Goal: Task Accomplishment & Management: Manage account settings

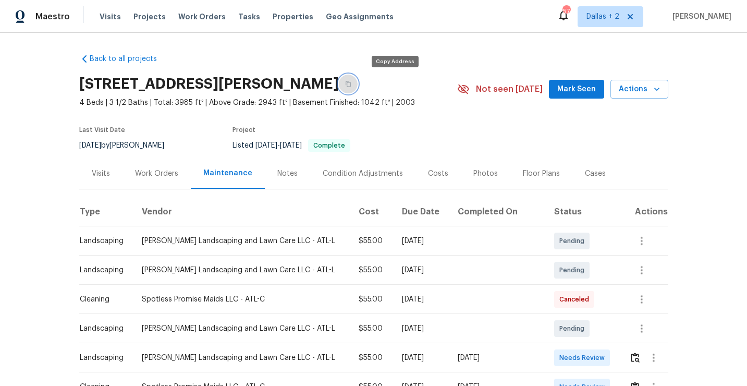
click at [358, 85] on button "button" at bounding box center [348, 84] width 19 height 19
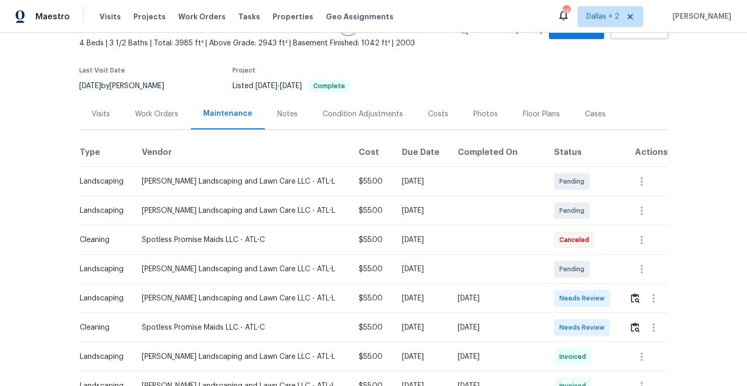
scroll to position [64, 0]
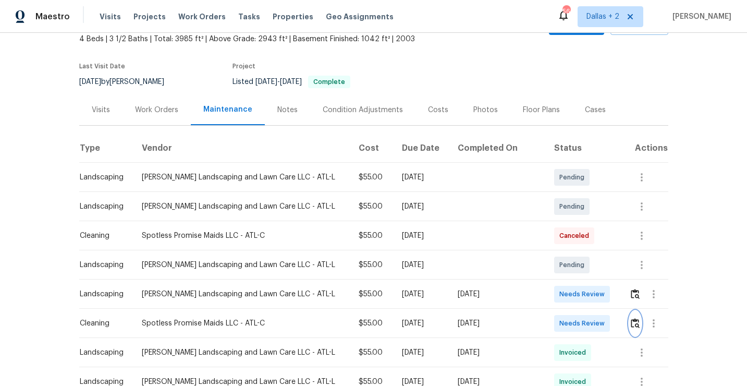
click at [633, 330] on button "button" at bounding box center [635, 323] width 12 height 25
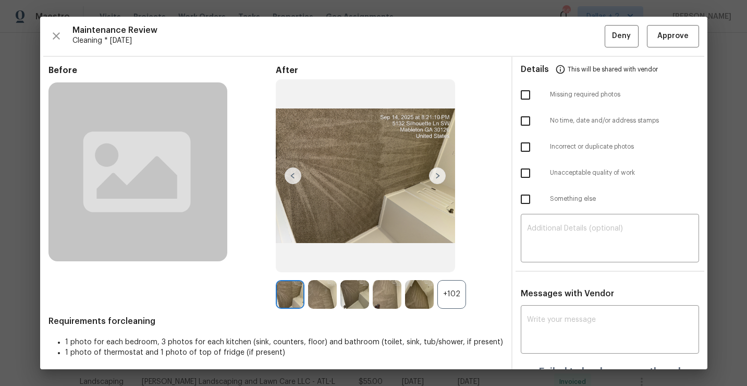
click at [456, 303] on div "+102" at bounding box center [451, 294] width 29 height 29
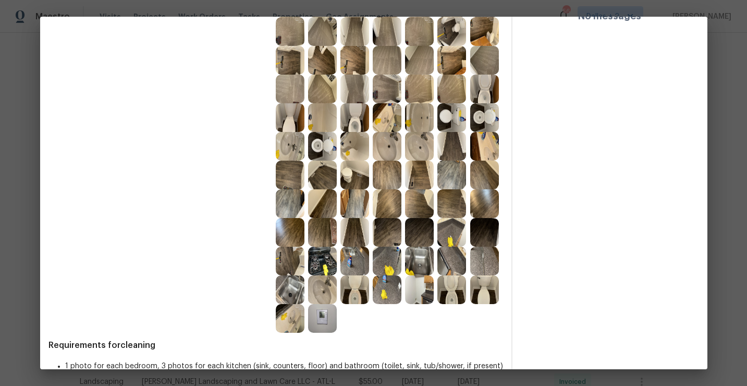
scroll to position [414, 0]
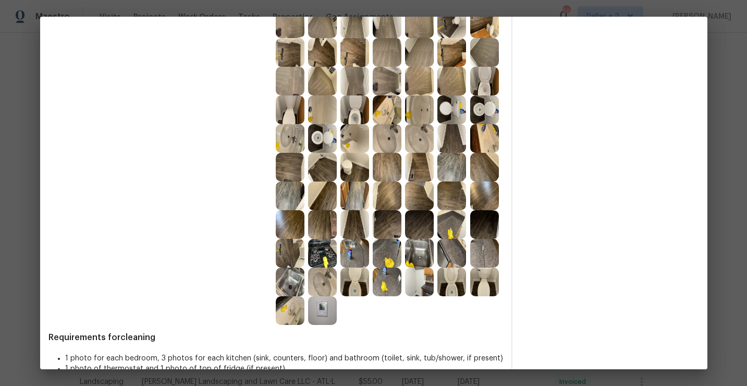
click at [418, 249] on img at bounding box center [419, 253] width 29 height 29
click at [294, 308] on img at bounding box center [290, 310] width 29 height 29
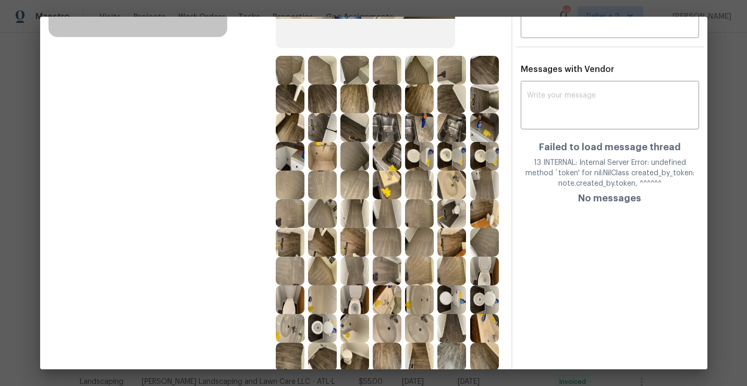
scroll to position [193, 0]
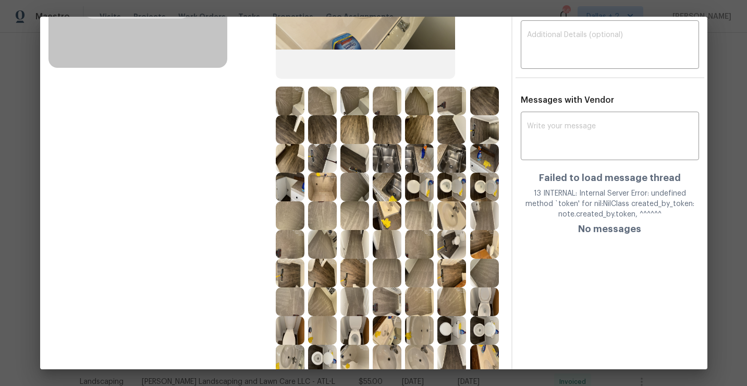
click at [389, 185] on img at bounding box center [387, 187] width 29 height 29
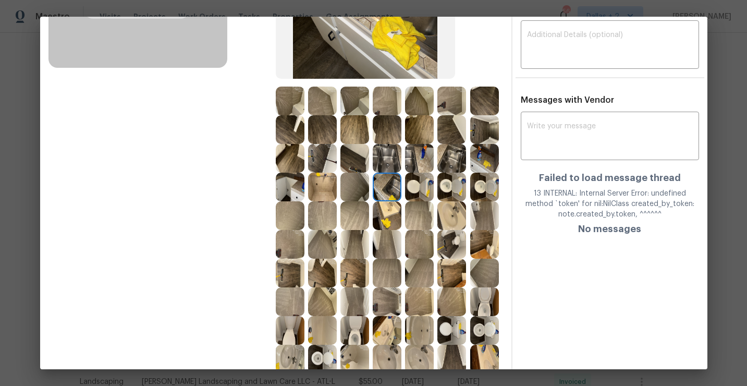
click at [484, 155] on img at bounding box center [484, 158] width 29 height 29
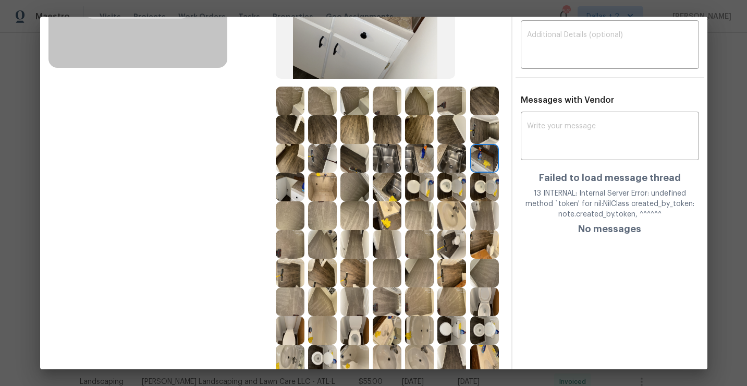
click at [279, 195] on img at bounding box center [290, 187] width 29 height 29
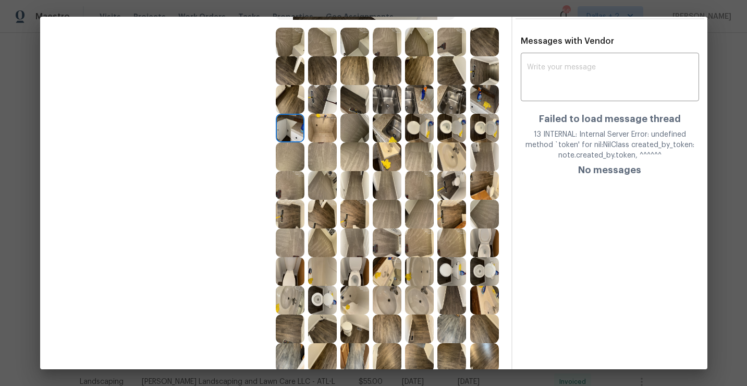
scroll to position [260, 0]
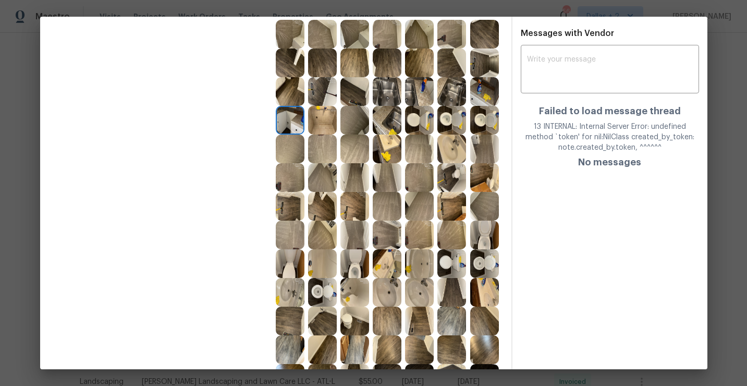
click at [455, 204] on img at bounding box center [451, 206] width 29 height 29
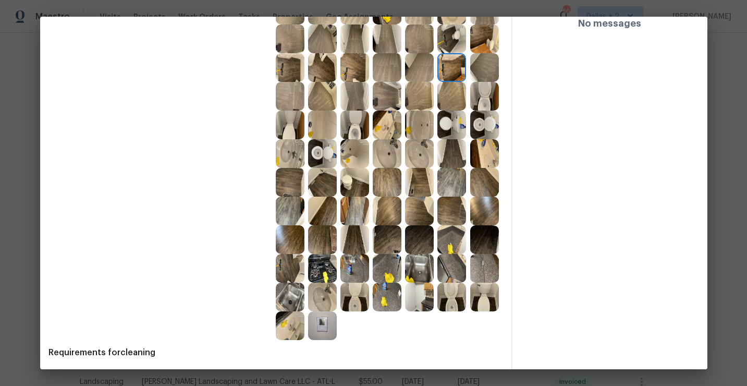
scroll to position [410, 0]
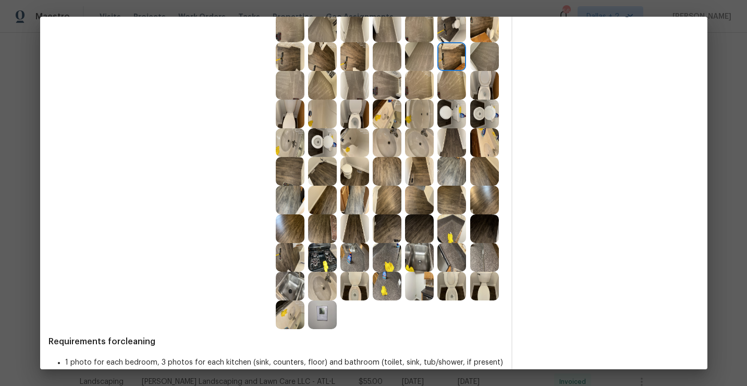
click at [451, 260] on img at bounding box center [451, 257] width 29 height 29
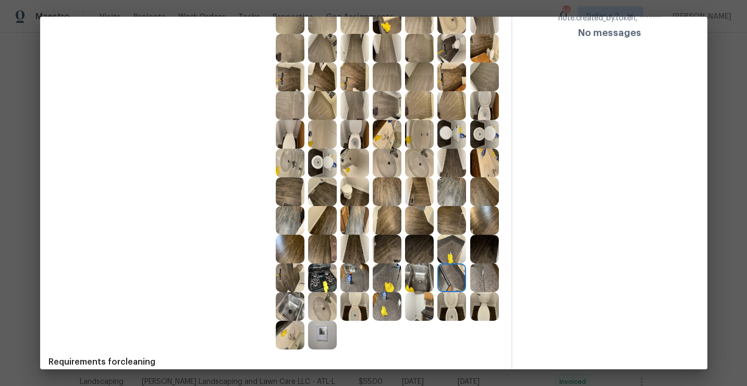
scroll to position [399, 0]
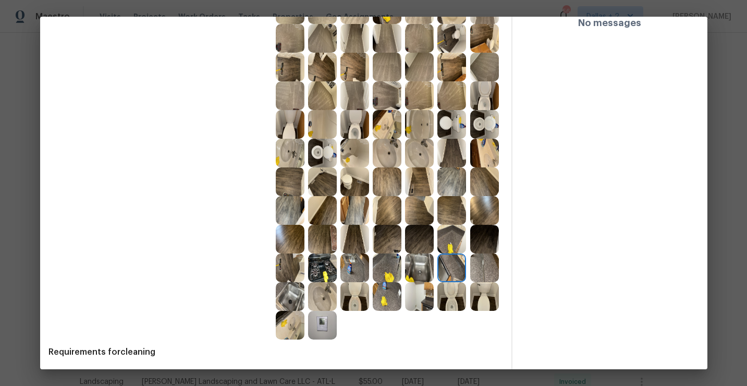
click at [412, 263] on img at bounding box center [419, 267] width 29 height 29
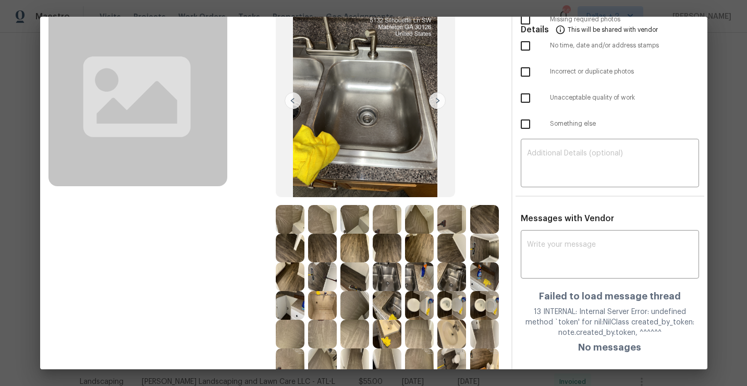
scroll to position [0, 0]
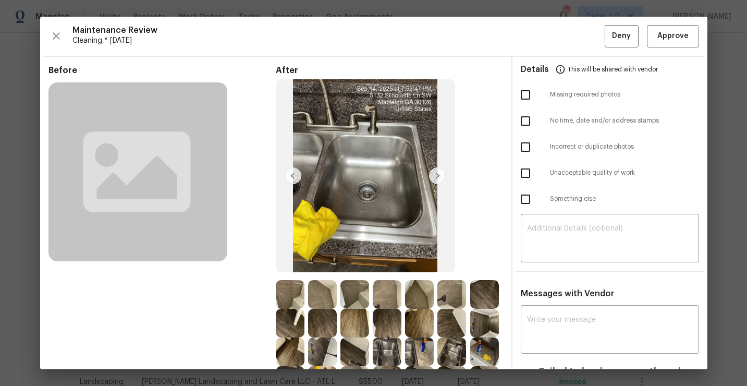
click at [438, 173] on img at bounding box center [437, 175] width 17 height 17
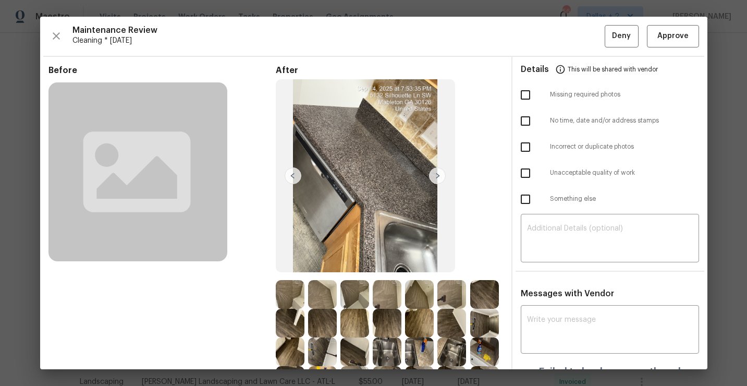
click at [439, 178] on img at bounding box center [437, 175] width 17 height 17
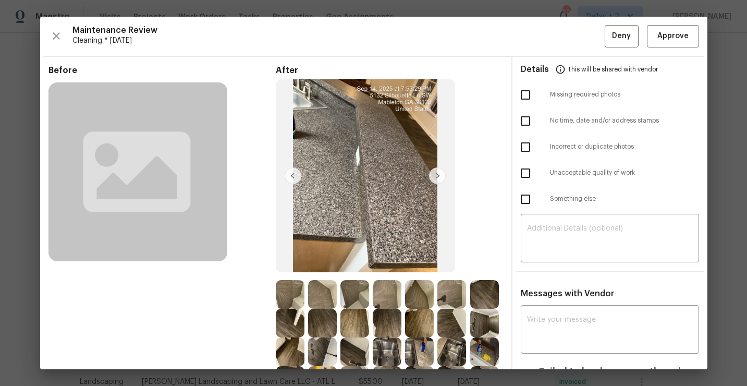
click at [439, 178] on img at bounding box center [437, 175] width 17 height 17
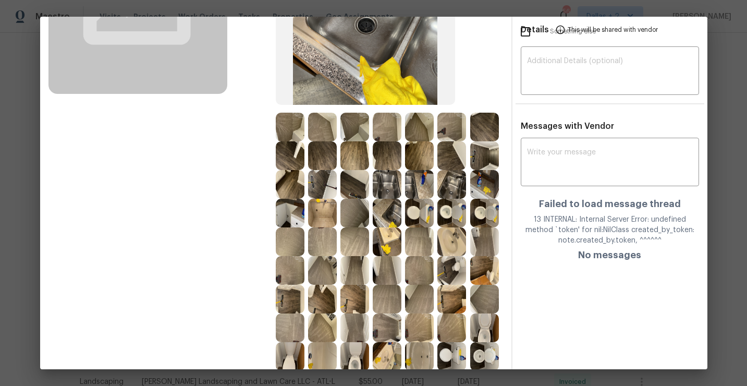
scroll to position [181, 0]
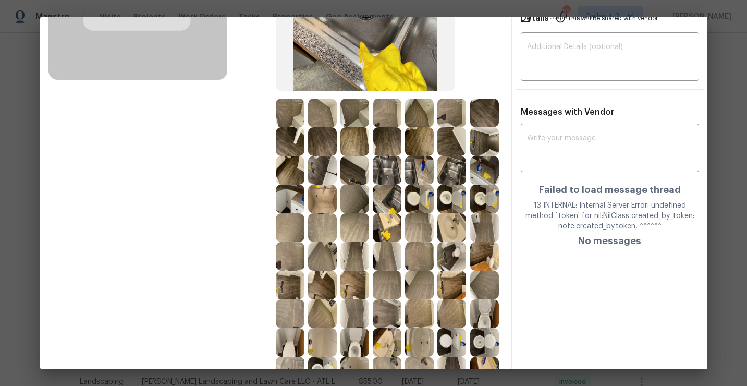
click at [480, 179] on img at bounding box center [484, 170] width 29 height 29
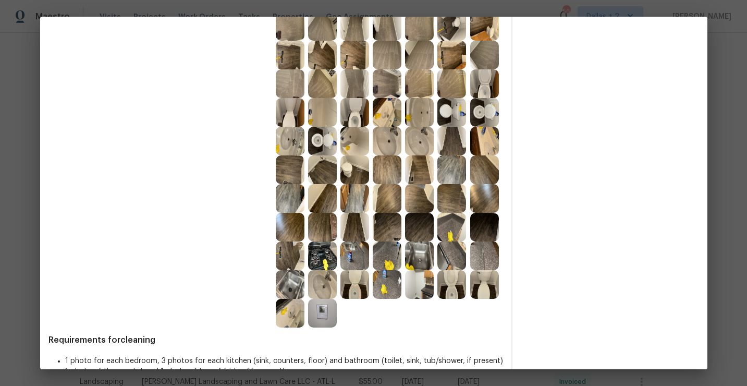
scroll to position [412, 0]
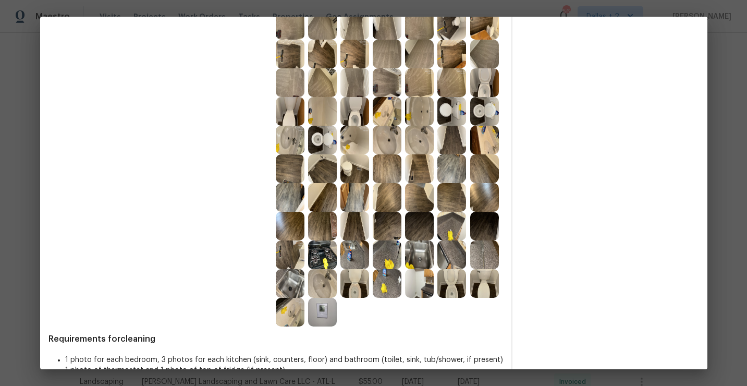
click at [446, 258] on img at bounding box center [451, 254] width 29 height 29
click at [414, 287] on img at bounding box center [419, 283] width 29 height 29
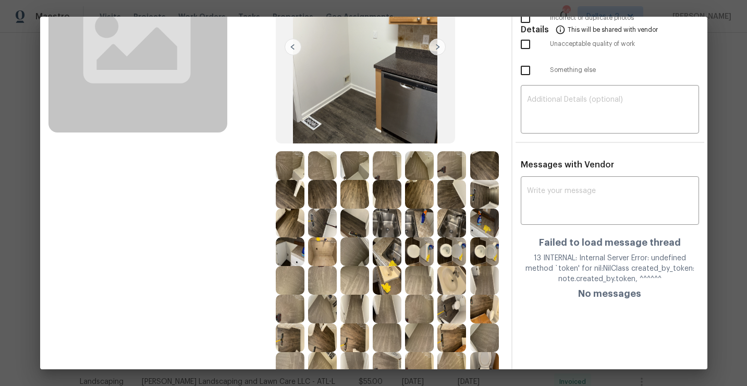
scroll to position [168, 0]
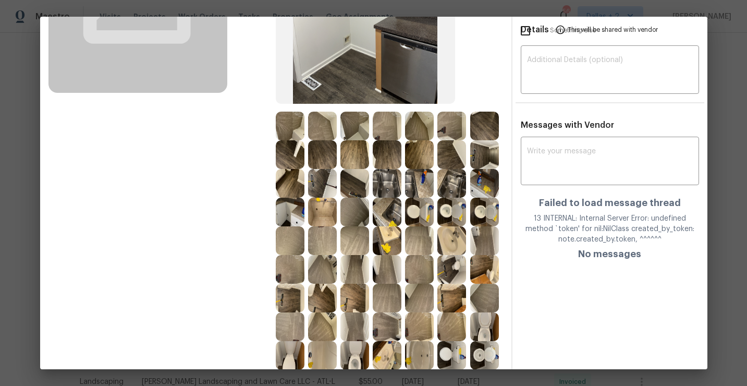
click at [390, 183] on img at bounding box center [387, 183] width 29 height 29
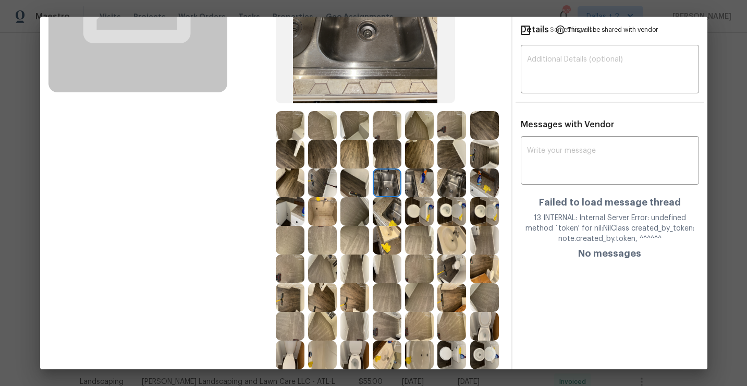
scroll to position [176, 0]
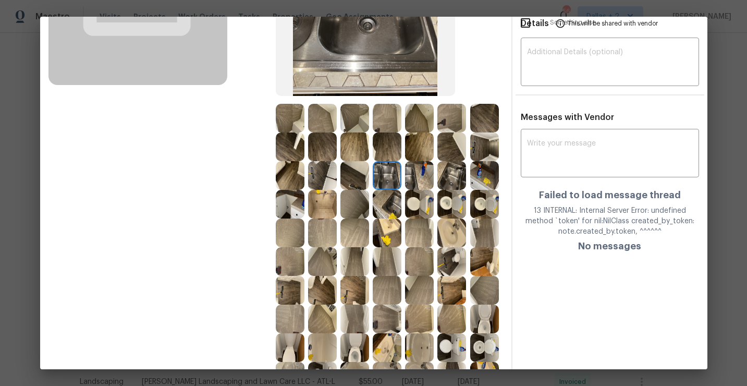
click at [350, 181] on img at bounding box center [354, 175] width 29 height 29
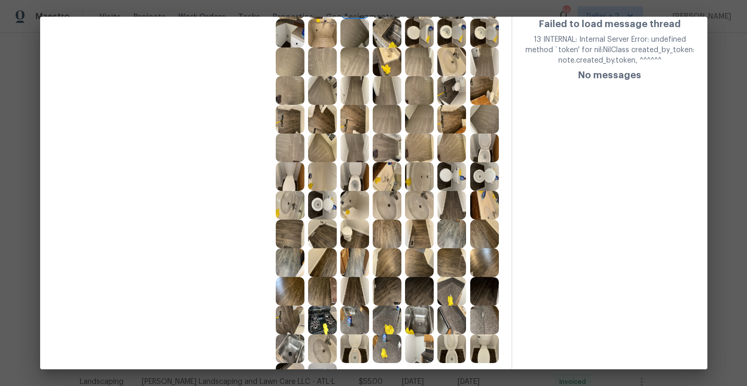
scroll to position [408, 0]
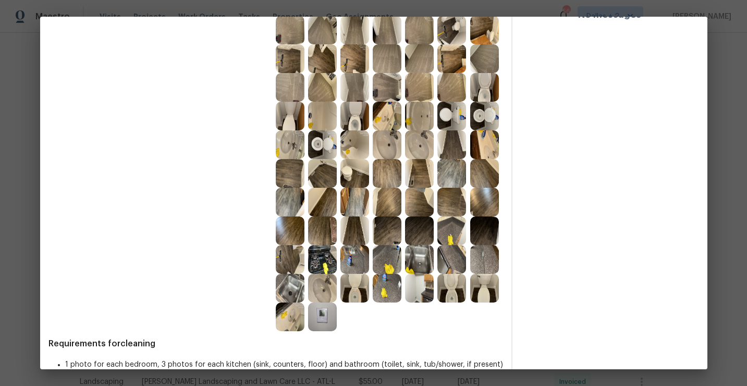
click at [397, 257] on img at bounding box center [387, 259] width 29 height 29
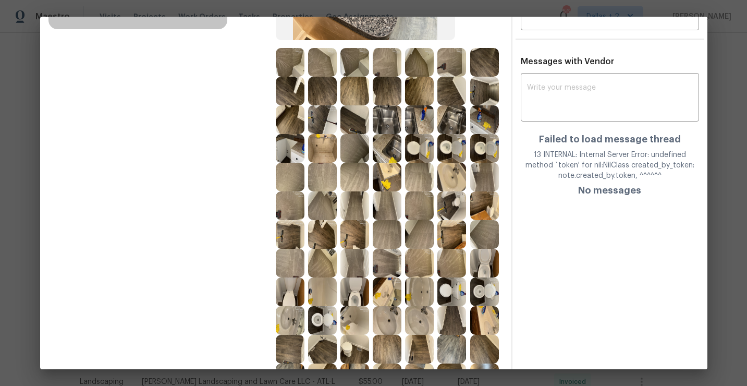
scroll to position [308, 0]
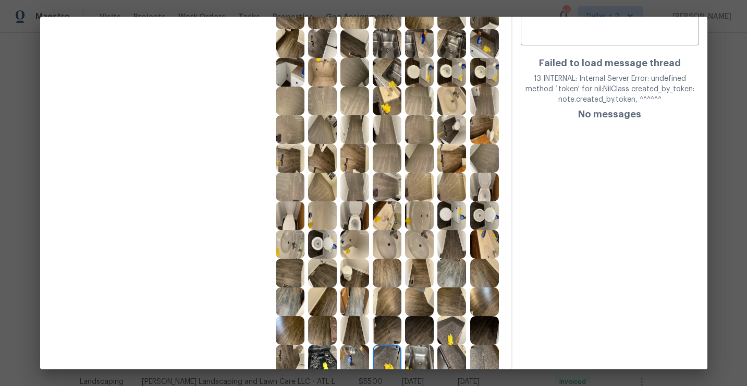
click at [456, 219] on img at bounding box center [451, 215] width 29 height 29
click at [481, 217] on img at bounding box center [484, 215] width 29 height 29
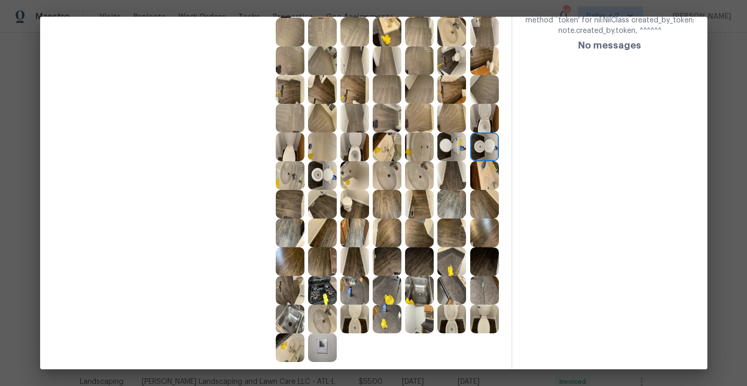
scroll to position [376, 0]
click at [357, 295] on img at bounding box center [354, 290] width 29 height 29
click at [404, 285] on div at bounding box center [389, 133] width 227 height 459
click at [419, 285] on img at bounding box center [419, 290] width 29 height 29
click at [286, 323] on img at bounding box center [290, 319] width 29 height 29
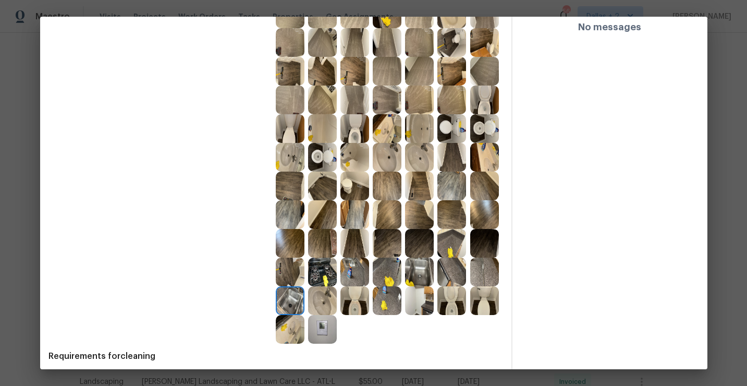
scroll to position [409, 0]
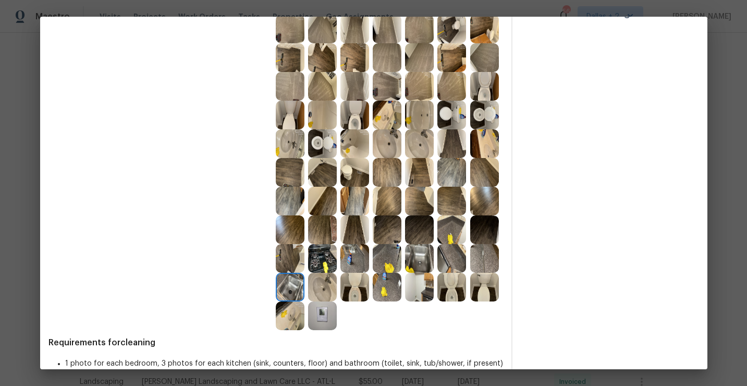
click at [423, 253] on img at bounding box center [419, 258] width 29 height 29
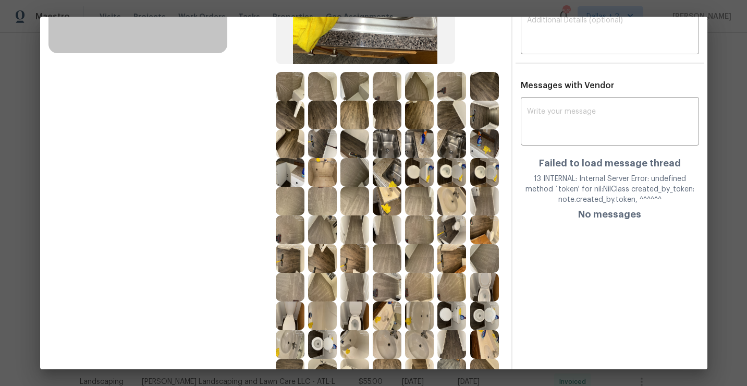
scroll to position [203, 0]
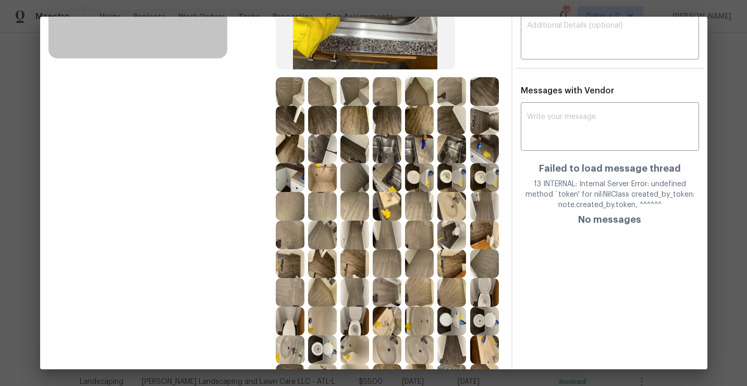
click at [497, 225] on img at bounding box center [484, 234] width 29 height 29
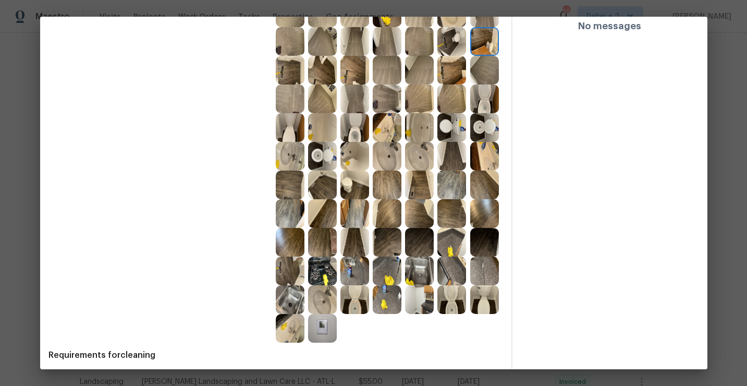
scroll to position [424, 0]
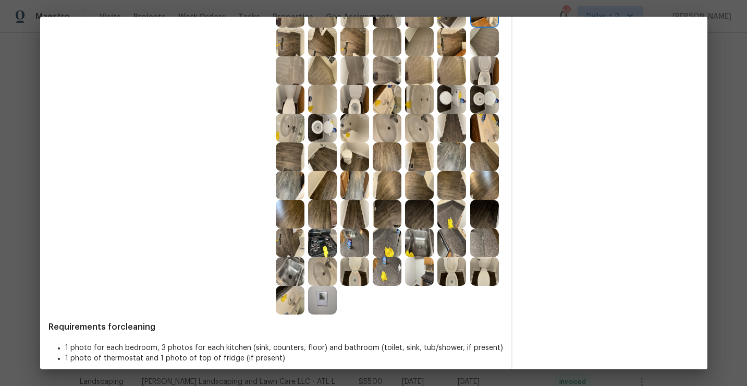
click at [444, 243] on img at bounding box center [451, 242] width 29 height 29
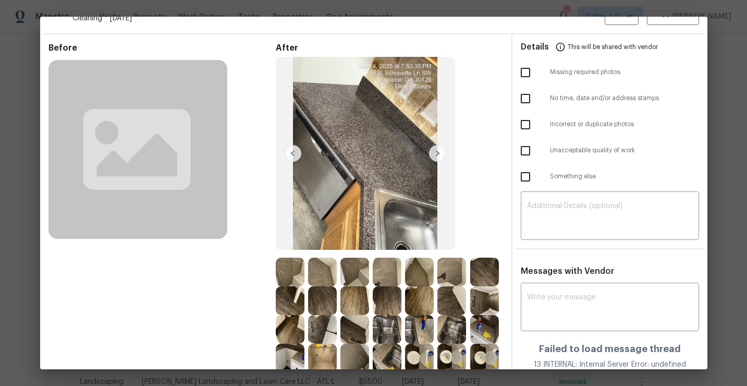
scroll to position [23, 0]
drag, startPoint x: 616, startPoint y: 270, endPoint x: 520, endPoint y: 270, distance: 95.9
click at [520, 270] on div "Messages with Vendor x ​ Failed to load message thread 13 INTERNAL: Internal Se…" at bounding box center [609, 339] width 195 height 148
click at [521, 270] on span "Messages with Vendor" at bounding box center [567, 270] width 93 height 8
drag, startPoint x: 520, startPoint y: 270, endPoint x: 637, endPoint y: 271, distance: 117.3
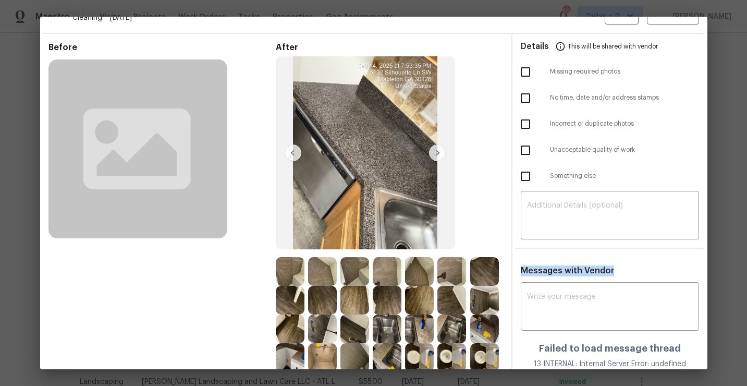
click at [637, 271] on div "Messages with Vendor x ​ Failed to load message thread 13 INTERNAL: Internal Se…" at bounding box center [609, 339] width 195 height 148
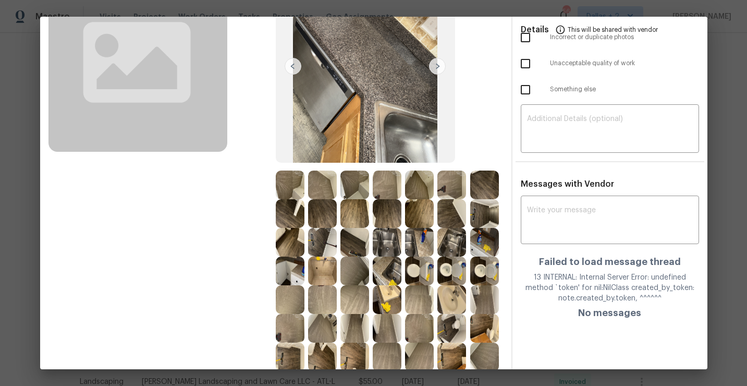
scroll to position [165, 0]
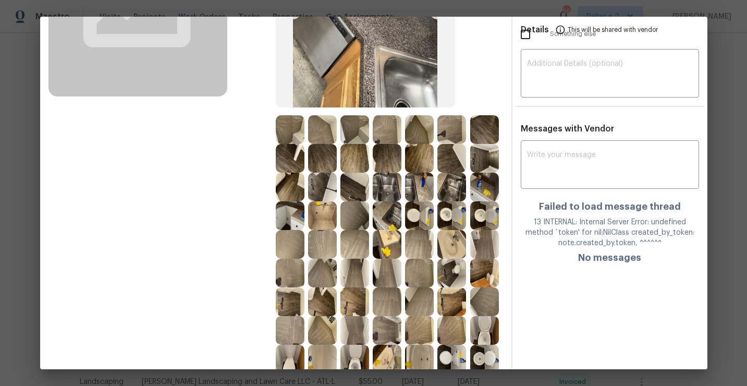
click at [349, 189] on img at bounding box center [354, 187] width 29 height 29
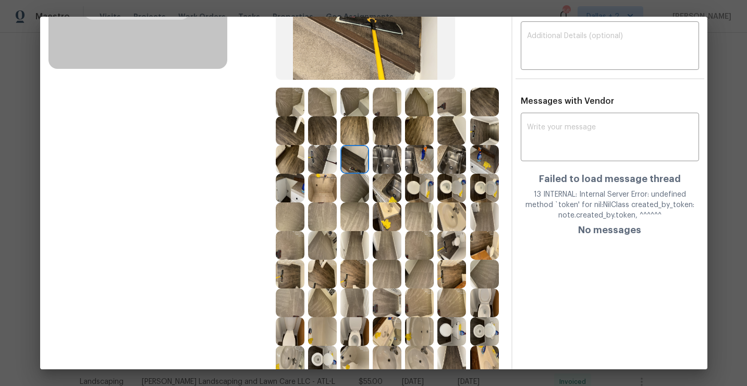
scroll to position [274, 0]
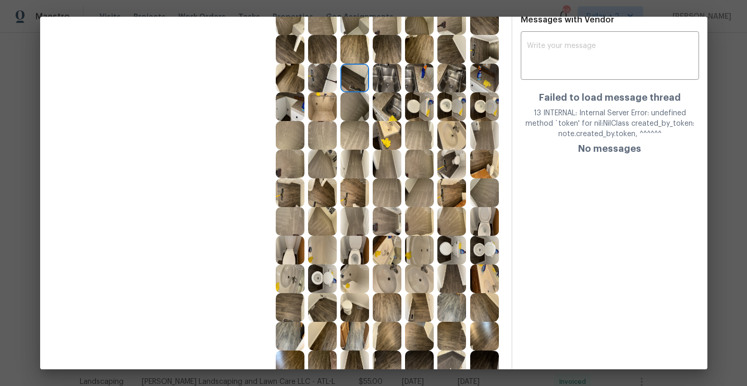
click at [324, 275] on img at bounding box center [322, 278] width 29 height 29
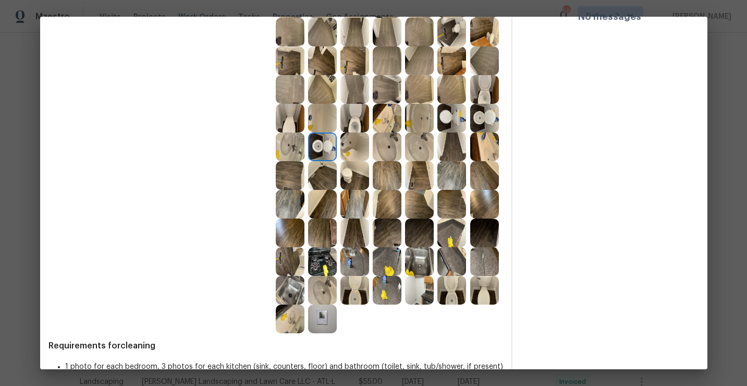
scroll to position [420, 0]
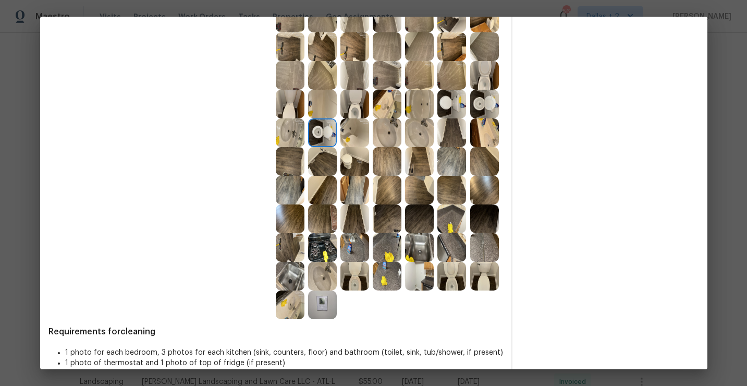
click at [321, 252] on img at bounding box center [322, 247] width 29 height 29
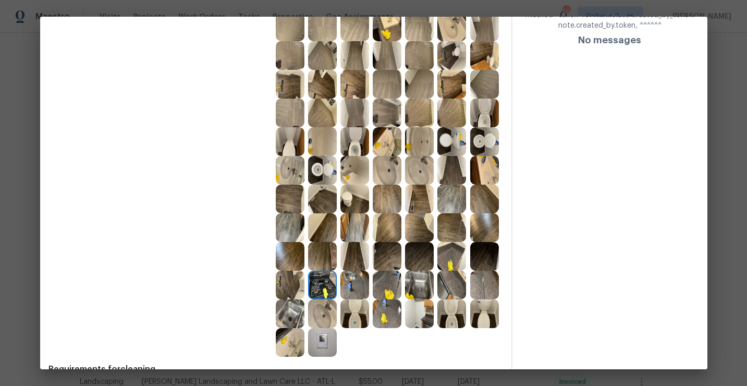
scroll to position [434, 0]
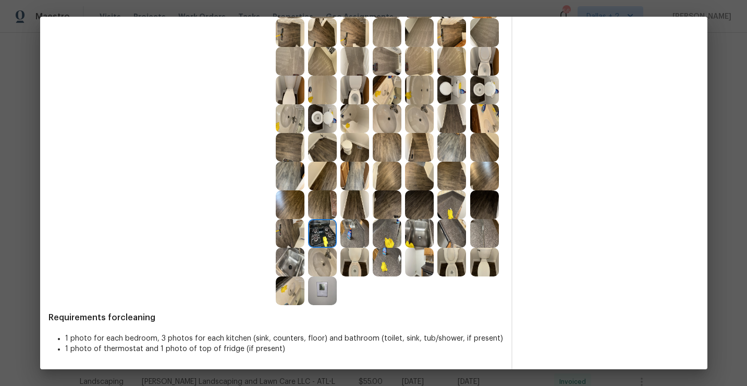
click at [350, 231] on img at bounding box center [354, 233] width 29 height 29
click at [386, 238] on img at bounding box center [387, 233] width 29 height 29
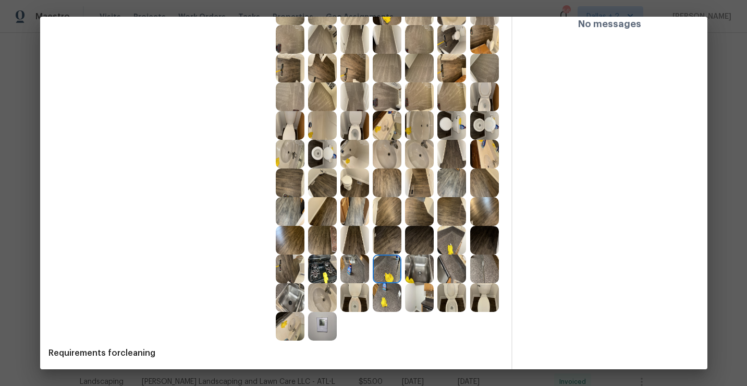
scroll to position [399, 0]
click at [389, 271] on img at bounding box center [387, 268] width 29 height 29
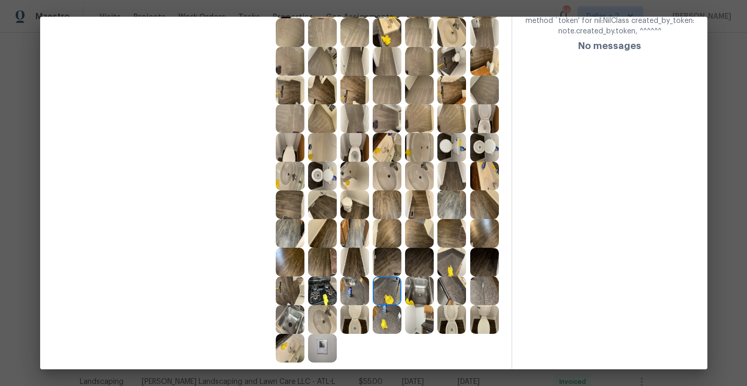
scroll to position [394, 0]
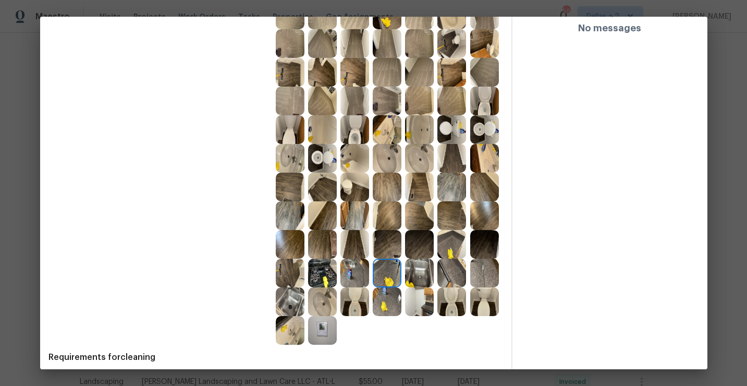
click at [424, 270] on img at bounding box center [419, 273] width 29 height 29
click at [451, 277] on img at bounding box center [451, 273] width 29 height 29
click at [499, 271] on div at bounding box center [486, 273] width 32 height 29
click at [474, 280] on img at bounding box center [484, 273] width 29 height 29
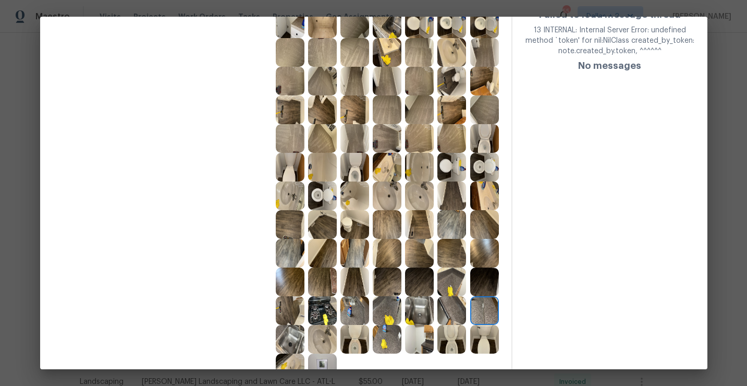
scroll to position [396, 0]
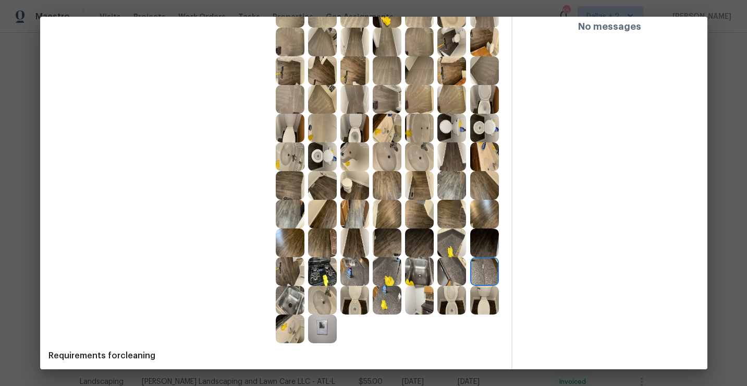
click at [348, 305] on img at bounding box center [354, 300] width 29 height 29
click at [427, 312] on img at bounding box center [419, 300] width 29 height 29
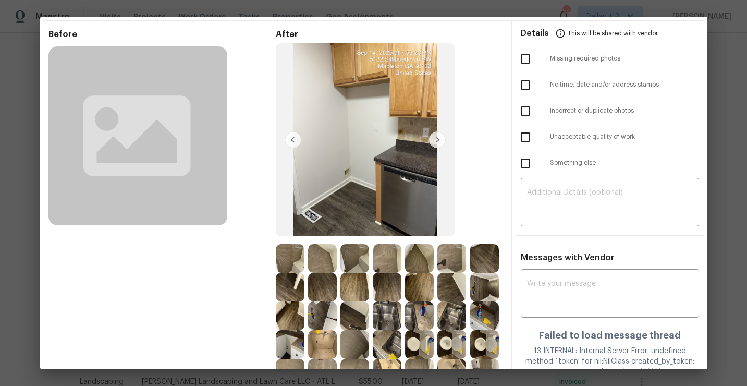
scroll to position [0, 0]
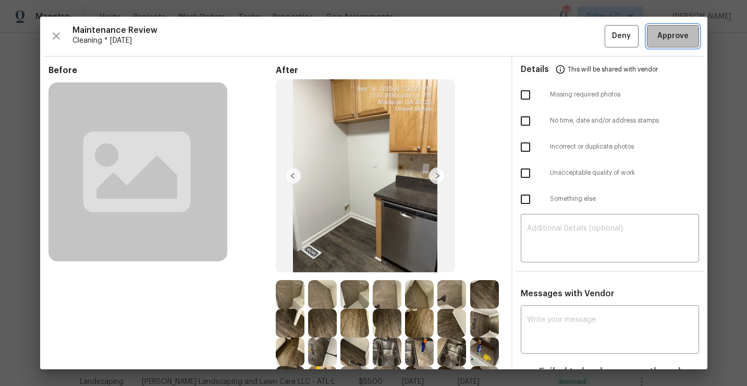
click at [661, 41] on span "Approve" at bounding box center [672, 36] width 31 height 13
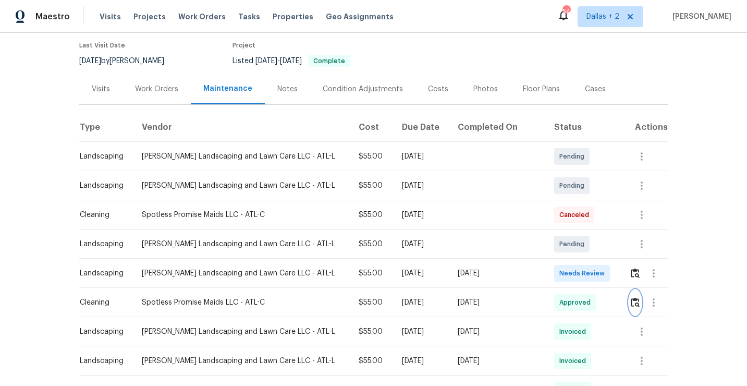
scroll to position [111, 0]
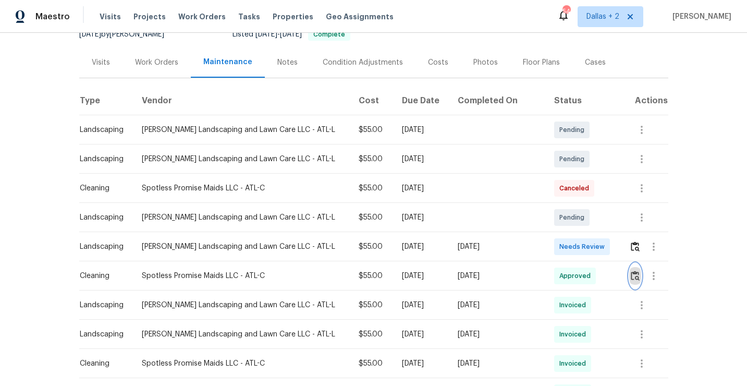
click at [633, 272] on img "button" at bounding box center [635, 276] width 9 height 10
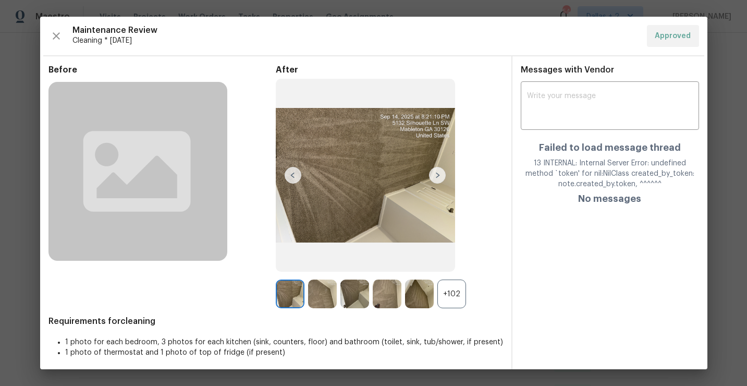
click at [453, 294] on div "+102" at bounding box center [451, 293] width 29 height 29
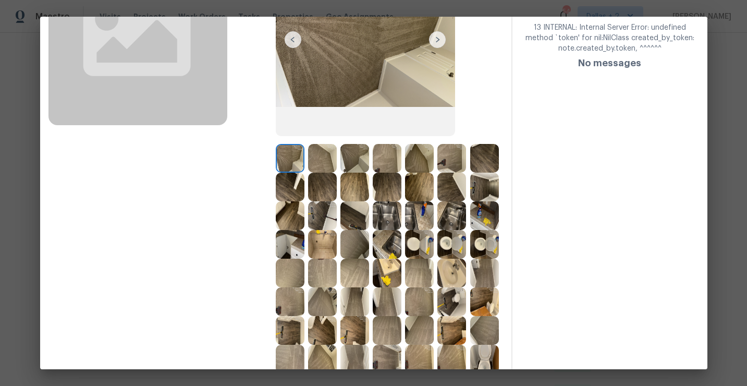
scroll to position [187, 0]
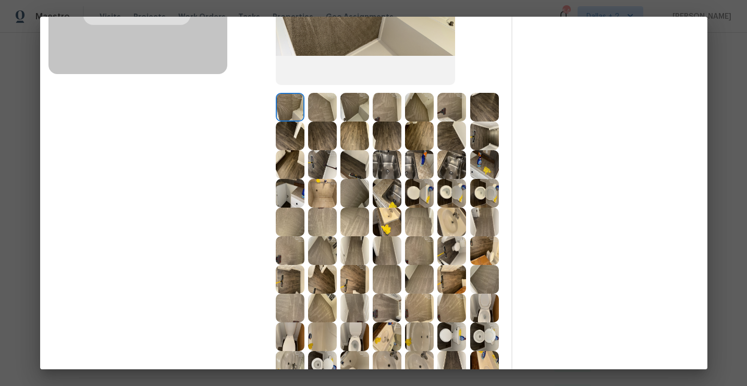
click at [397, 203] on img at bounding box center [387, 193] width 29 height 29
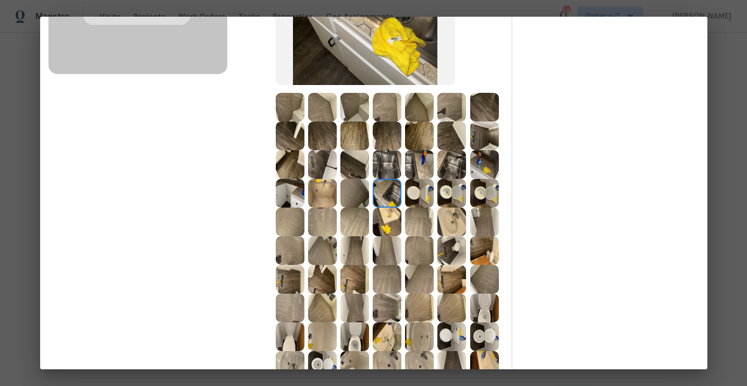
click at [446, 214] on img at bounding box center [451, 221] width 29 height 29
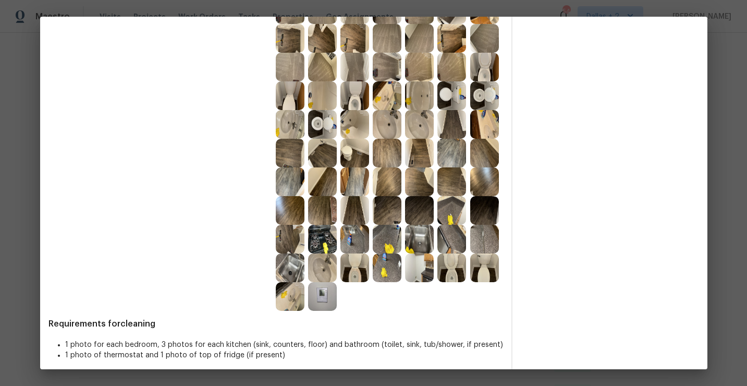
scroll to position [434, 0]
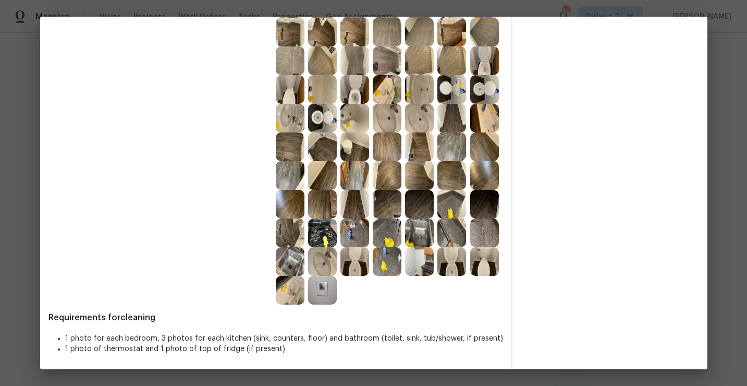
click at [357, 275] on img at bounding box center [354, 261] width 29 height 29
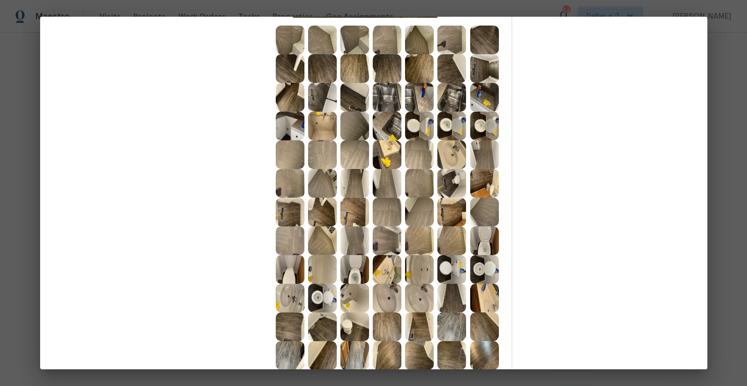
scroll to position [0, 0]
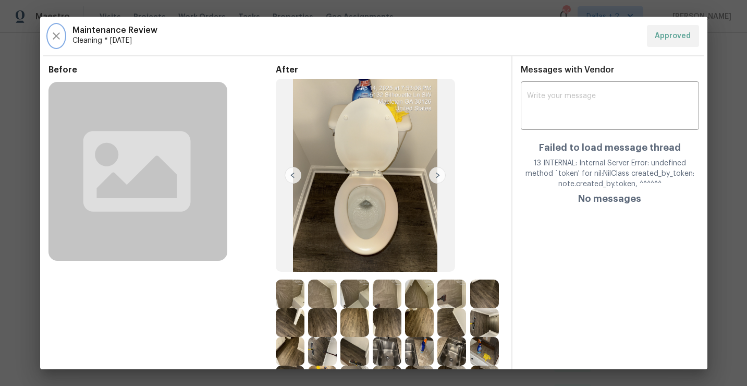
click at [57, 39] on icon "button" at bounding box center [56, 36] width 13 height 13
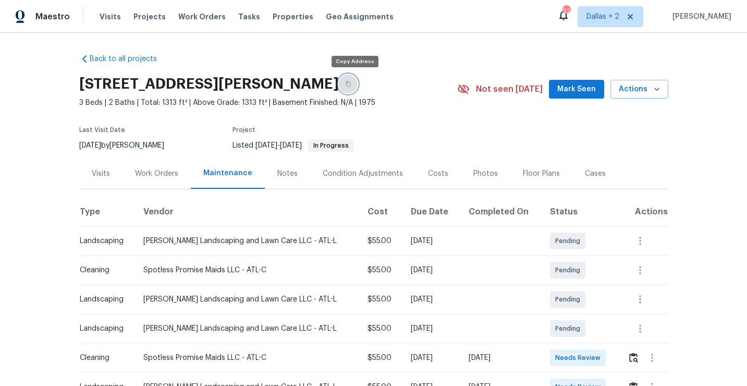
click at [358, 81] on button "button" at bounding box center [348, 84] width 19 height 19
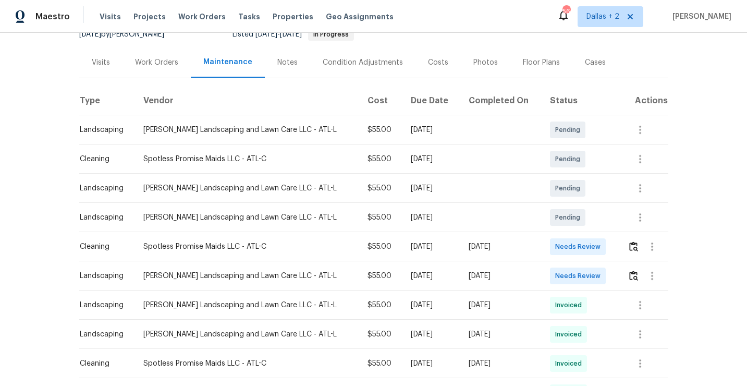
scroll to position [111, 0]
click at [632, 244] on img "button" at bounding box center [633, 246] width 9 height 10
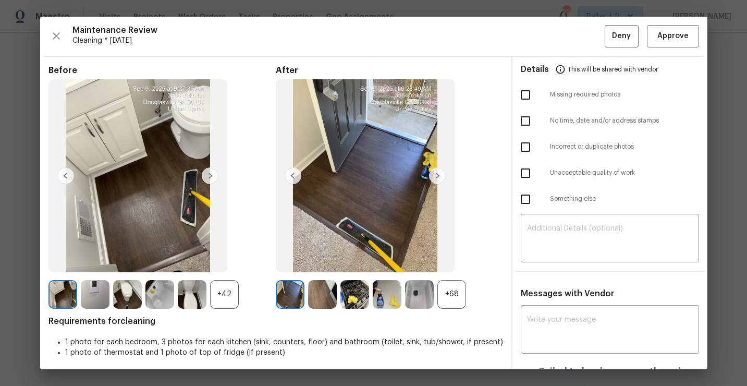
click at [456, 285] on div "+68" at bounding box center [451, 294] width 29 height 29
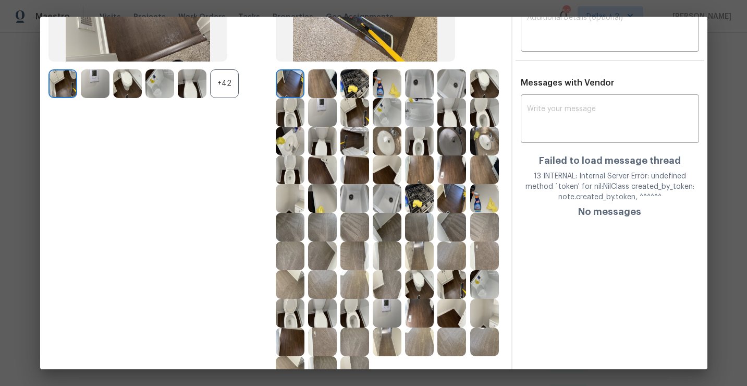
scroll to position [210, 0]
click at [225, 84] on div "+42" at bounding box center [224, 84] width 29 height 29
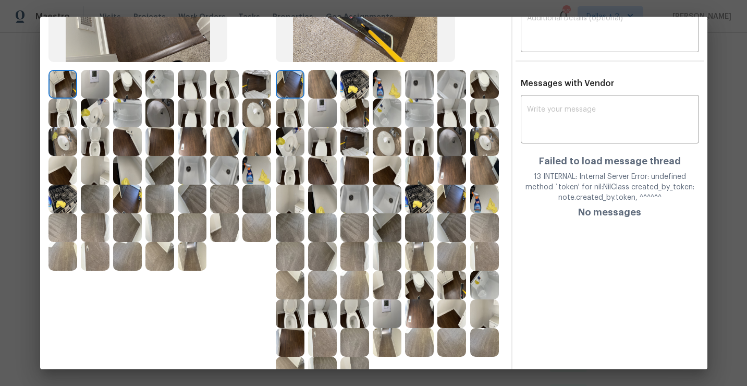
click at [352, 143] on img at bounding box center [354, 141] width 29 height 29
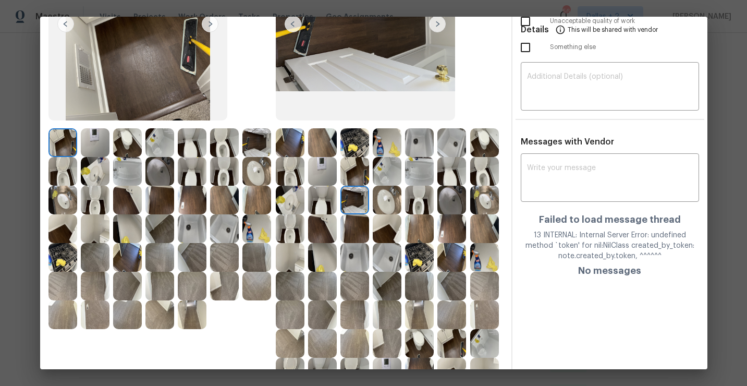
scroll to position [152, 0]
click at [382, 229] on img at bounding box center [387, 228] width 29 height 29
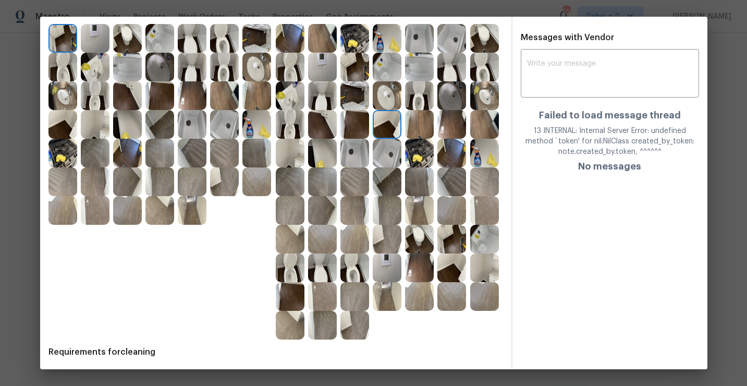
scroll to position [257, 0]
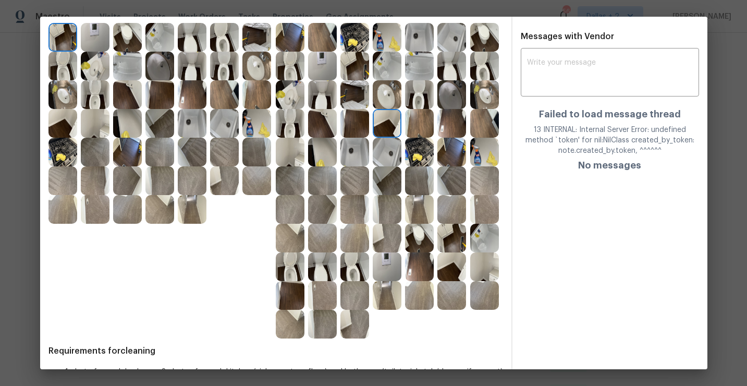
click at [410, 237] on img at bounding box center [419, 238] width 29 height 29
click at [452, 239] on img at bounding box center [451, 238] width 29 height 29
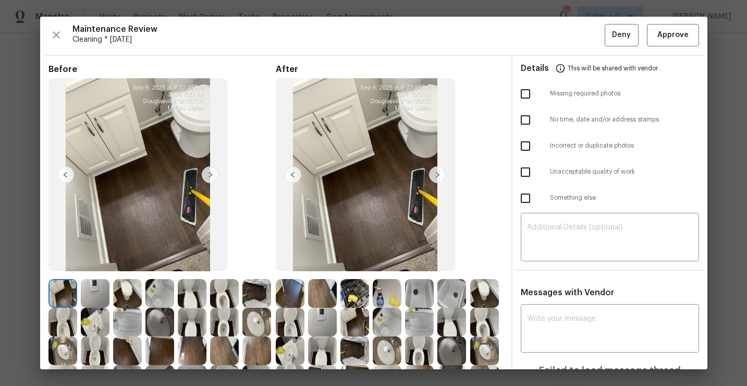
scroll to position [0, 0]
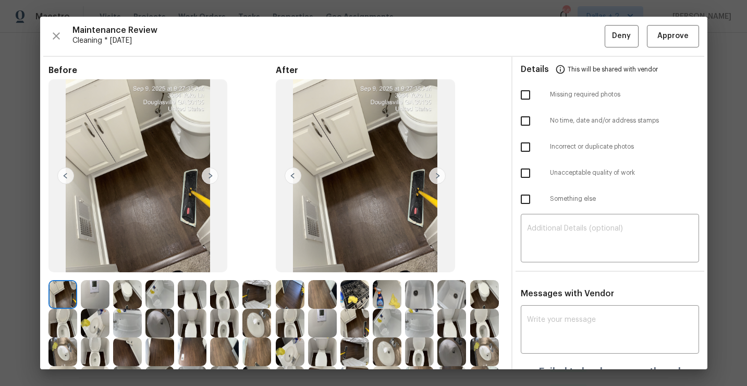
click at [441, 178] on img at bounding box center [437, 175] width 17 height 17
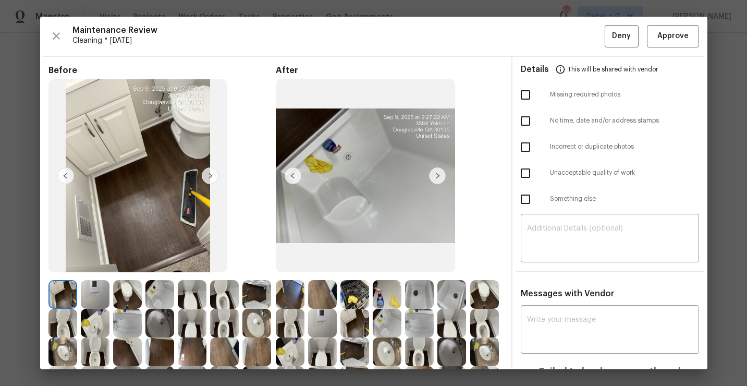
click at [438, 176] on img at bounding box center [437, 175] width 17 height 17
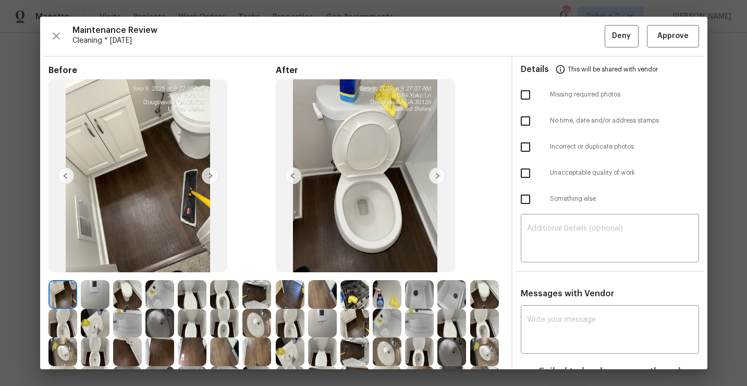
click at [438, 176] on img at bounding box center [437, 175] width 17 height 17
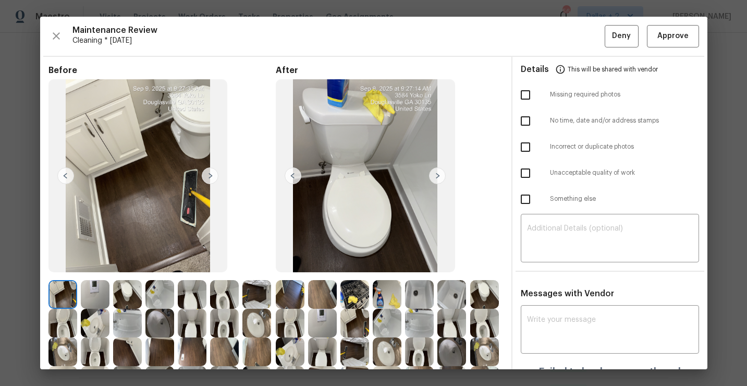
click at [438, 176] on img at bounding box center [437, 175] width 17 height 17
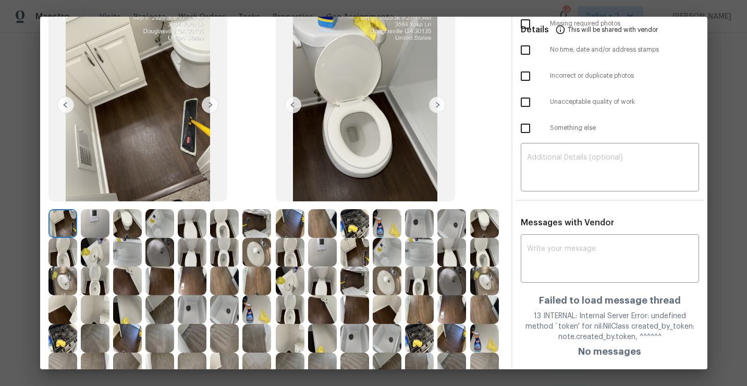
scroll to position [105, 0]
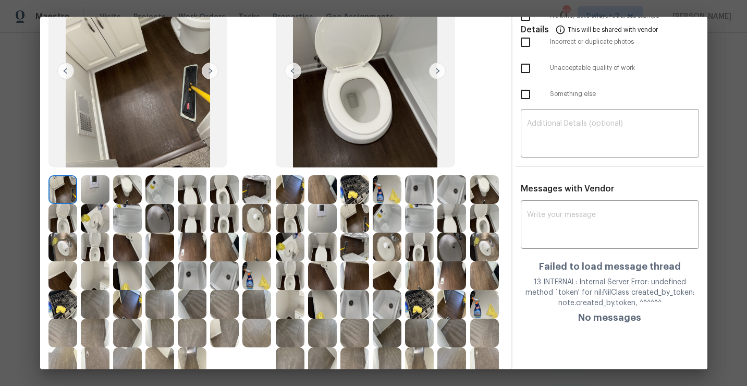
click at [391, 272] on img at bounding box center [387, 275] width 29 height 29
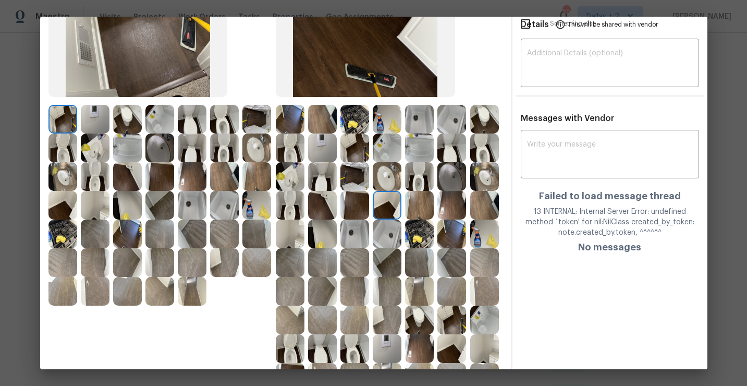
scroll to position [187, 0]
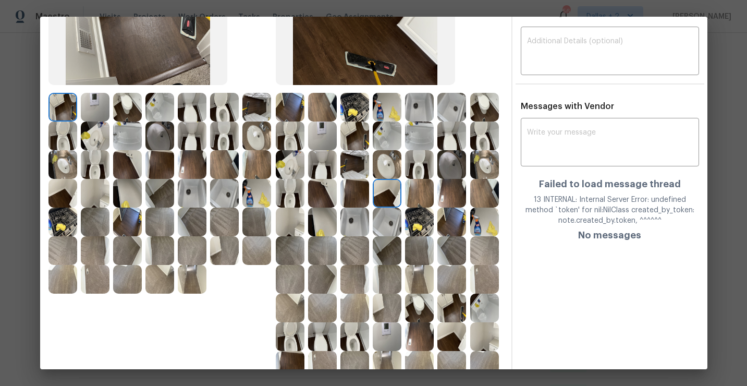
click at [322, 223] on img at bounding box center [322, 221] width 29 height 29
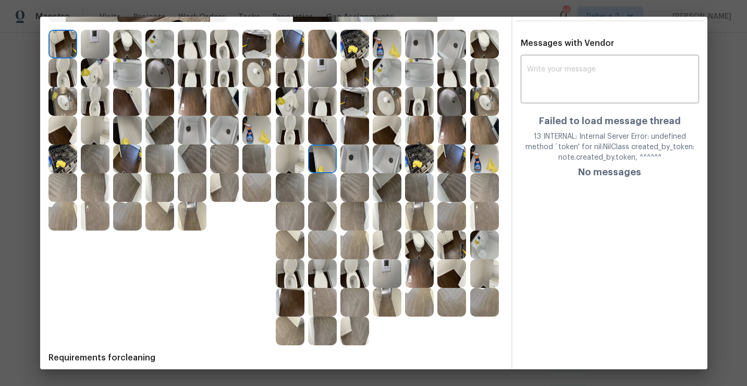
scroll to position [274, 0]
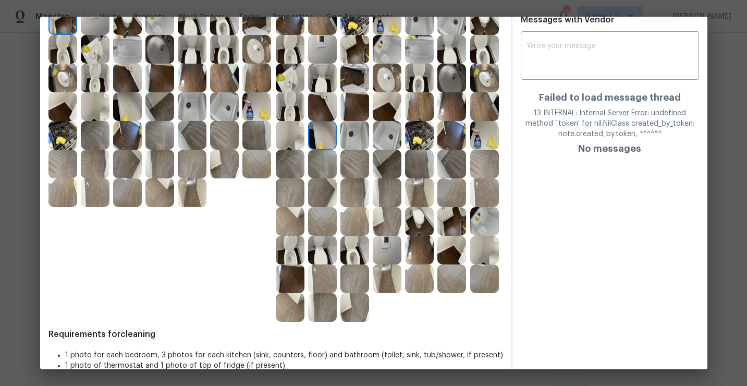
click at [416, 219] on img at bounding box center [419, 221] width 29 height 29
click at [354, 259] on img at bounding box center [354, 250] width 29 height 29
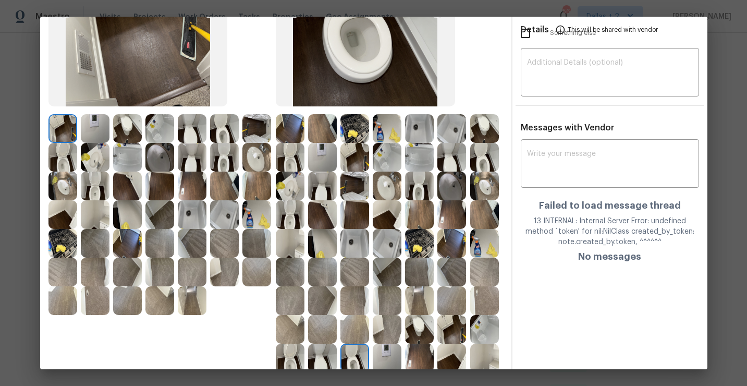
scroll to position [148, 0]
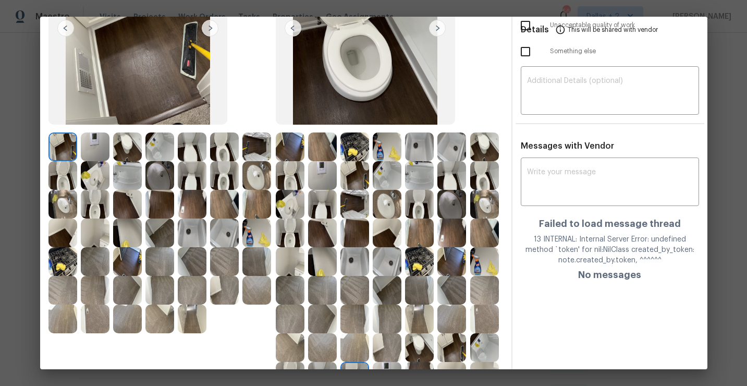
click at [389, 180] on img at bounding box center [387, 175] width 29 height 29
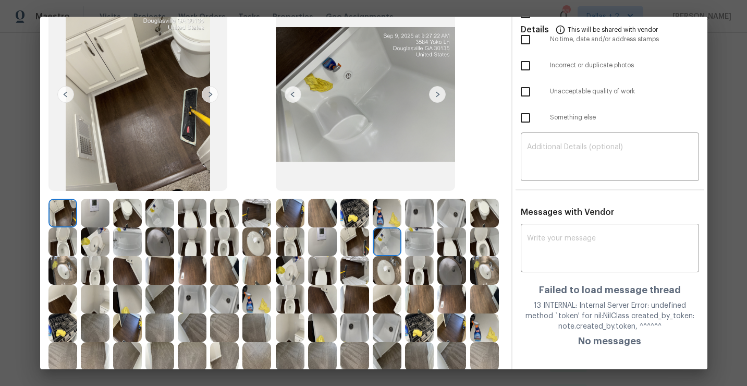
scroll to position [0, 0]
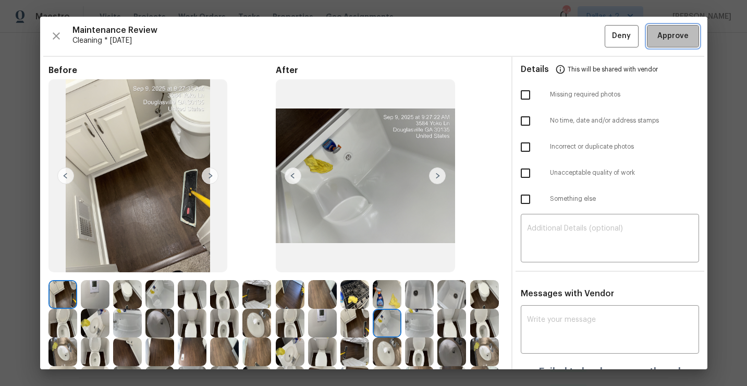
click at [664, 42] on span "Approve" at bounding box center [672, 36] width 31 height 13
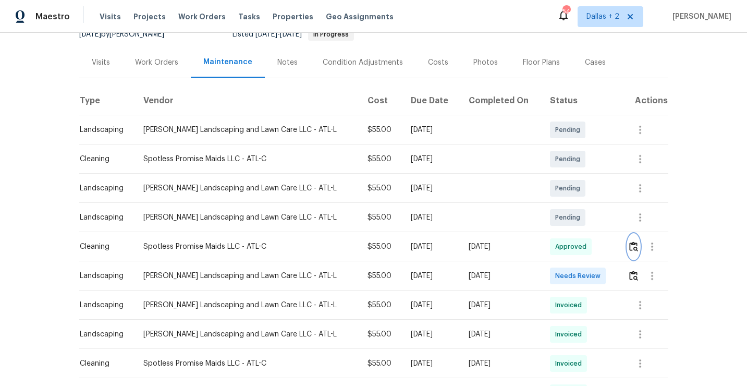
click at [635, 249] on img "button" at bounding box center [633, 246] width 9 height 10
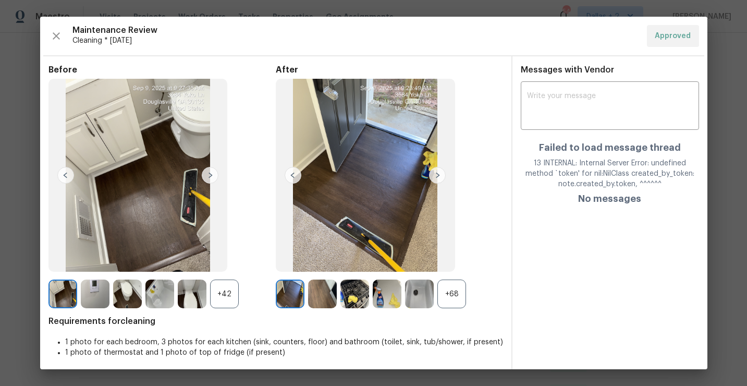
click at [453, 298] on div "+68" at bounding box center [451, 293] width 29 height 29
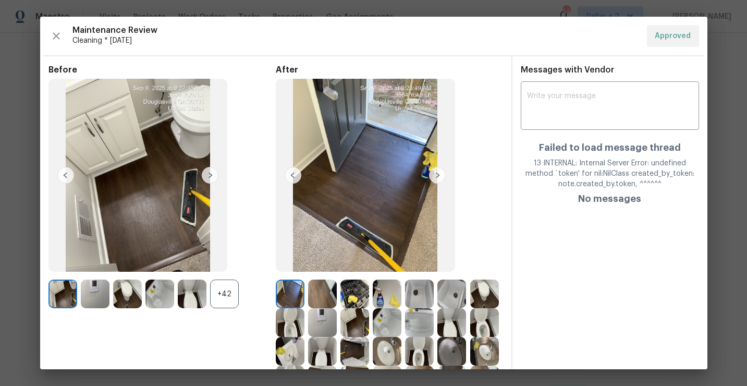
click at [219, 305] on div "+42" at bounding box center [224, 293] width 29 height 29
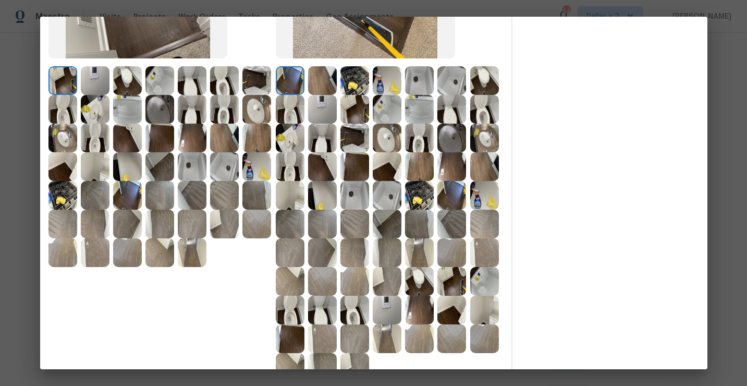
scroll to position [290, 0]
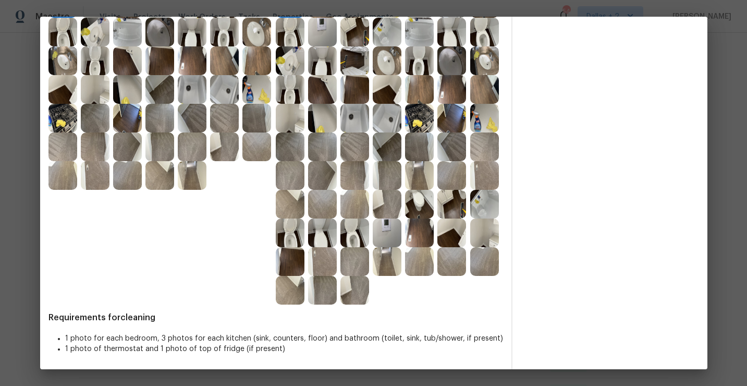
click at [353, 235] on img at bounding box center [354, 232] width 29 height 29
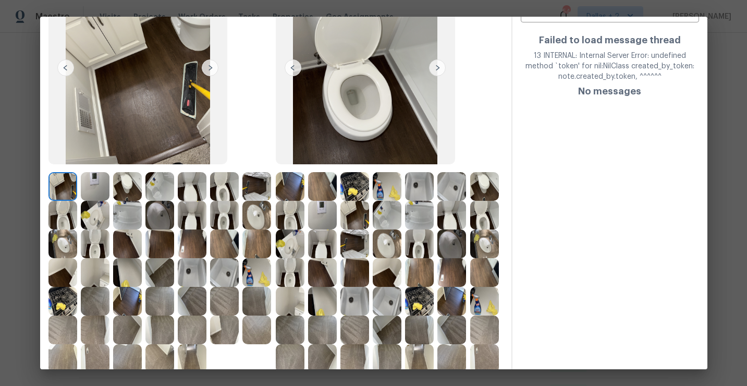
scroll to position [0, 0]
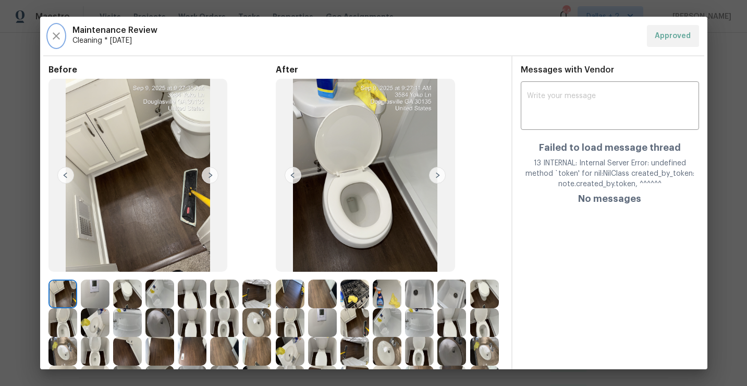
click at [50, 36] on icon "button" at bounding box center [56, 36] width 13 height 13
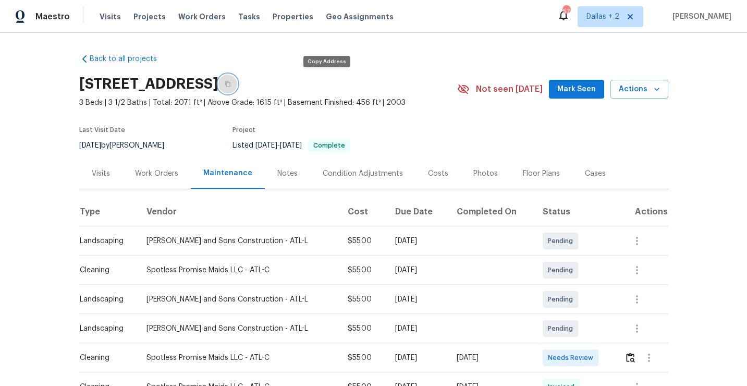
click at [230, 85] on icon "button" at bounding box center [227, 84] width 5 height 6
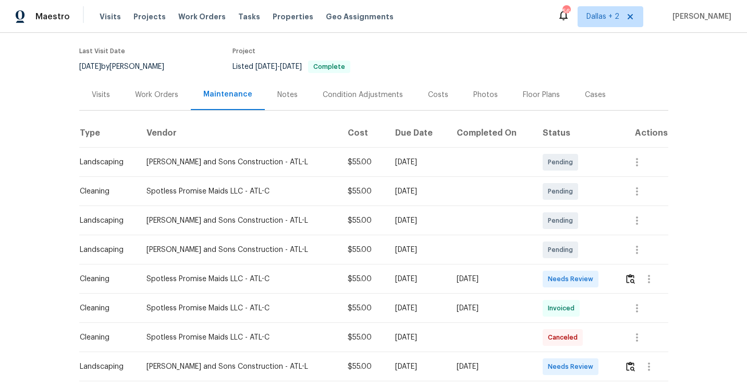
scroll to position [95, 0]
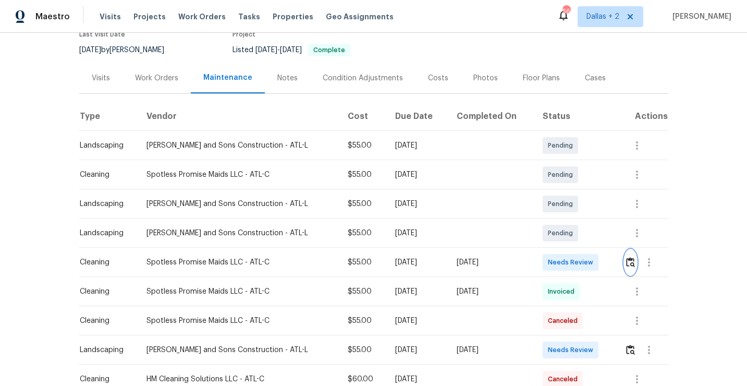
click at [628, 265] on img "button" at bounding box center [630, 262] width 9 height 10
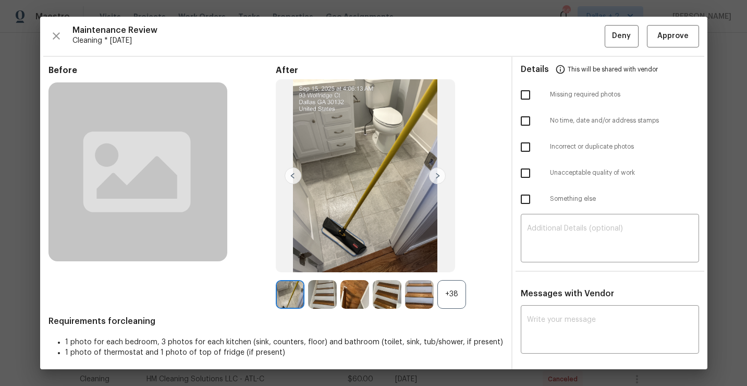
click at [449, 294] on div "+38" at bounding box center [451, 294] width 29 height 29
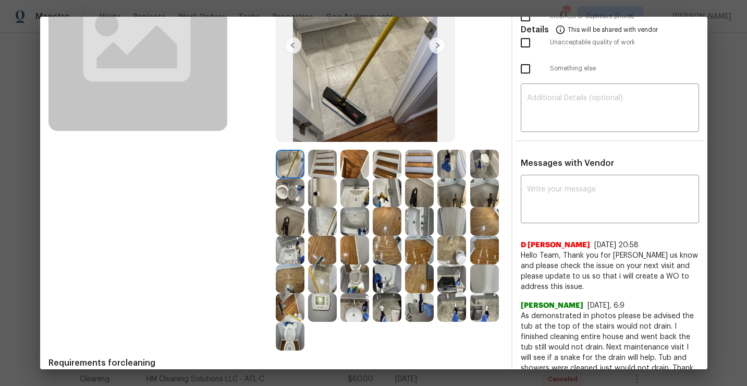
scroll to position [135, 0]
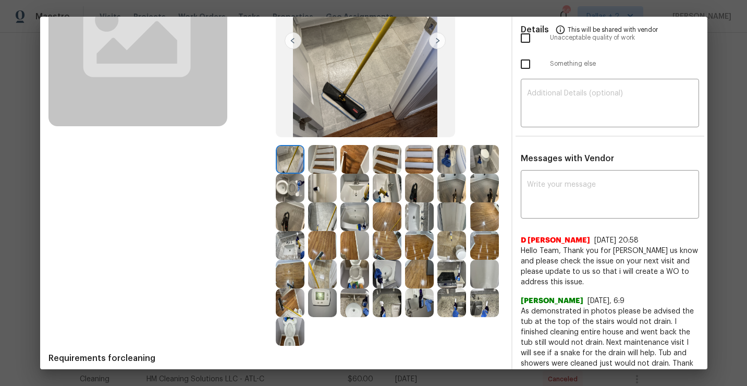
click at [425, 292] on img at bounding box center [419, 302] width 29 height 29
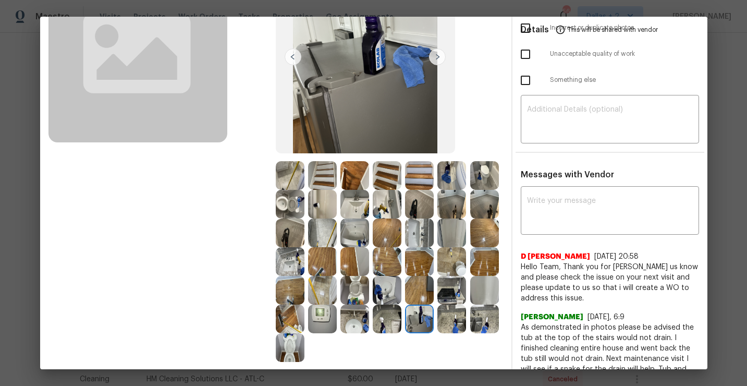
scroll to position [134, 0]
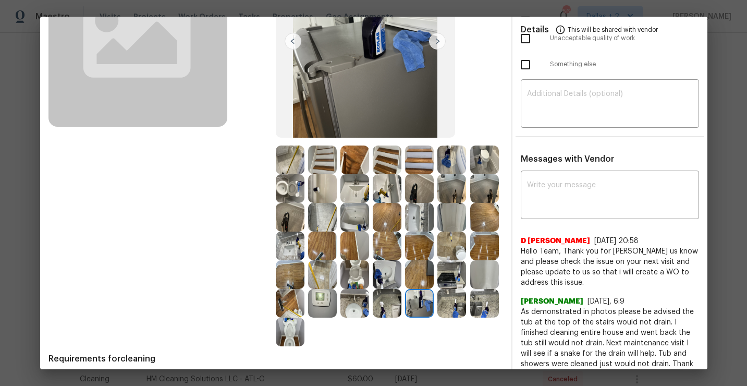
click at [445, 249] on img at bounding box center [451, 245] width 29 height 29
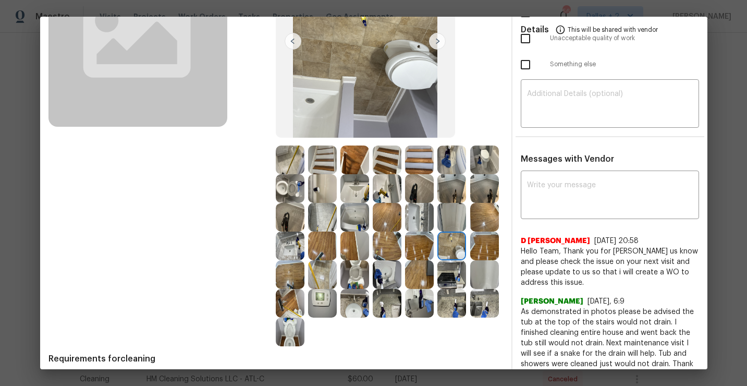
click at [352, 272] on img at bounding box center [354, 274] width 29 height 29
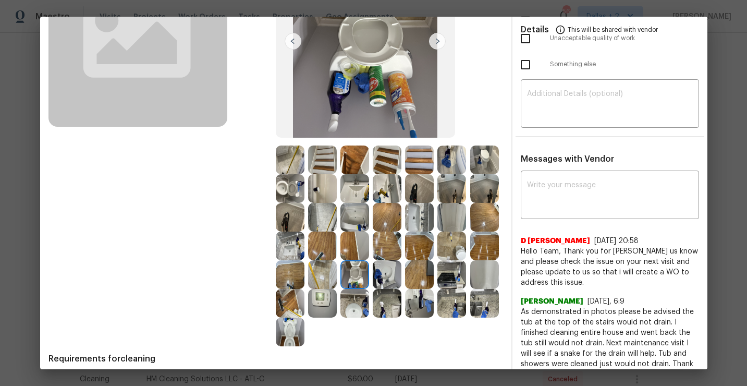
click at [423, 304] on img at bounding box center [419, 303] width 29 height 29
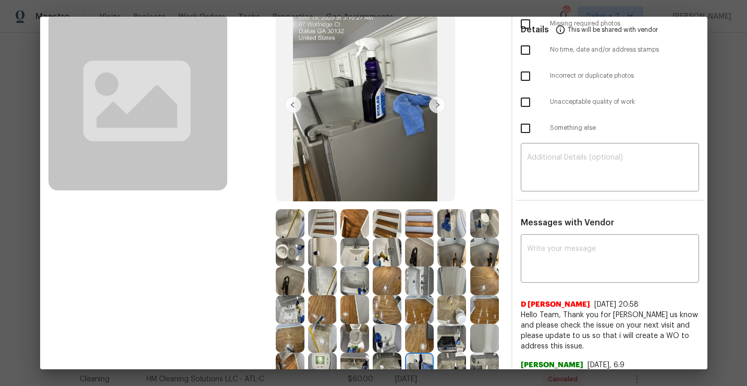
scroll to position [0, 0]
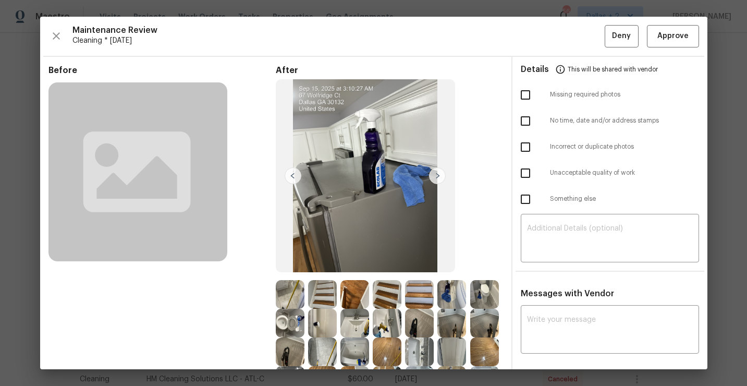
click at [666, 57] on div "Details This will be shared with vendor" at bounding box center [610, 69] width 178 height 25
click at [664, 36] on span "Approve" at bounding box center [672, 36] width 31 height 13
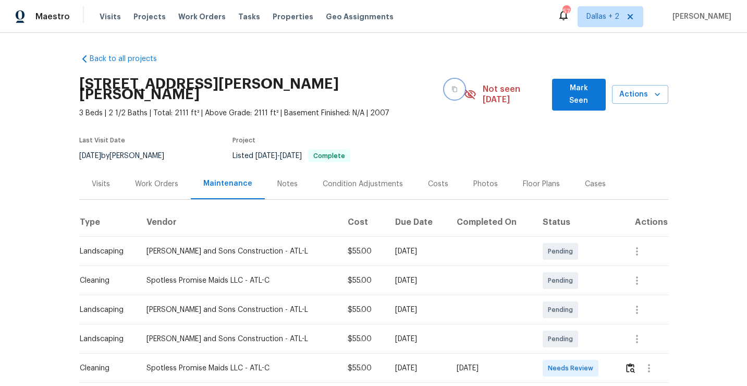
click at [451, 86] on icon "button" at bounding box center [454, 89] width 6 height 6
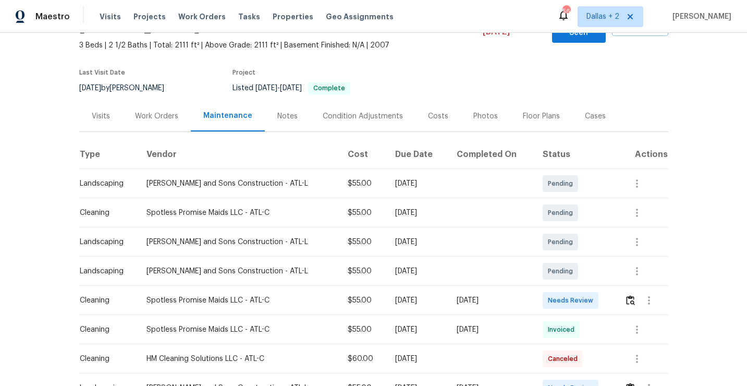
scroll to position [73, 0]
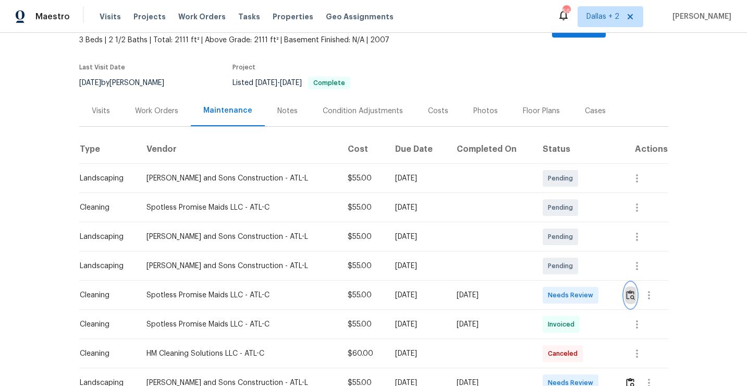
click at [632, 290] on img "button" at bounding box center [630, 295] width 9 height 10
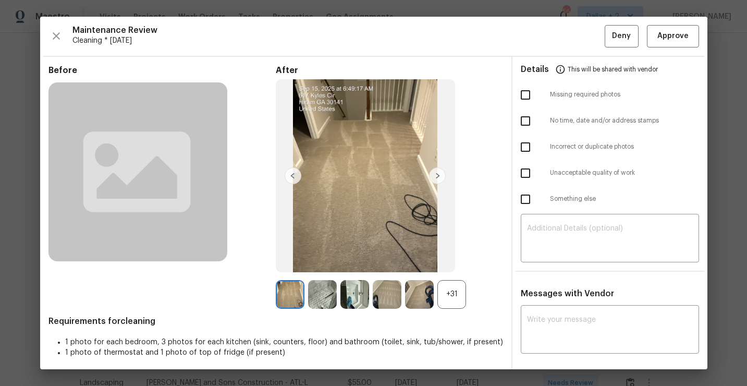
click at [442, 298] on div "+31" at bounding box center [451, 294] width 29 height 29
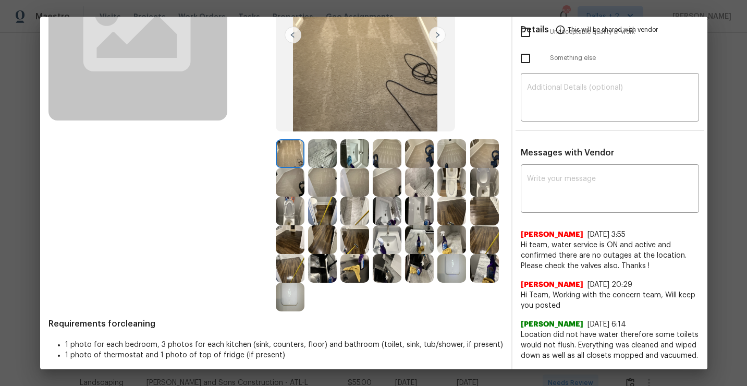
scroll to position [147, 0]
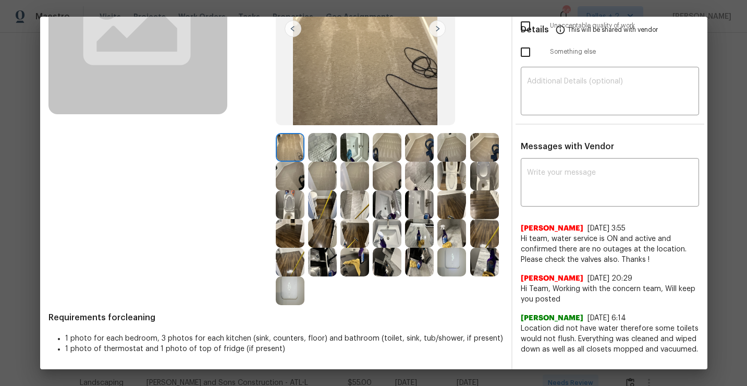
click at [347, 268] on img at bounding box center [354, 262] width 29 height 29
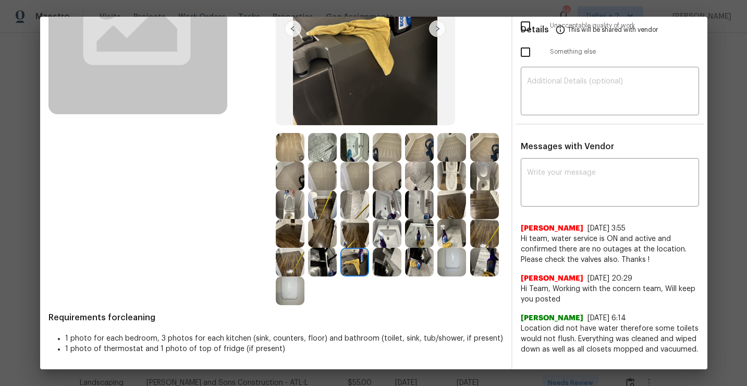
click at [290, 212] on img at bounding box center [290, 204] width 29 height 29
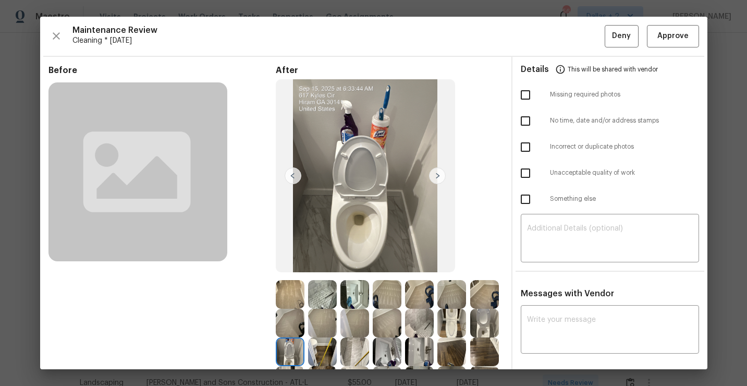
scroll to position [94, 0]
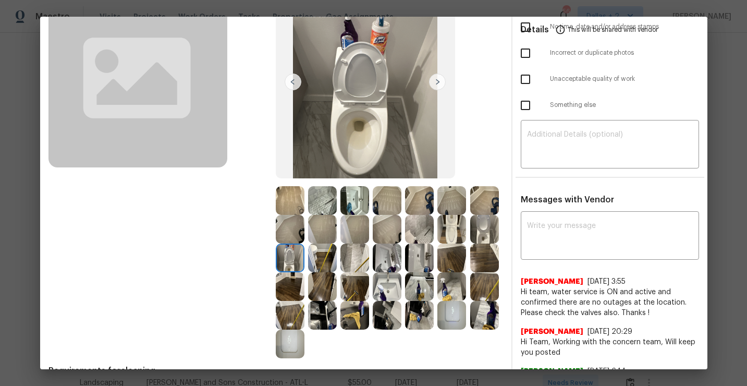
click at [478, 230] on img at bounding box center [484, 229] width 29 height 29
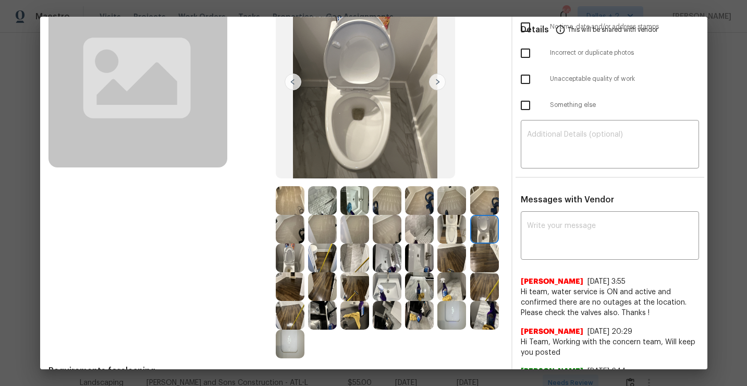
click at [448, 322] on img at bounding box center [451, 315] width 29 height 29
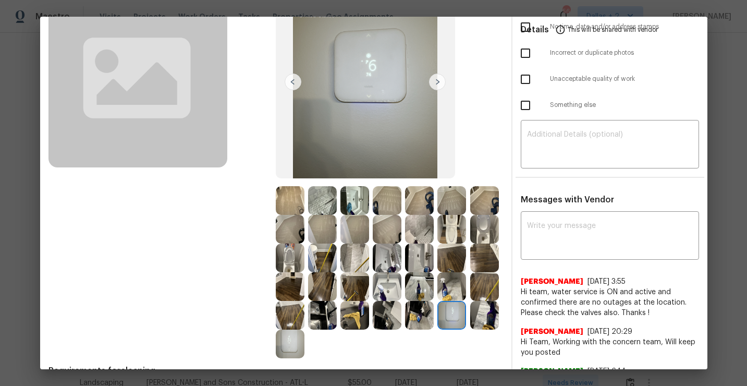
scroll to position [68, 0]
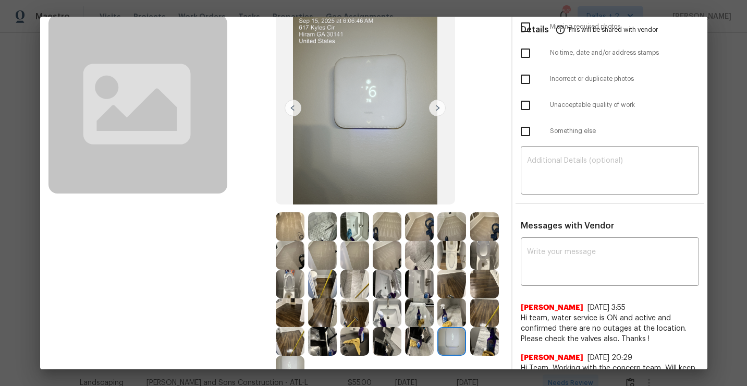
click at [421, 316] on img at bounding box center [419, 312] width 29 height 29
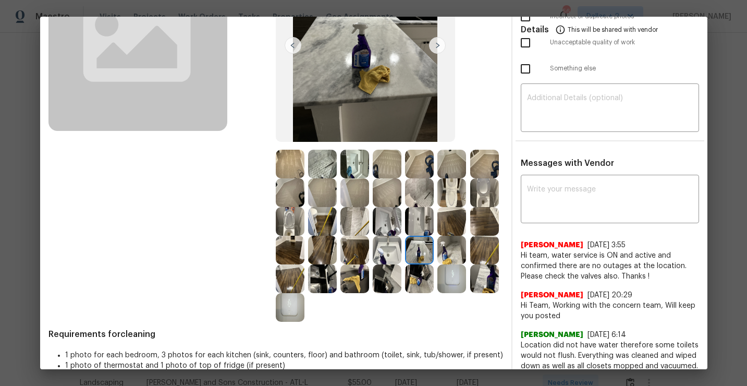
scroll to position [132, 0]
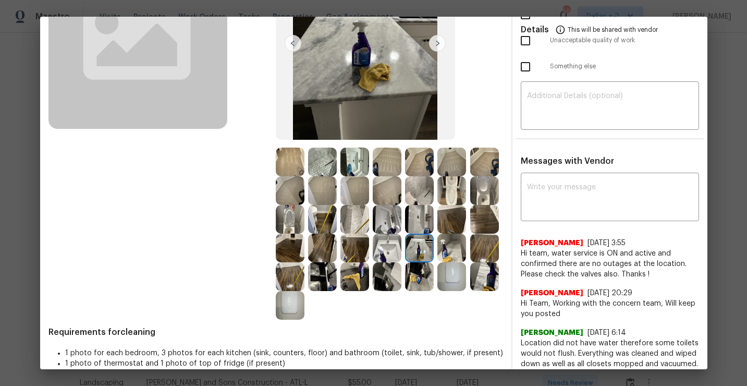
click at [353, 281] on img at bounding box center [354, 276] width 29 height 29
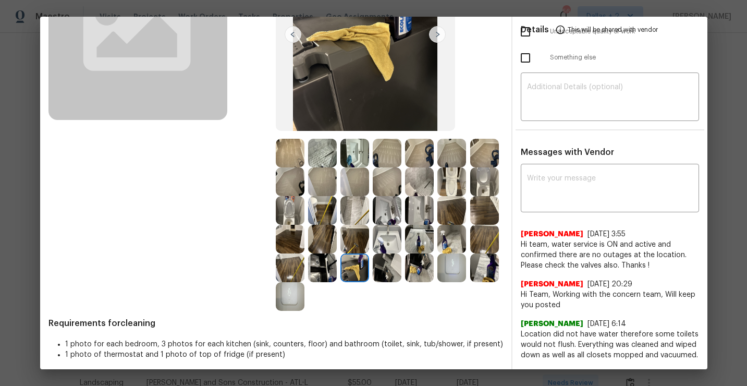
scroll to position [0, 0]
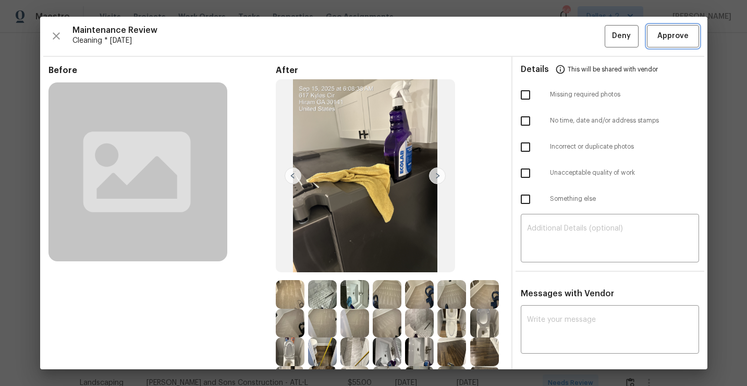
click at [658, 41] on span "Approve" at bounding box center [672, 36] width 31 height 13
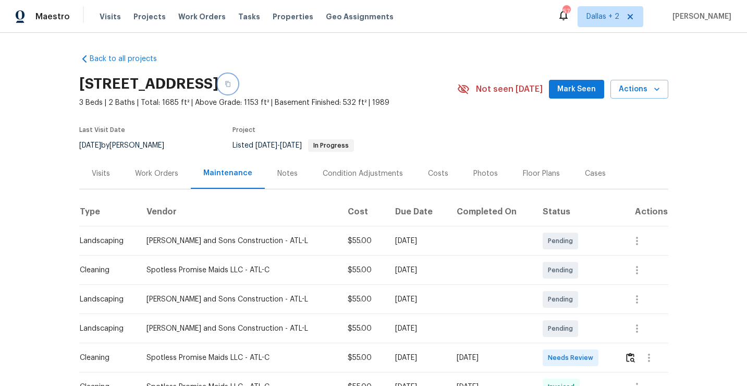
click at [231, 83] on icon "button" at bounding box center [228, 84] width 6 height 6
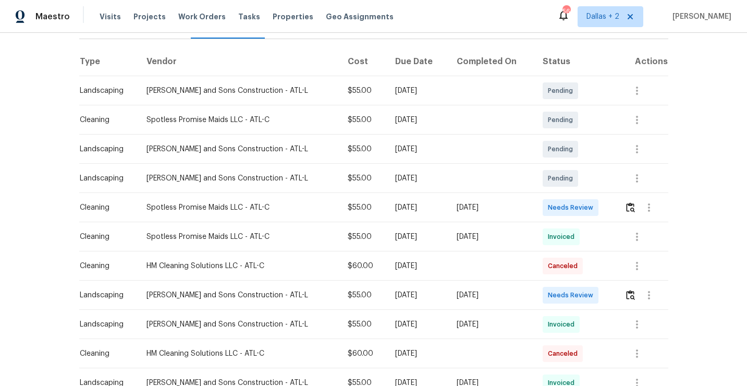
scroll to position [155, 0]
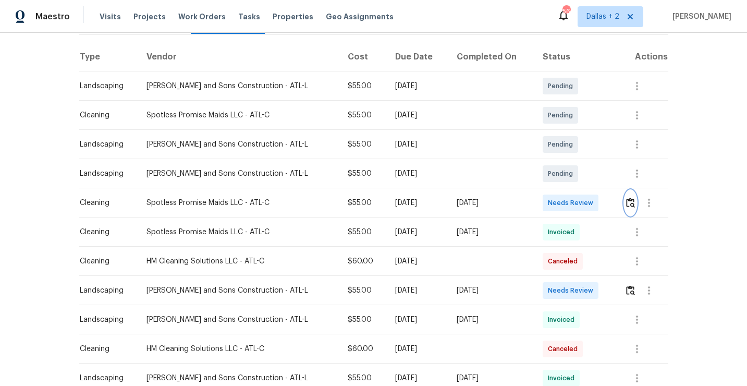
click at [630, 202] on img "button" at bounding box center [630, 203] width 9 height 10
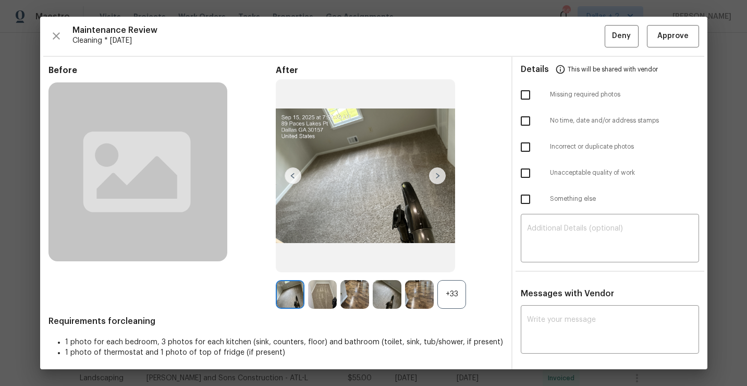
click at [456, 299] on div "+33" at bounding box center [451, 294] width 29 height 29
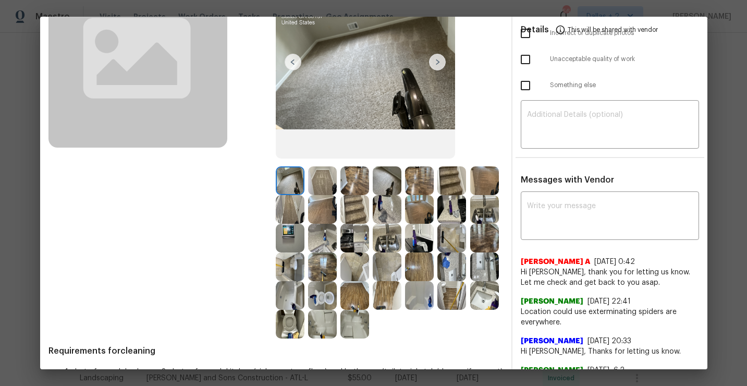
scroll to position [120, 0]
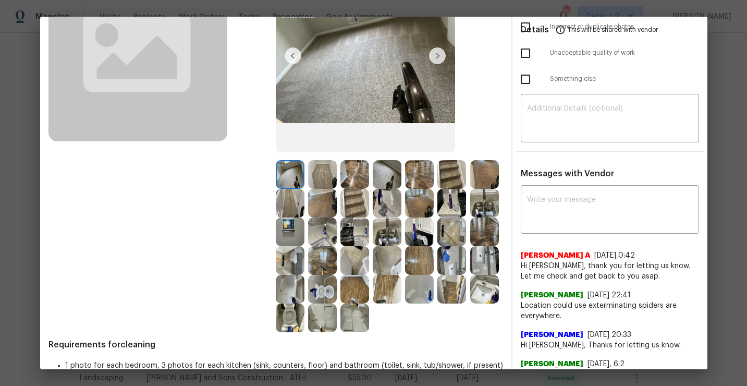
click at [431, 232] on img at bounding box center [419, 231] width 29 height 29
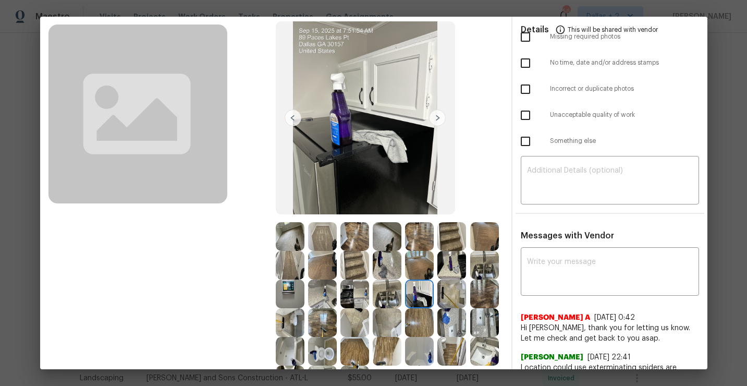
scroll to position [0, 0]
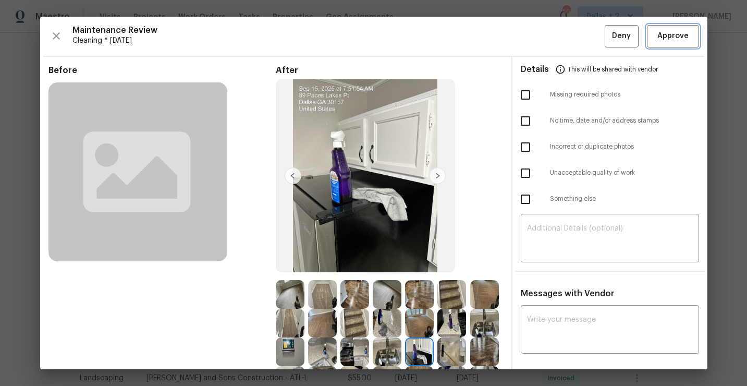
click at [660, 36] on span "Approve" at bounding box center [672, 36] width 31 height 13
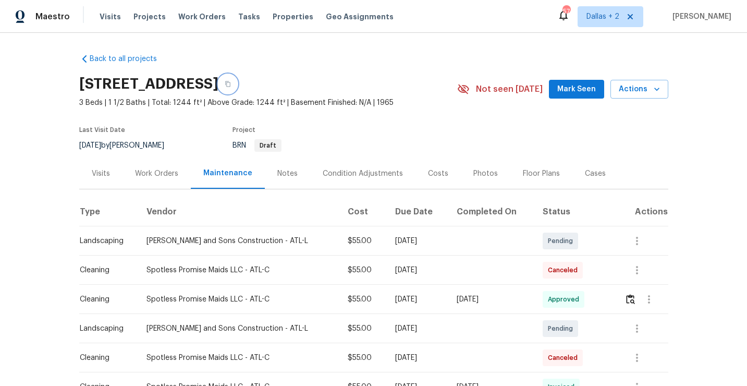
click at [231, 82] on icon "button" at bounding box center [228, 84] width 6 height 6
click at [629, 290] on button "button" at bounding box center [630, 299] width 12 height 25
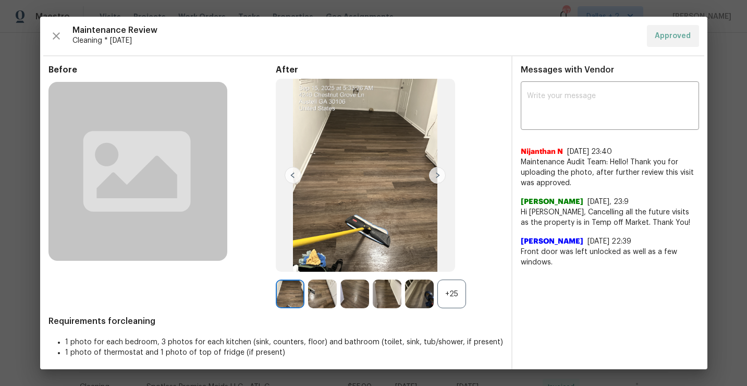
click at [455, 289] on div "+25" at bounding box center [451, 293] width 29 height 29
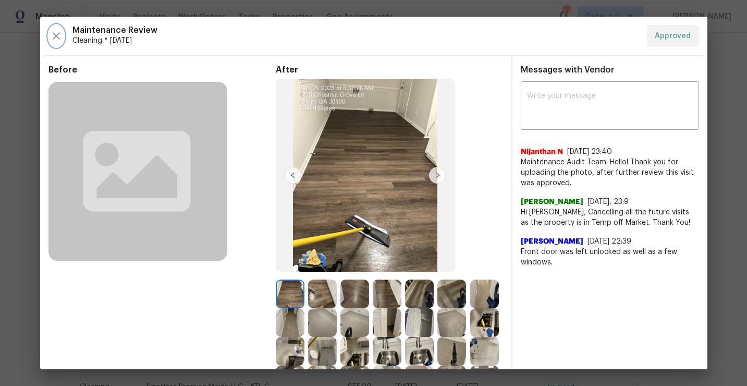
click at [57, 33] on icon "button" at bounding box center [56, 36] width 13 height 13
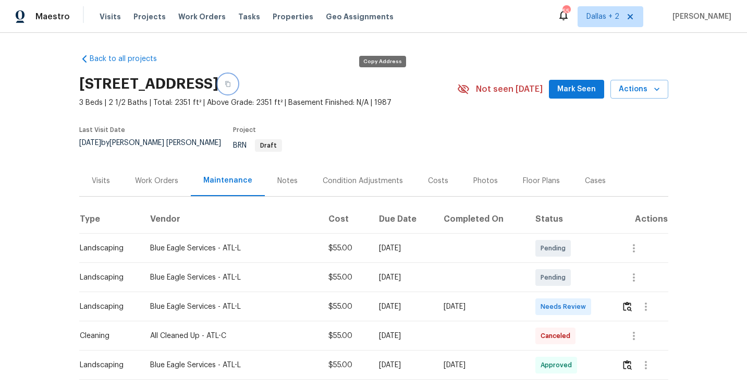
click at [231, 85] on icon "button" at bounding box center [228, 84] width 6 height 6
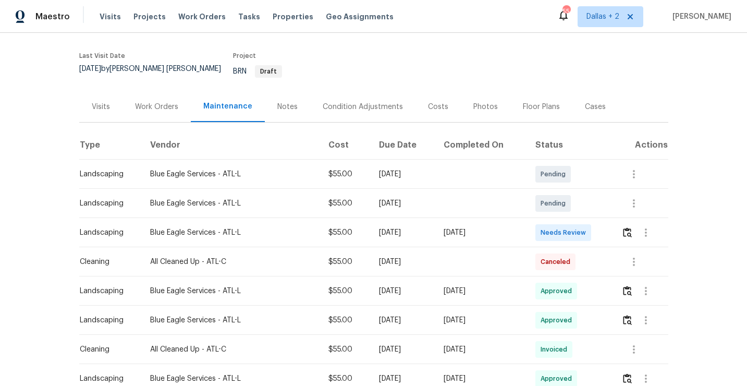
scroll to position [74, 0]
click at [628, 228] on img "button" at bounding box center [627, 232] width 9 height 10
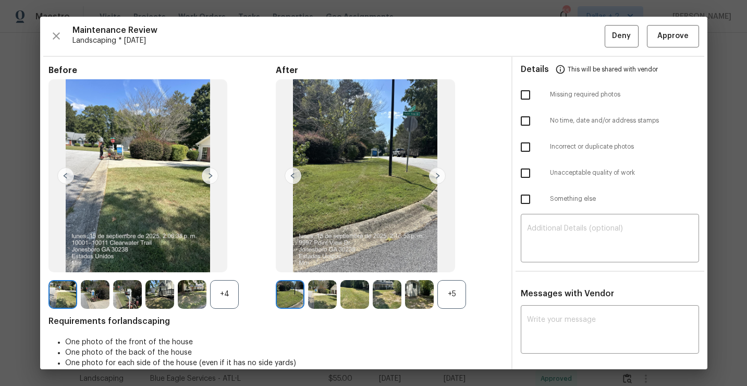
click at [450, 294] on div "+5" at bounding box center [451, 294] width 29 height 29
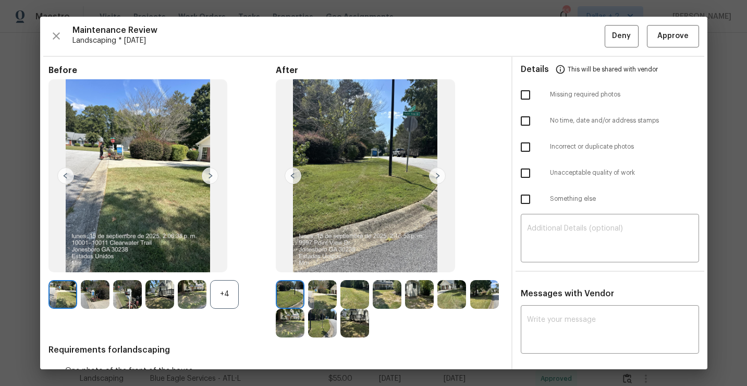
click at [222, 294] on div "+4" at bounding box center [224, 294] width 29 height 29
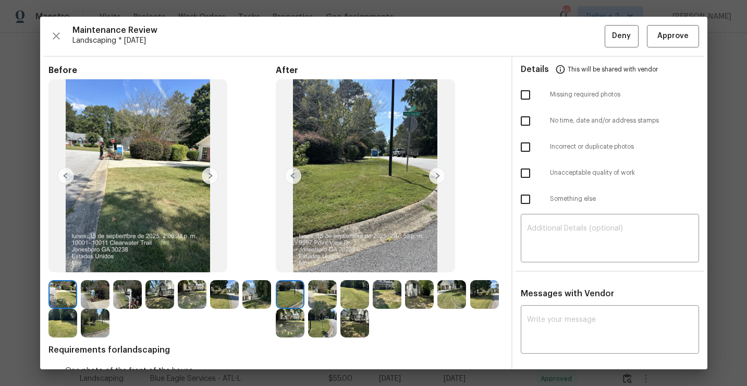
click at [132, 296] on img at bounding box center [127, 294] width 29 height 29
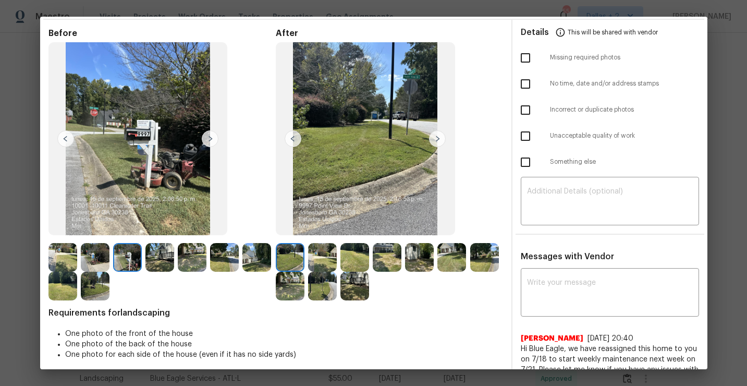
scroll to position [57, 0]
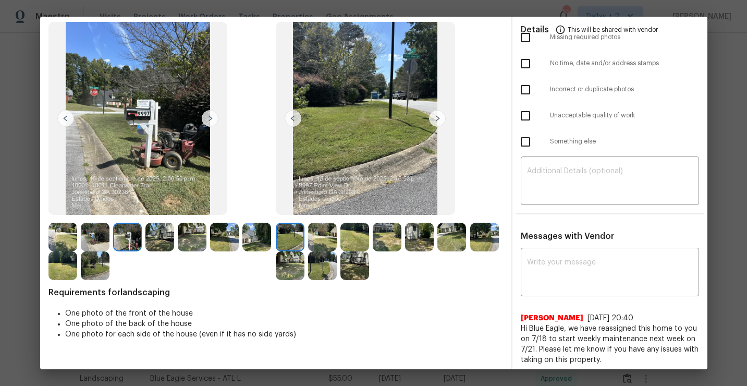
click at [289, 242] on img at bounding box center [290, 237] width 29 height 29
click at [438, 117] on img at bounding box center [437, 118] width 17 height 17
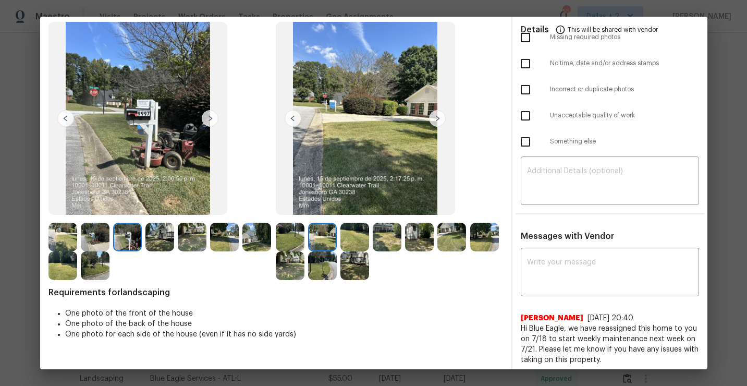
click at [436, 122] on img at bounding box center [437, 118] width 17 height 17
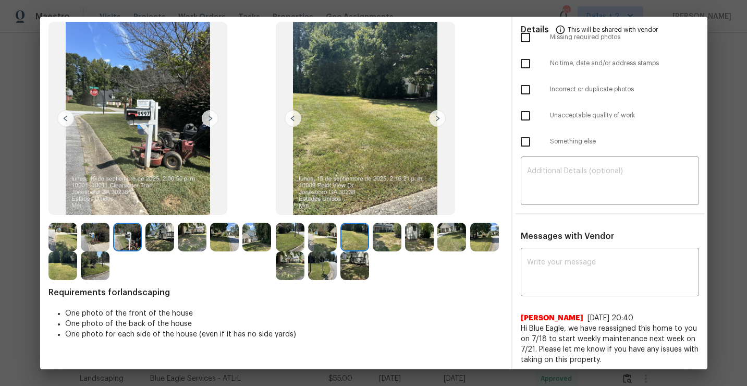
click at [435, 117] on img at bounding box center [437, 118] width 17 height 17
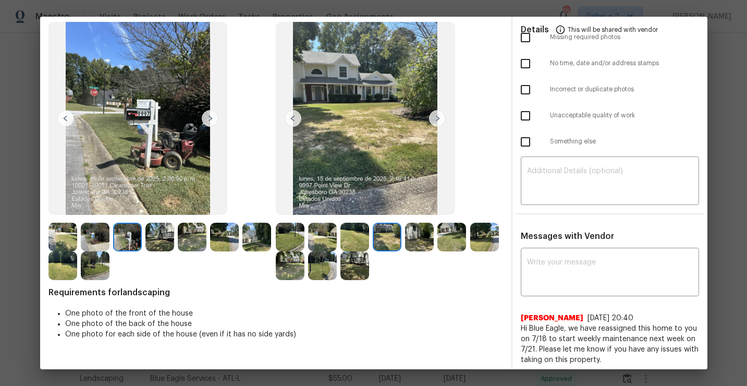
scroll to position [0, 0]
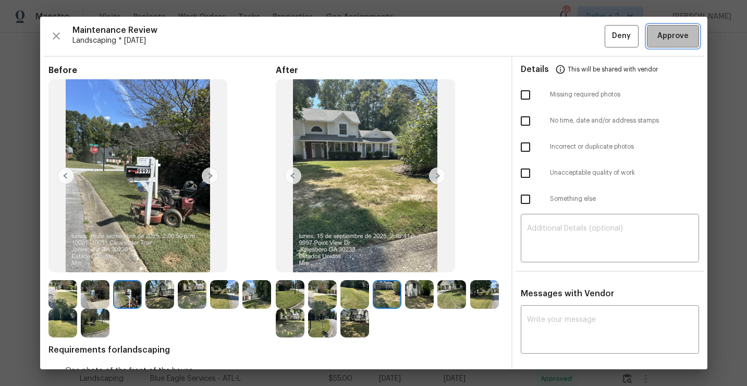
click at [657, 36] on span "Approve" at bounding box center [672, 36] width 35 height 13
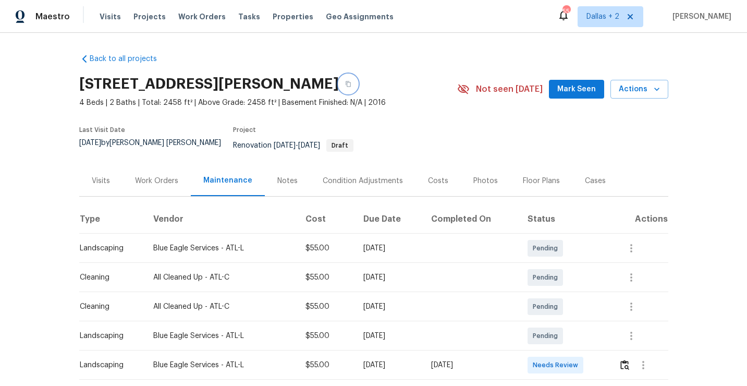
click at [342, 90] on button "button" at bounding box center [348, 84] width 19 height 19
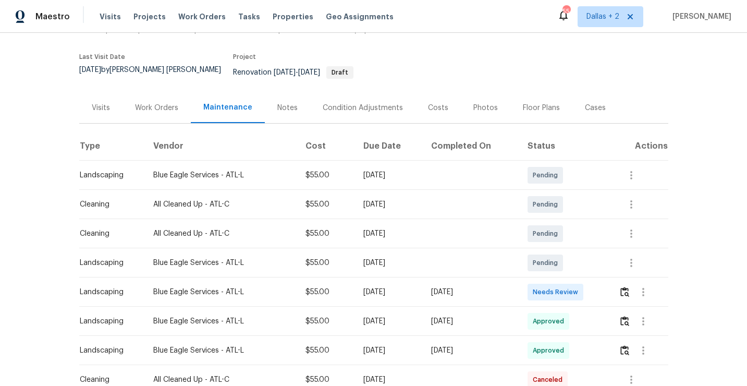
scroll to position [85, 0]
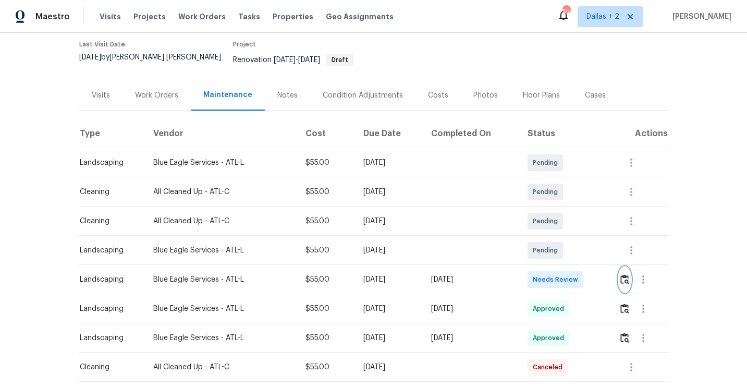
click at [625, 274] on img "button" at bounding box center [624, 279] width 9 height 10
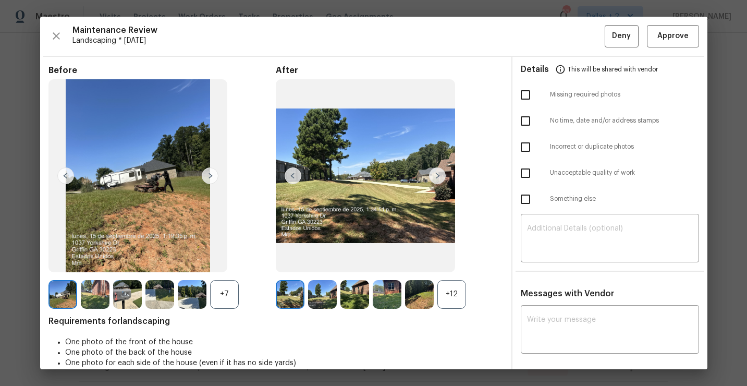
click at [452, 290] on div "+12" at bounding box center [451, 294] width 29 height 29
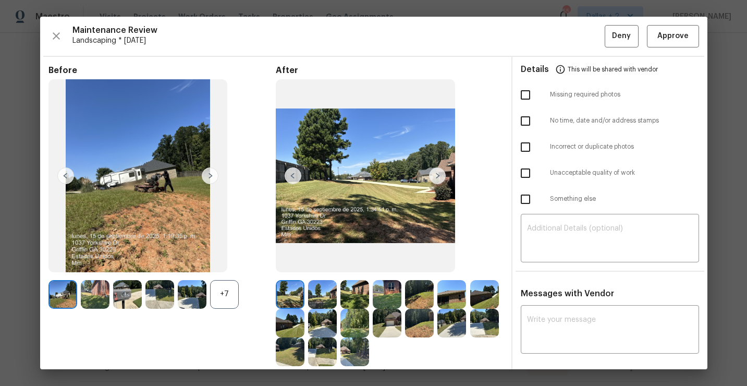
click at [220, 300] on div "+7" at bounding box center [224, 294] width 29 height 29
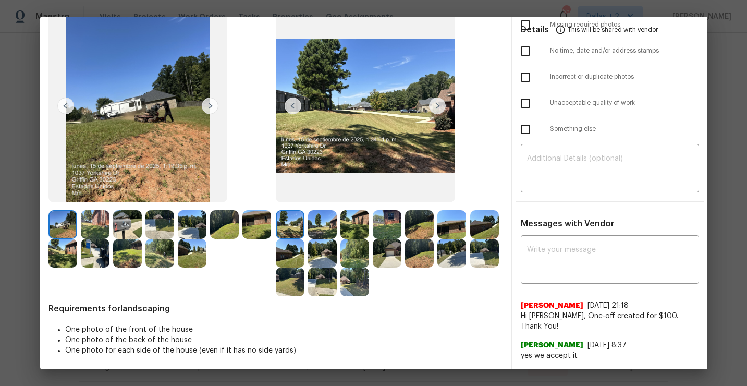
scroll to position [70, 0]
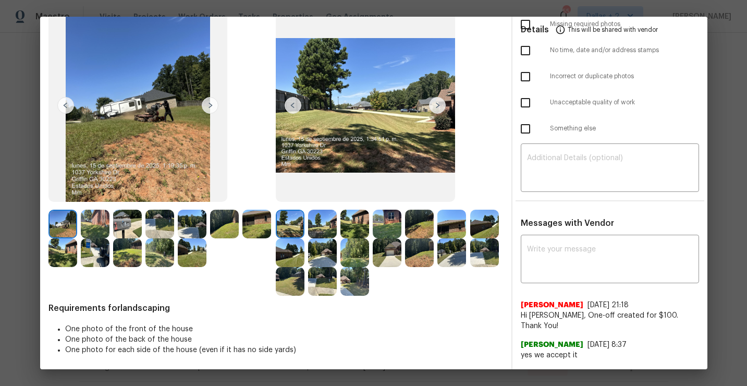
click at [127, 228] on img at bounding box center [127, 224] width 29 height 29
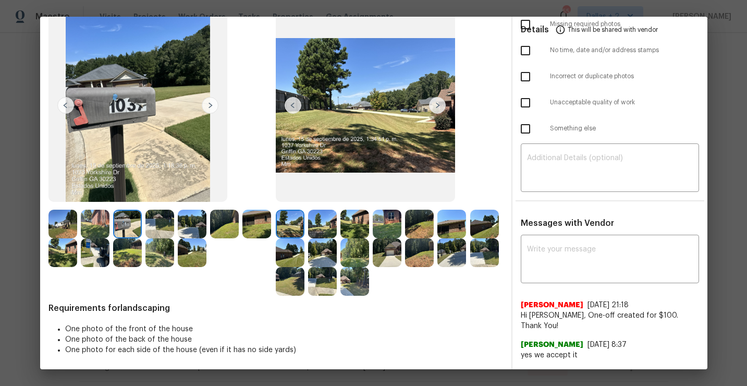
click at [431, 104] on img at bounding box center [437, 105] width 17 height 17
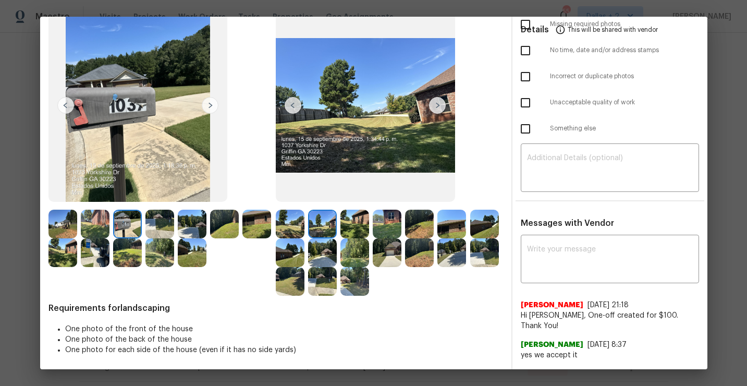
click at [439, 108] on img at bounding box center [437, 105] width 17 height 17
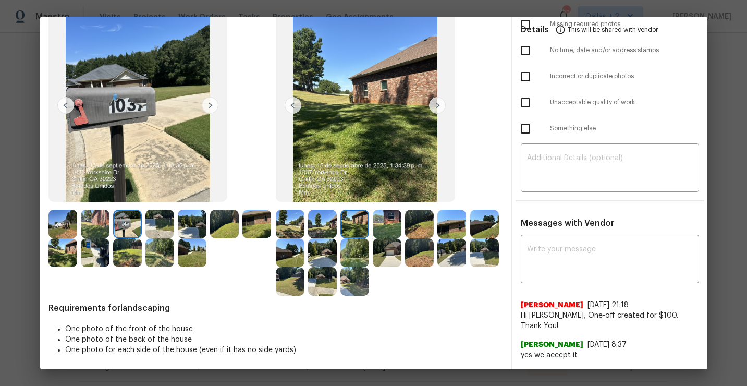
click at [439, 108] on img at bounding box center [437, 105] width 17 height 17
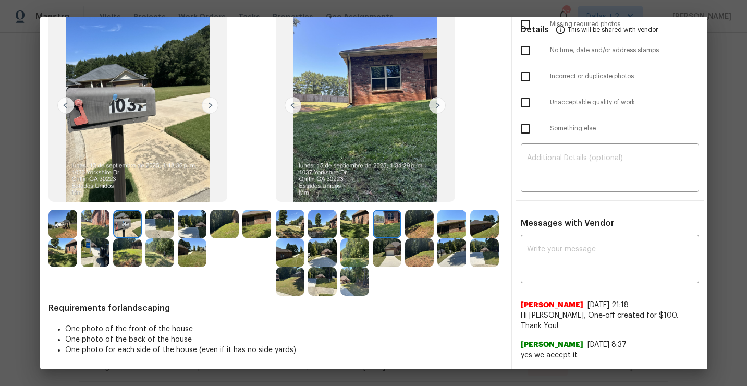
click at [439, 108] on img at bounding box center [437, 105] width 17 height 17
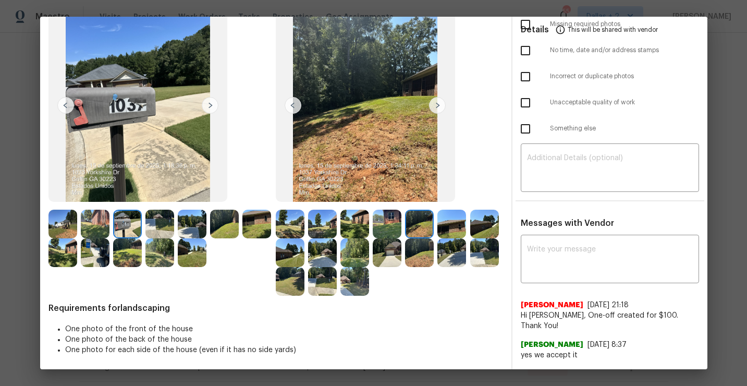
click at [439, 108] on img at bounding box center [437, 105] width 17 height 17
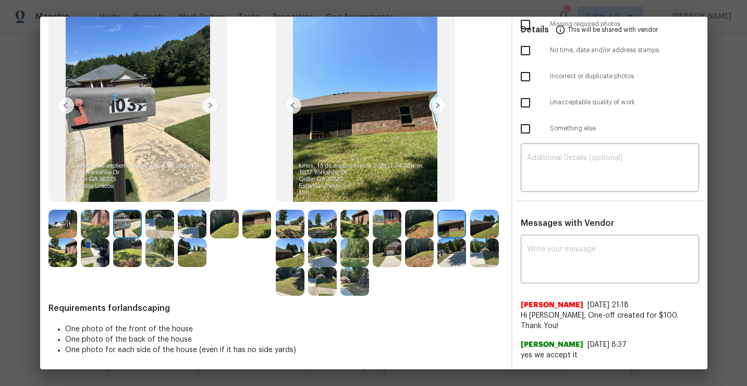
click at [439, 108] on img at bounding box center [437, 105] width 17 height 17
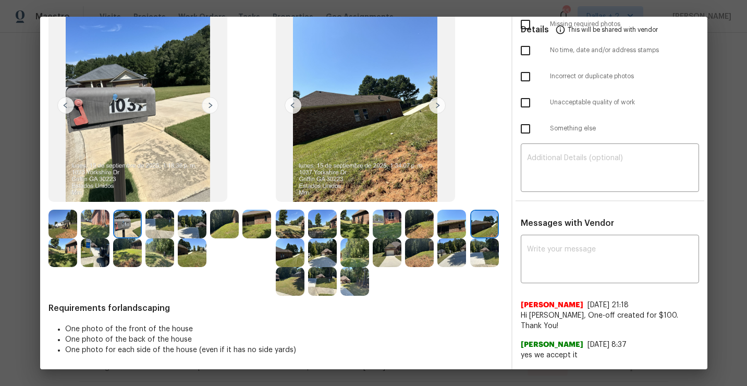
click at [299, 250] on img at bounding box center [290, 252] width 29 height 29
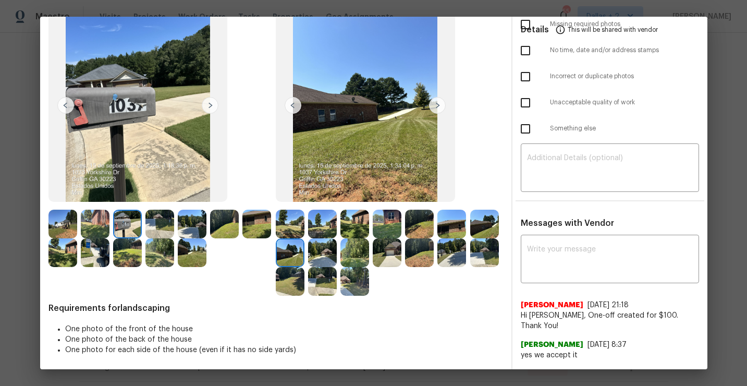
click at [436, 109] on img at bounding box center [437, 105] width 17 height 17
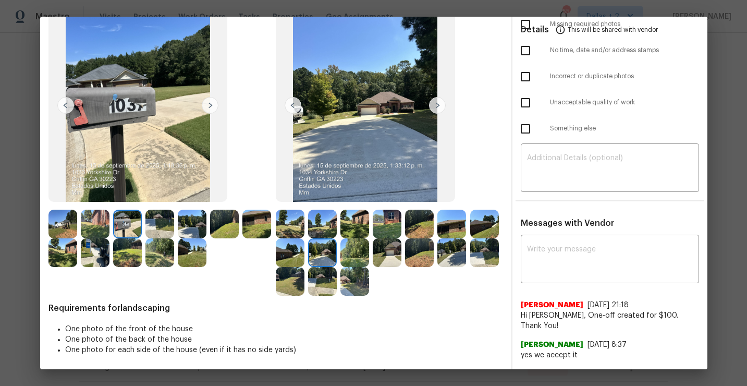
click at [436, 109] on img at bounding box center [437, 105] width 17 height 17
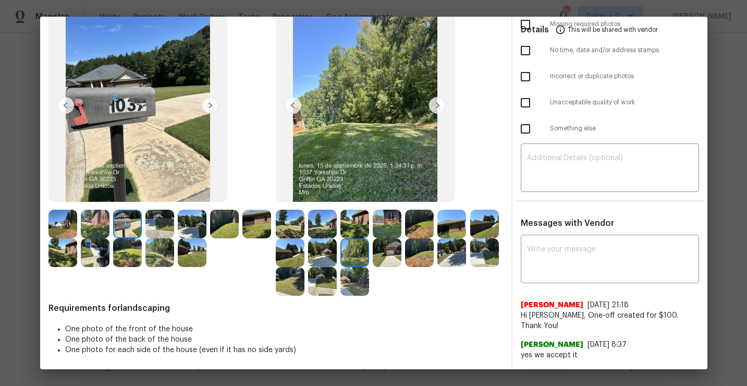
click at [436, 109] on img at bounding box center [437, 105] width 17 height 17
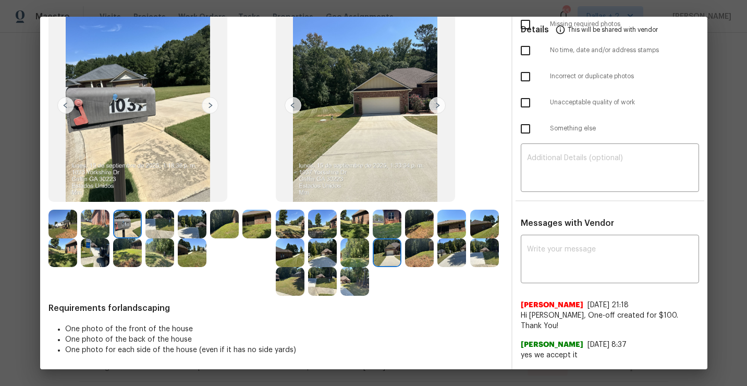
click at [436, 109] on img at bounding box center [437, 105] width 17 height 17
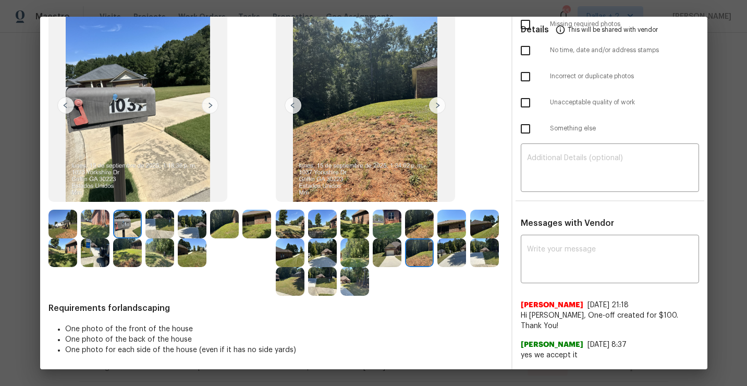
click at [436, 109] on img at bounding box center [437, 105] width 17 height 17
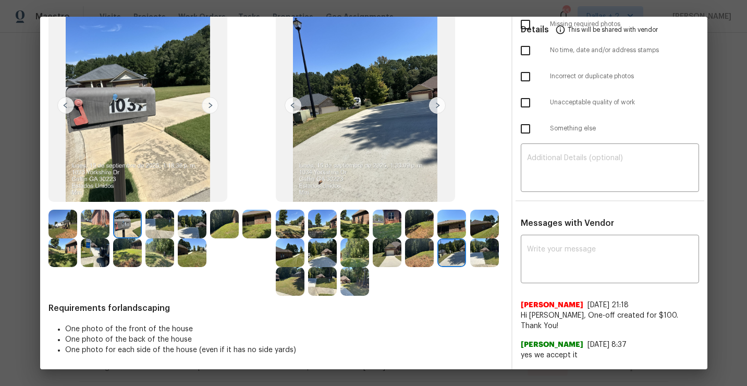
click at [436, 109] on img at bounding box center [437, 105] width 17 height 17
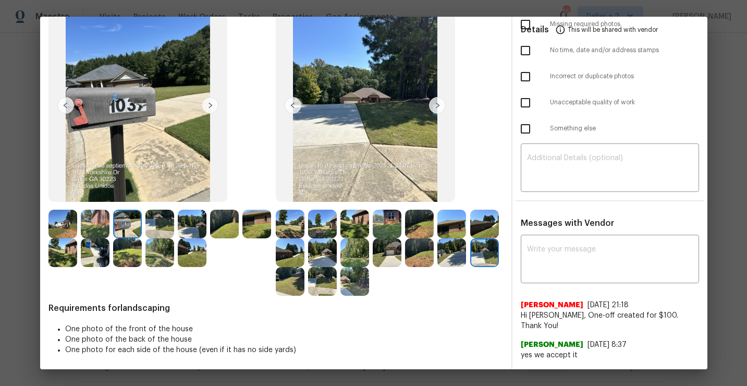
click at [436, 109] on img at bounding box center [437, 105] width 17 height 17
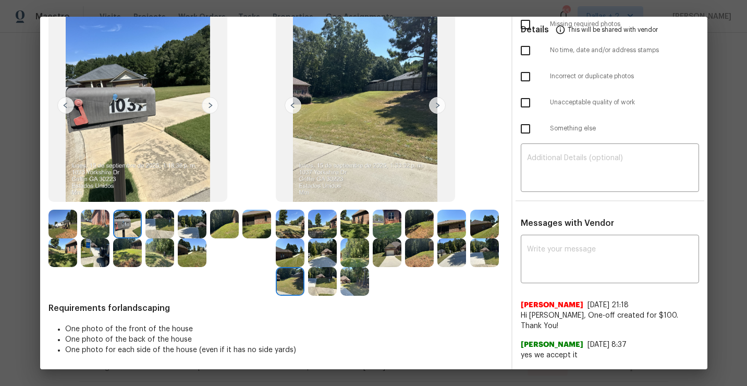
click at [436, 109] on img at bounding box center [437, 105] width 17 height 17
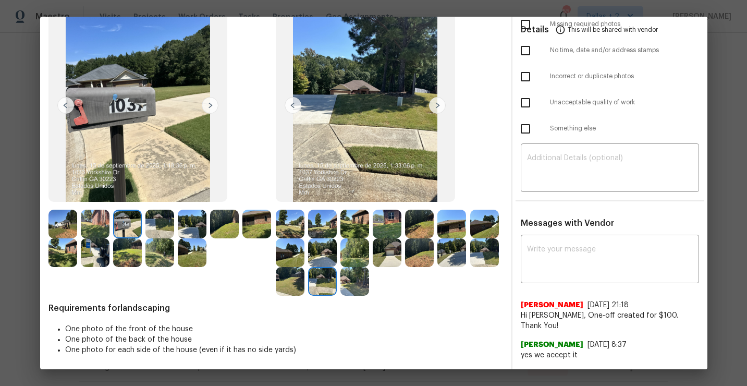
click at [361, 286] on img at bounding box center [354, 281] width 29 height 29
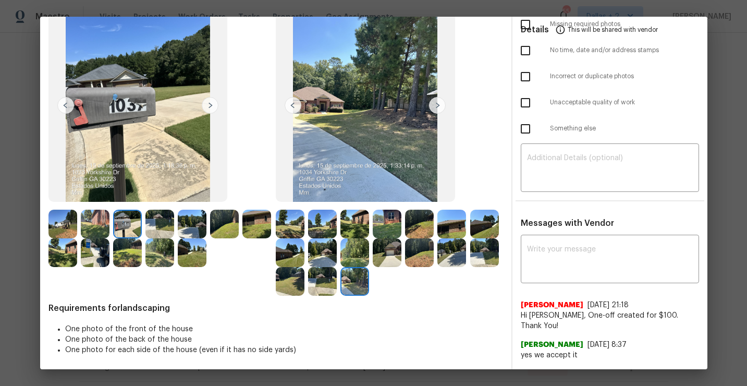
click at [294, 227] on img at bounding box center [290, 224] width 29 height 29
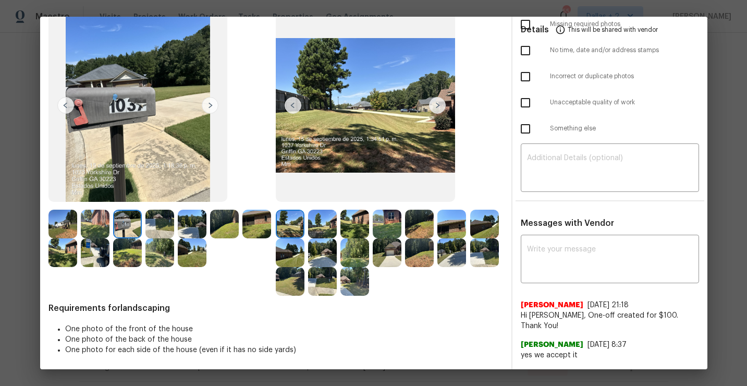
click at [285, 226] on img at bounding box center [290, 224] width 29 height 29
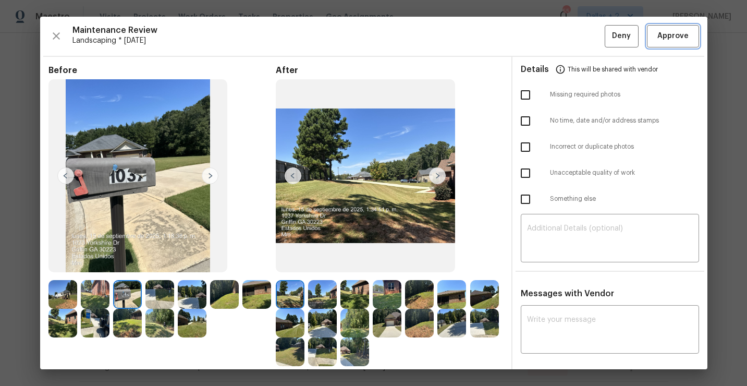
click at [663, 44] on button "Approve" at bounding box center [673, 36] width 52 height 22
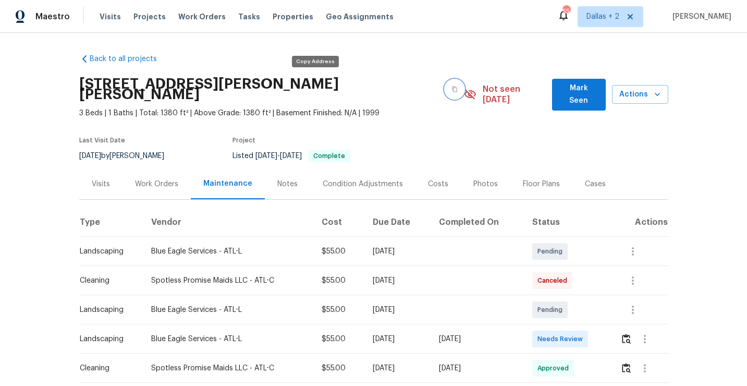
click at [451, 86] on icon "button" at bounding box center [454, 89] width 6 height 6
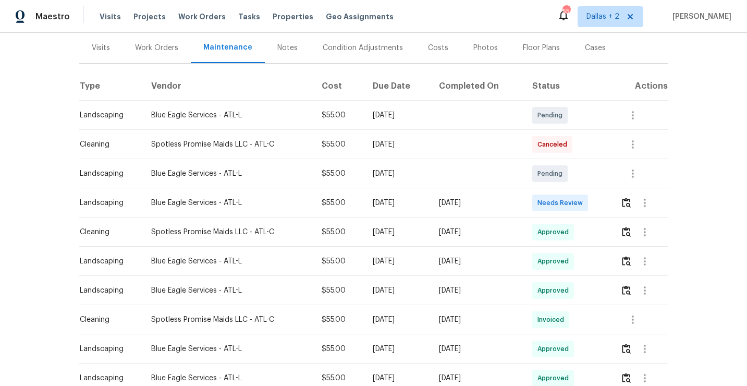
scroll to position [162, 0]
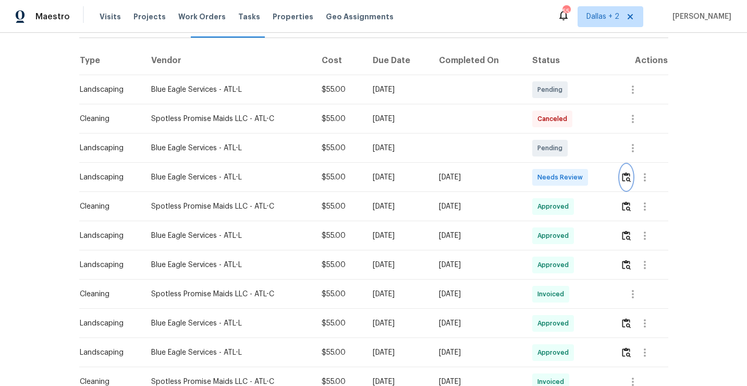
click at [629, 172] on img "button" at bounding box center [626, 177] width 9 height 10
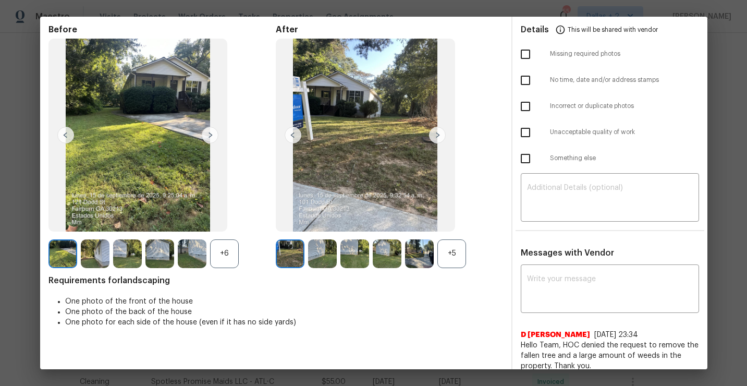
scroll to position [46, 0]
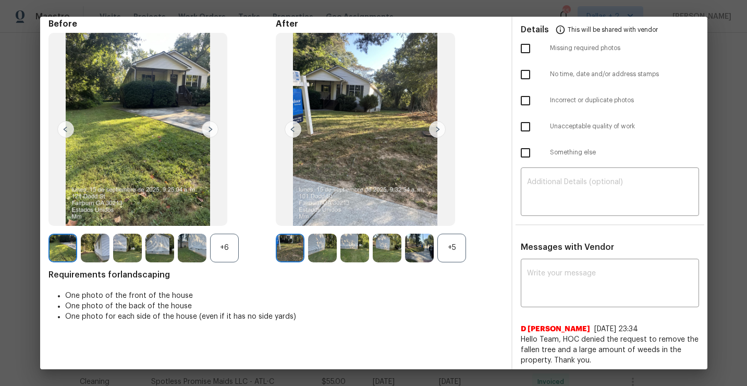
click at [449, 254] on div "+5" at bounding box center [451, 248] width 29 height 29
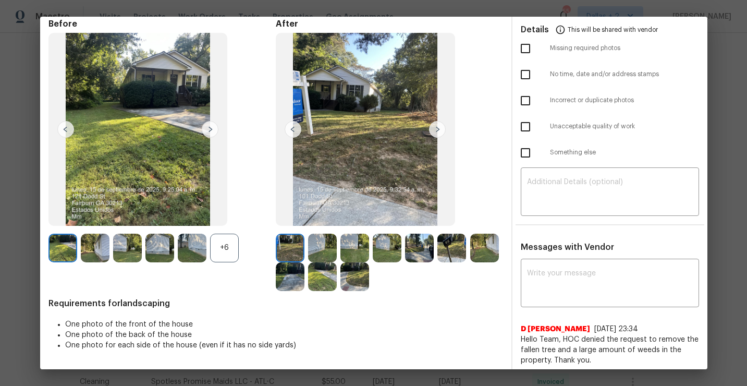
click at [224, 252] on div "+6" at bounding box center [224, 248] width 29 height 29
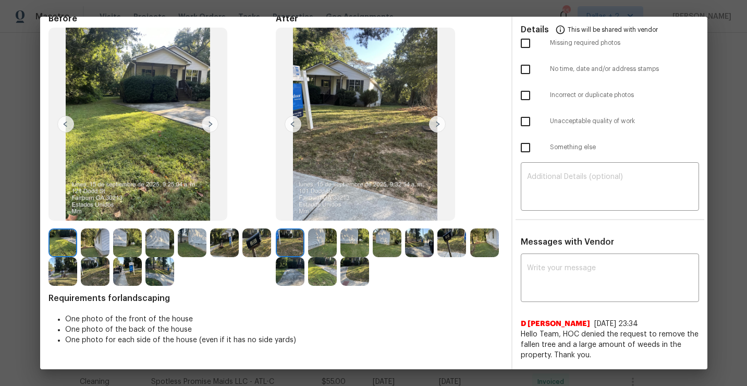
scroll to position [33, 0]
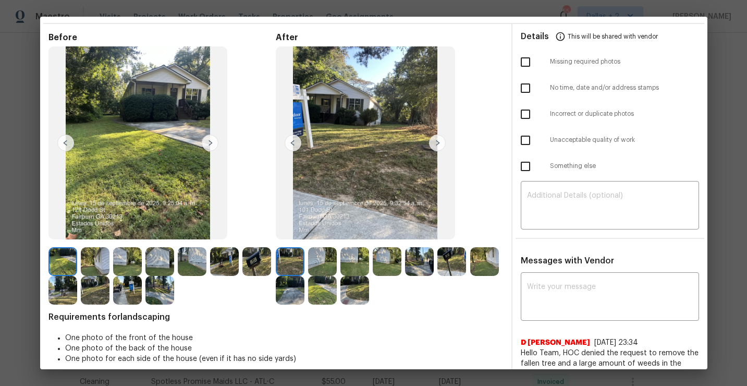
click at [249, 262] on img at bounding box center [256, 261] width 29 height 29
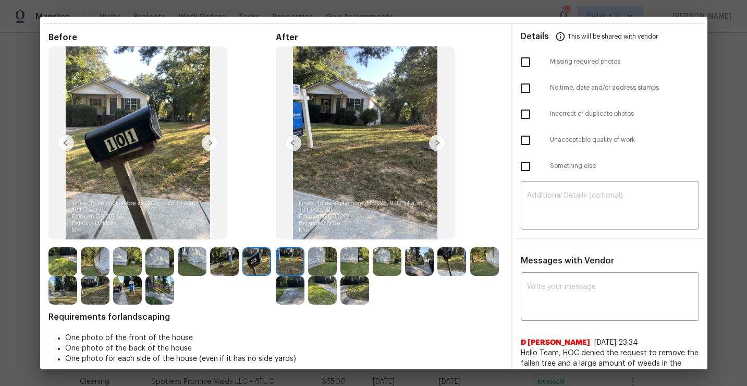
click at [312, 250] on img at bounding box center [322, 261] width 29 height 29
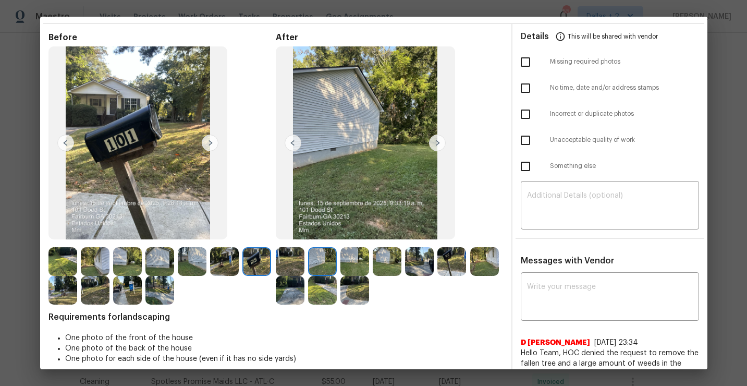
click at [353, 257] on img at bounding box center [354, 261] width 29 height 29
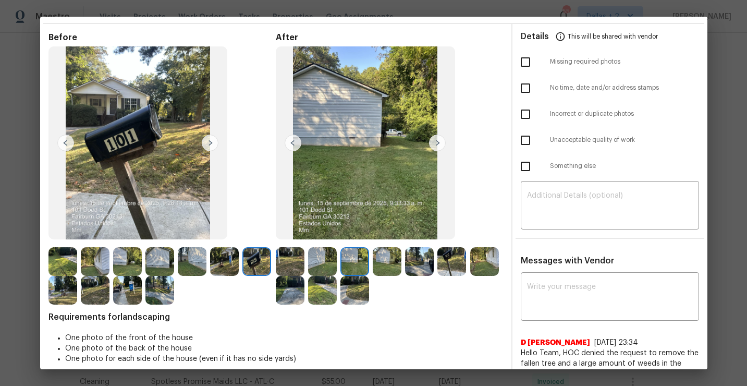
click at [416, 257] on img at bounding box center [419, 261] width 29 height 29
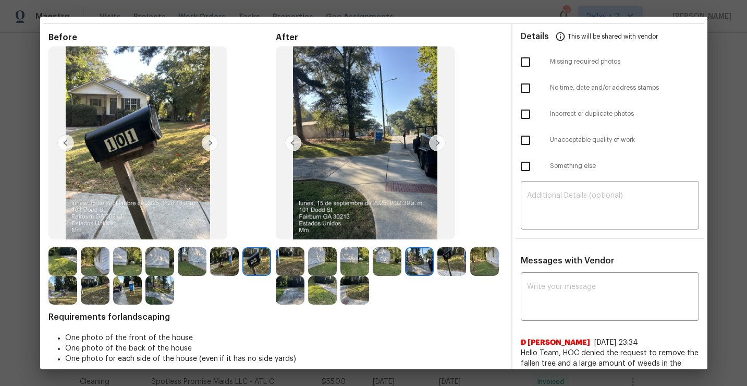
click at [343, 298] on img at bounding box center [354, 290] width 29 height 29
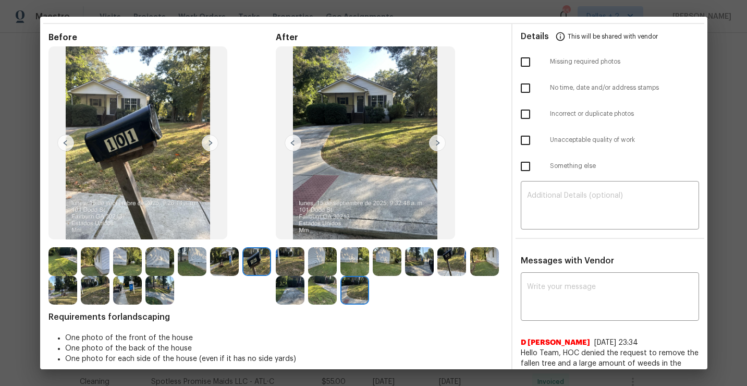
scroll to position [0, 0]
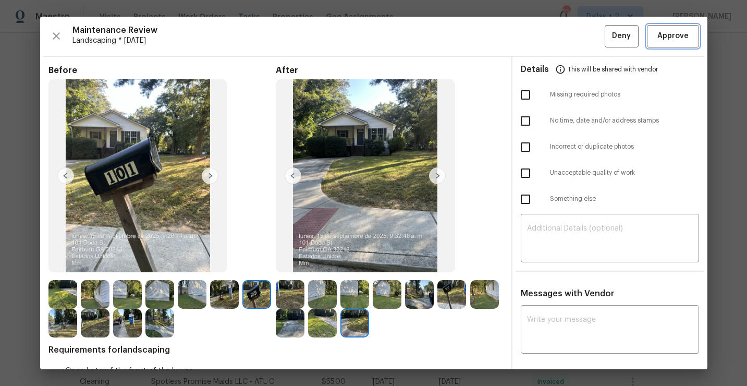
click at [667, 42] on button "Approve" at bounding box center [673, 36] width 52 height 22
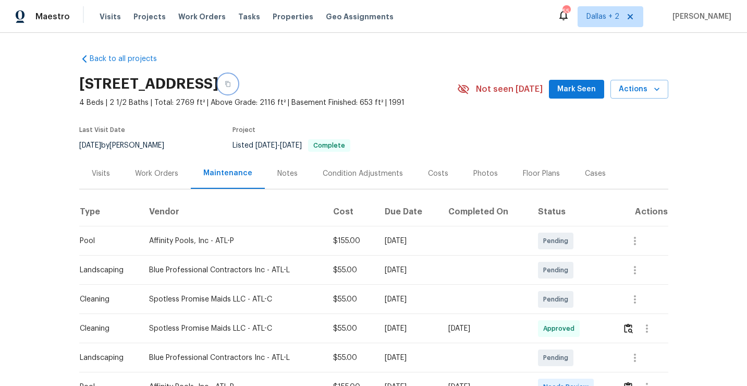
click at [230, 83] on icon "button" at bounding box center [227, 84] width 5 height 6
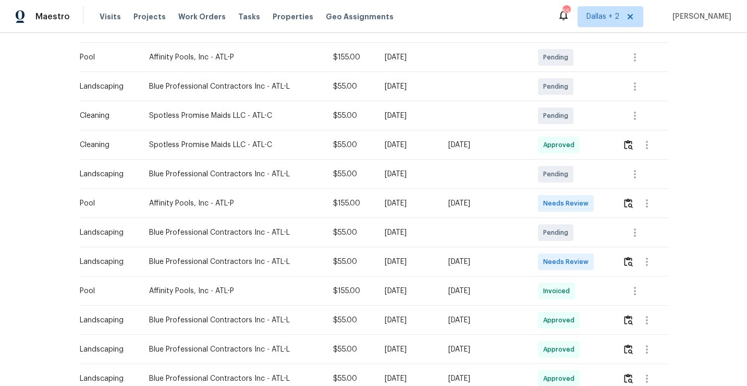
scroll to position [184, 0]
click at [631, 256] on img "button" at bounding box center [628, 261] width 9 height 10
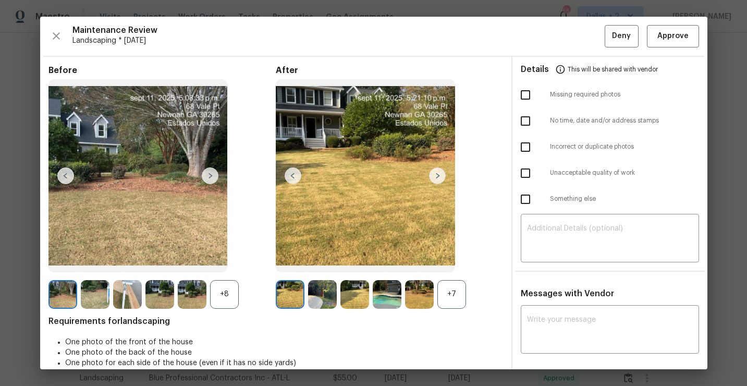
click at [459, 299] on div "+7" at bounding box center [451, 294] width 29 height 29
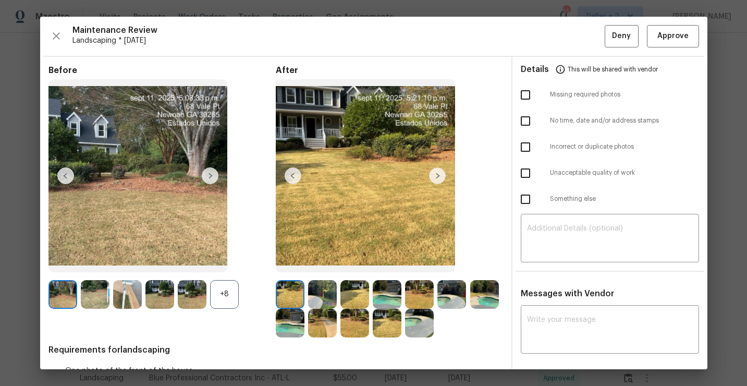
click at [205, 291] on img at bounding box center [192, 294] width 29 height 29
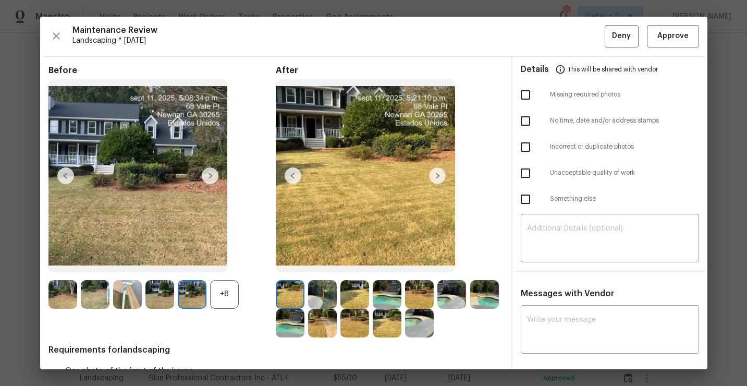
click at [224, 290] on div "+8" at bounding box center [224, 294] width 29 height 29
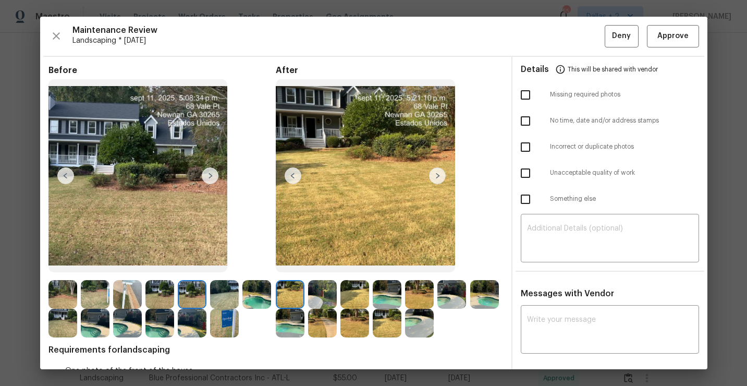
click at [436, 174] on img at bounding box center [437, 175] width 17 height 17
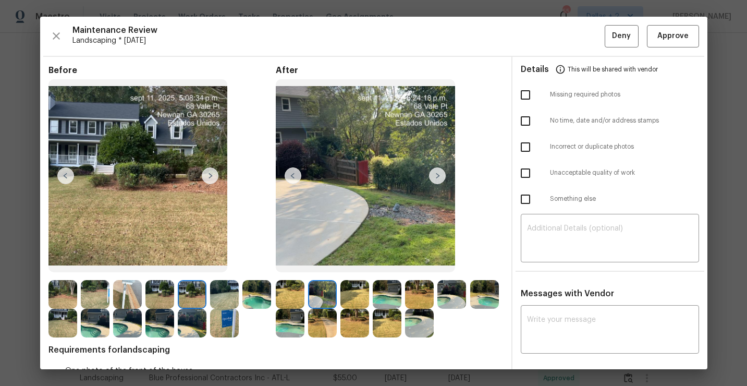
click at [436, 176] on img at bounding box center [437, 175] width 17 height 17
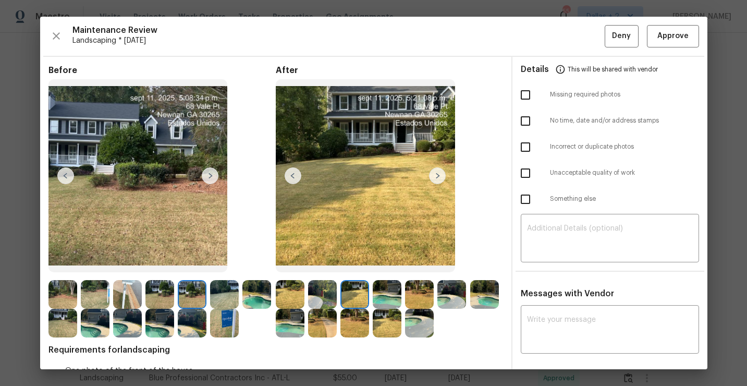
click at [436, 176] on img at bounding box center [437, 175] width 17 height 17
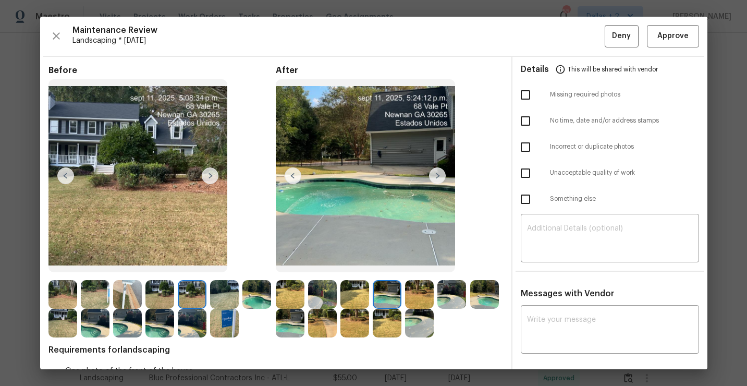
click at [436, 176] on img at bounding box center [437, 175] width 17 height 17
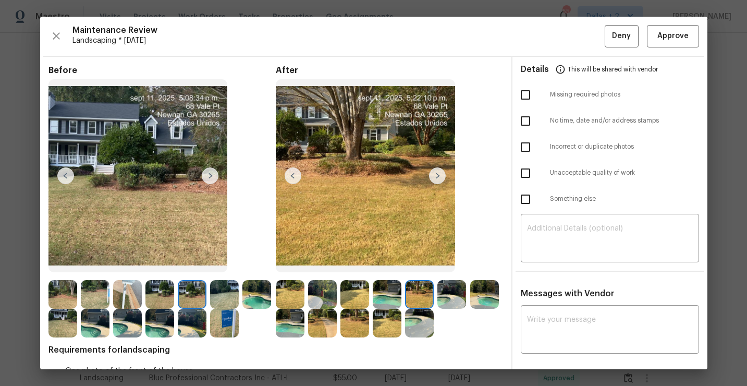
click at [436, 176] on img at bounding box center [437, 175] width 17 height 17
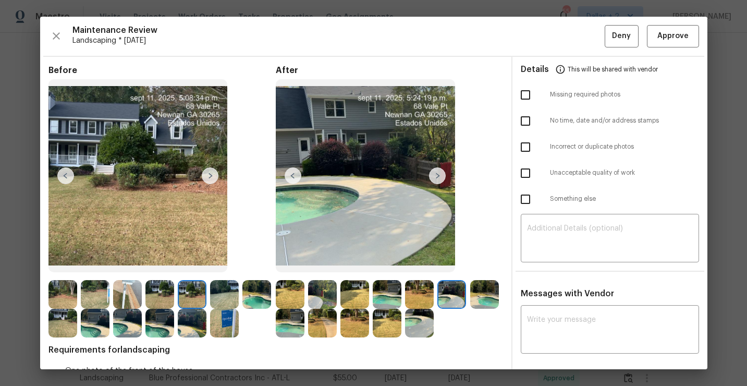
click at [436, 176] on img at bounding box center [437, 175] width 17 height 17
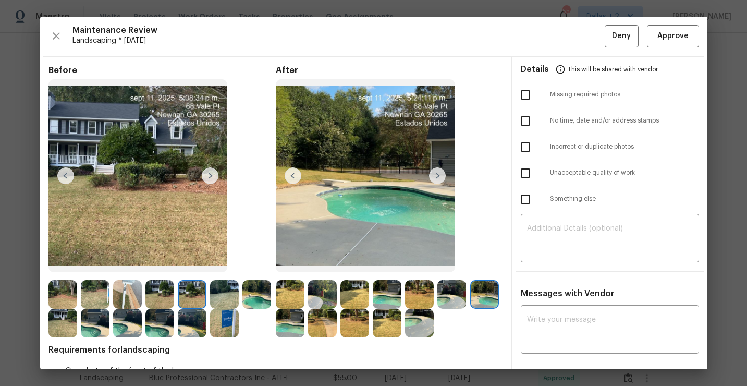
click at [436, 176] on img at bounding box center [437, 175] width 17 height 17
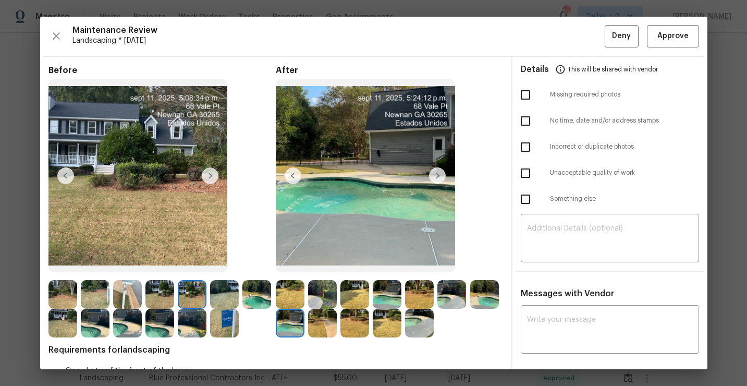
click at [436, 176] on img at bounding box center [437, 175] width 17 height 17
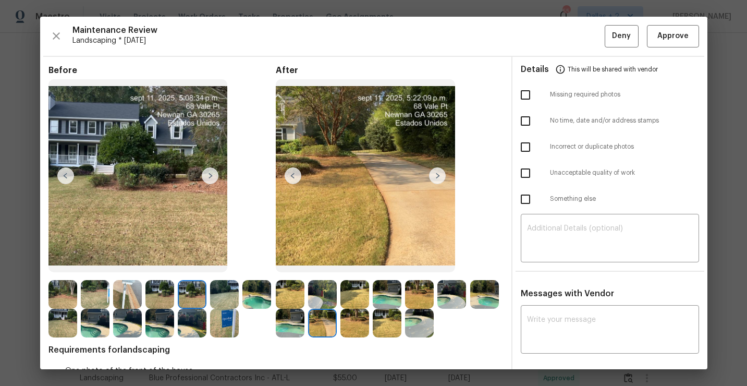
click at [436, 176] on img at bounding box center [437, 175] width 17 height 17
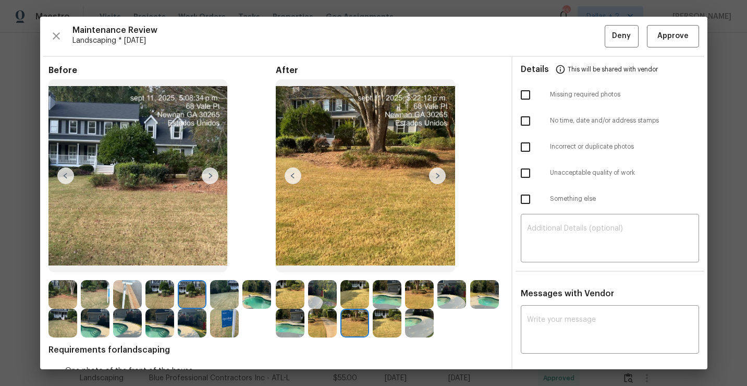
click at [436, 176] on img at bounding box center [437, 175] width 17 height 17
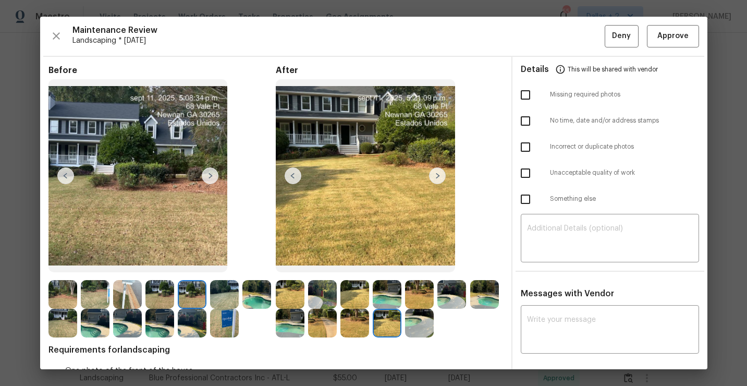
click at [436, 176] on img at bounding box center [437, 175] width 17 height 17
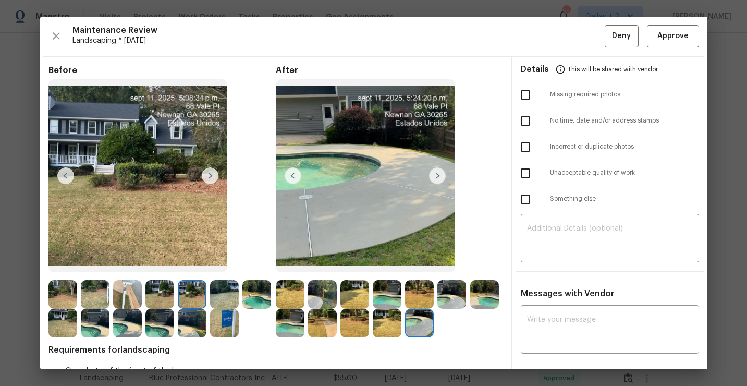
click at [290, 294] on img at bounding box center [290, 294] width 29 height 29
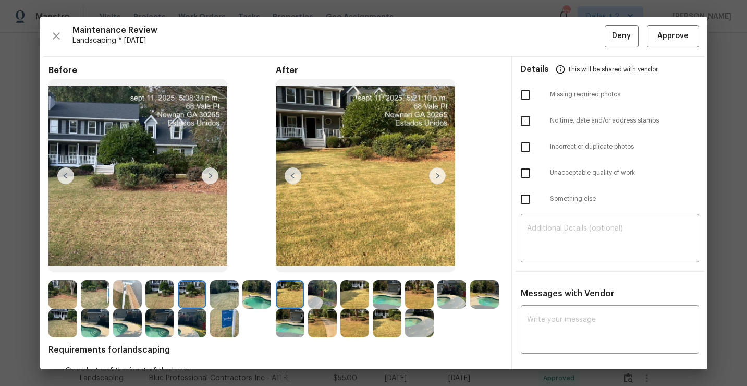
click at [439, 177] on img at bounding box center [437, 175] width 17 height 17
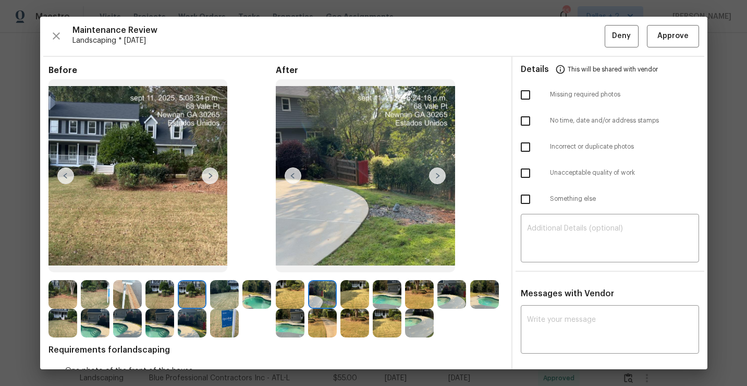
click at [439, 177] on img at bounding box center [437, 175] width 17 height 17
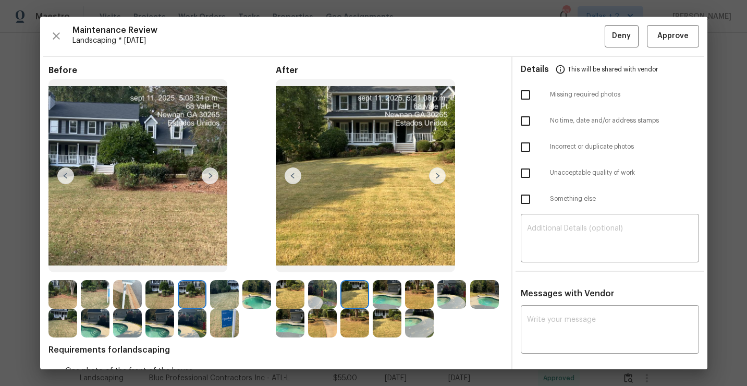
click at [439, 177] on img at bounding box center [437, 175] width 17 height 17
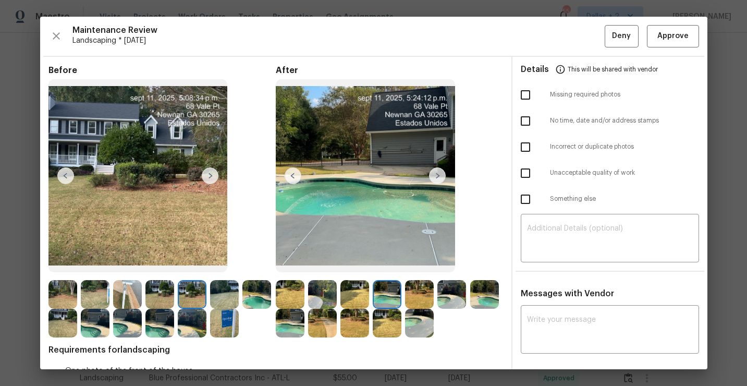
click at [439, 177] on img at bounding box center [437, 175] width 17 height 17
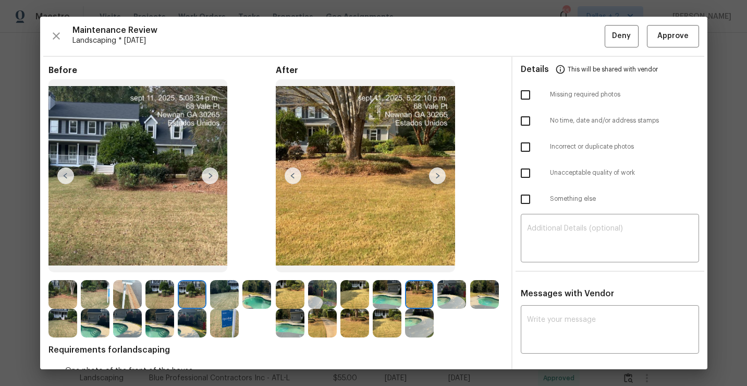
click at [439, 177] on img at bounding box center [437, 175] width 17 height 17
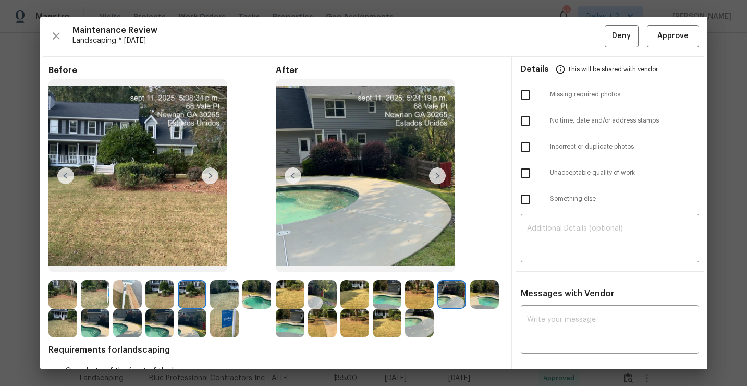
click at [439, 177] on img at bounding box center [437, 175] width 17 height 17
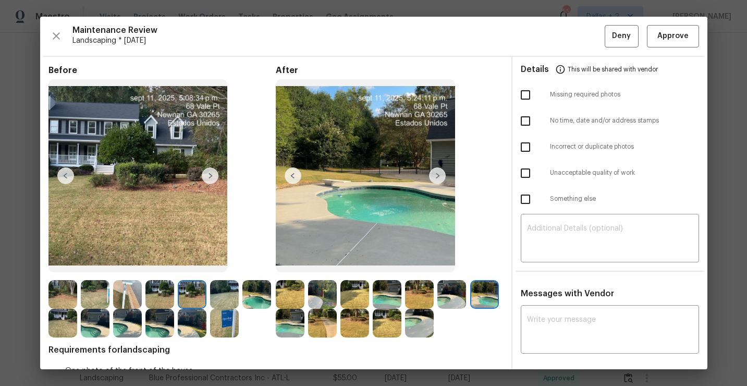
click at [439, 177] on img at bounding box center [437, 175] width 17 height 17
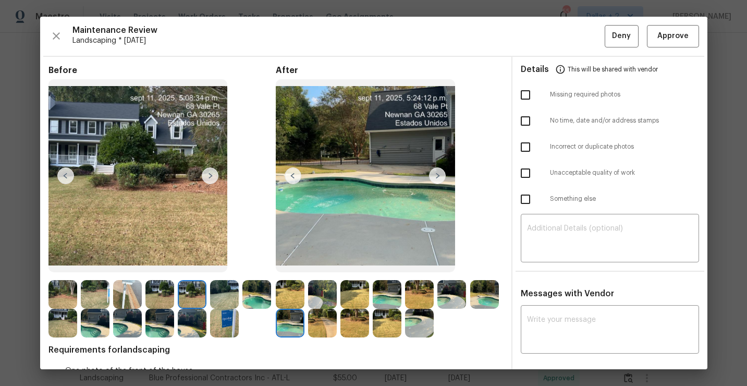
click at [439, 177] on img at bounding box center [437, 175] width 17 height 17
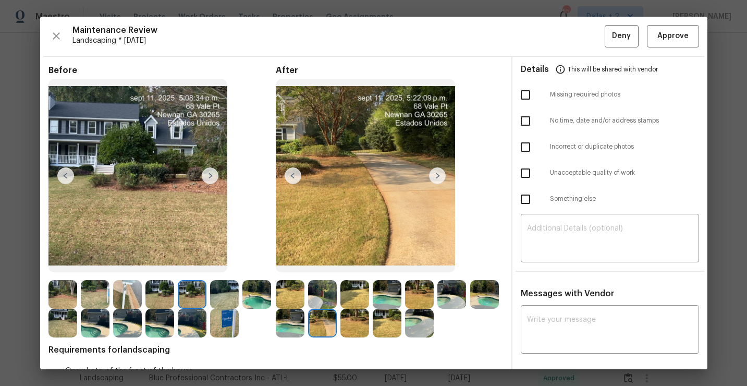
click at [439, 177] on img at bounding box center [437, 175] width 17 height 17
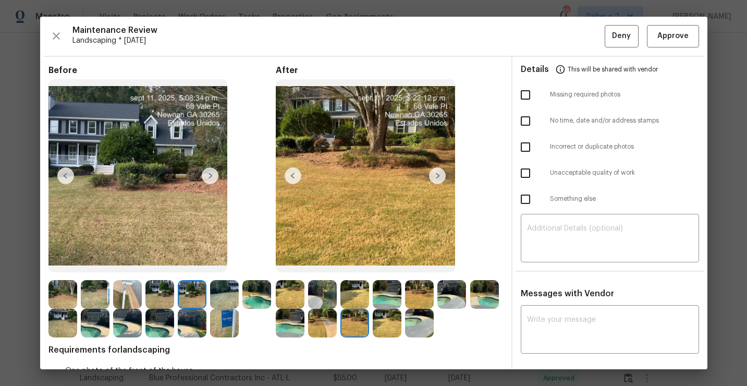
click at [439, 177] on img at bounding box center [437, 175] width 17 height 17
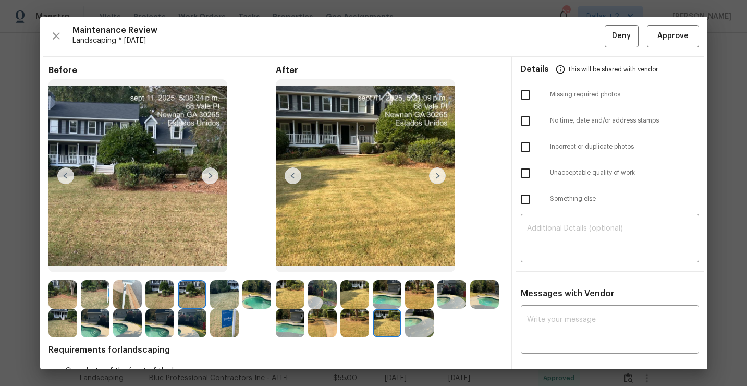
click at [439, 177] on img at bounding box center [437, 175] width 17 height 17
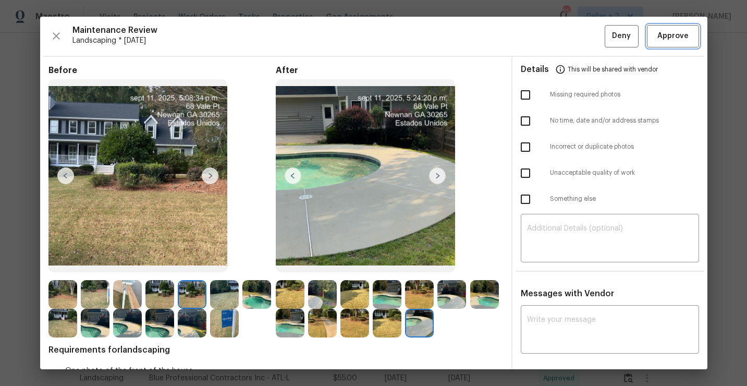
click at [661, 41] on span "Approve" at bounding box center [672, 36] width 31 height 13
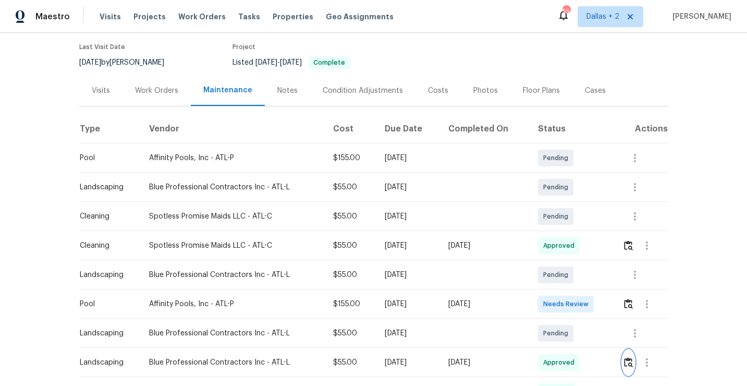
scroll to position [0, 0]
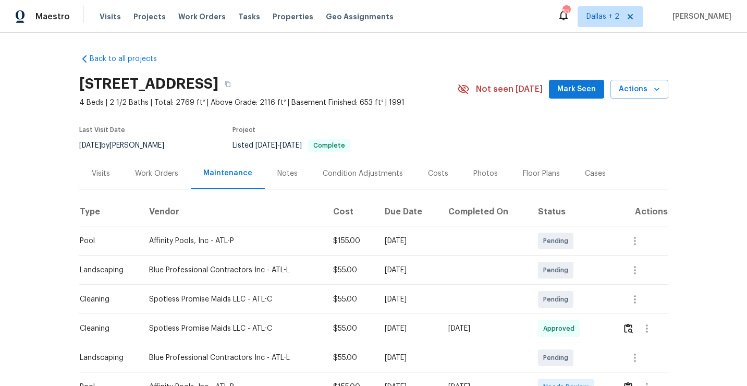
click at [717, 197] on div "Back to all projects 68 Vale Pt, Newnan, GA 30265 4 Beds | 2 1/2 Baths | Total:…" at bounding box center [373, 209] width 747 height 353
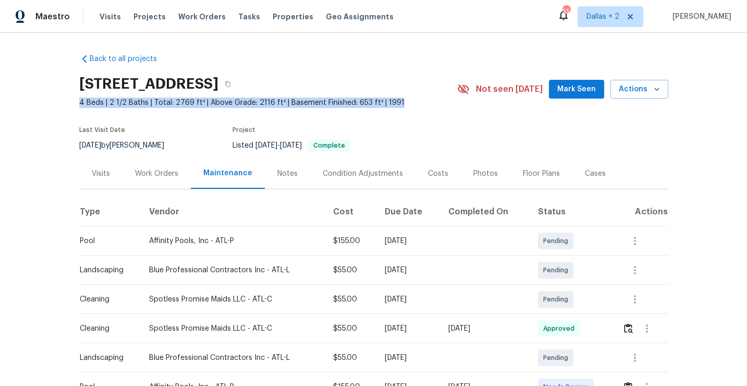
drag, startPoint x: 409, startPoint y: 102, endPoint x: 70, endPoint y: 103, distance: 338.8
click at [70, 103] on div "Back to all projects 68 Vale Pt, Newnan, GA 30265 4 Beds | 2 1/2 Baths | Total:…" at bounding box center [373, 209] width 747 height 353
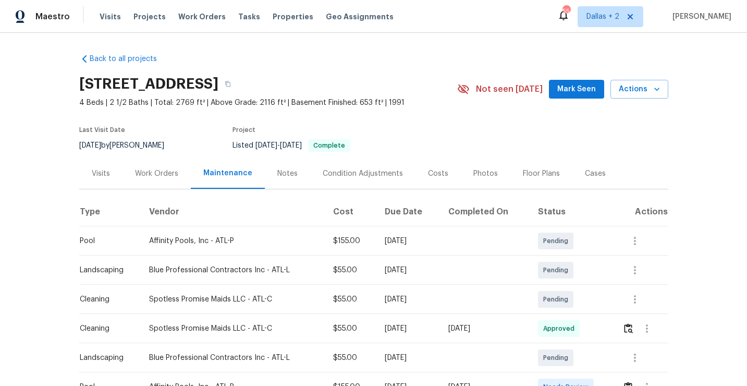
click at [498, 107] on div "68 Vale Pt, Newnan, GA 30265 4 Beds | 2 1/2 Baths | Total: 2769 ft² | Above Gra…" at bounding box center [373, 89] width 589 height 38
click at [469, 90] on icon at bounding box center [463, 89] width 11 height 10
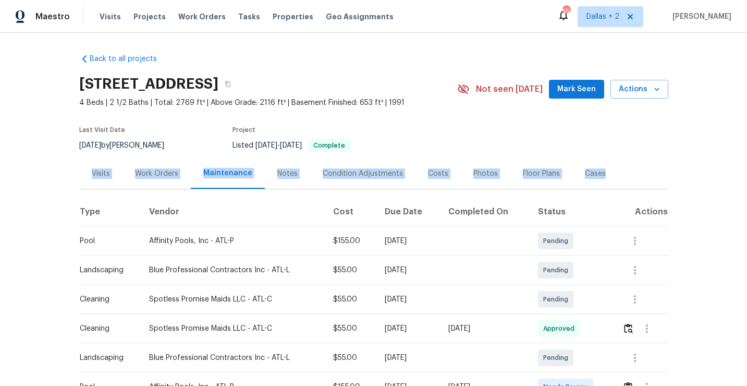
drag, startPoint x: 635, startPoint y: 173, endPoint x: 83, endPoint y: 174, distance: 552.0
click at [83, 173] on div "Visits Work Orders Maintenance Notes Condition Adjustments Costs Photos Floor P…" at bounding box center [373, 173] width 589 height 31
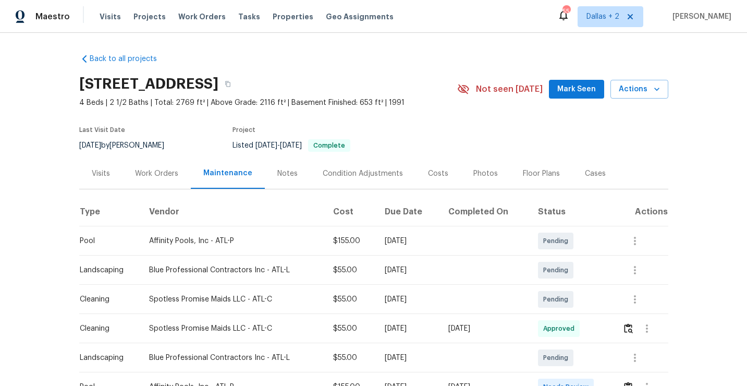
click at [18, 141] on div "Back to all projects 68 Vale Pt, Newnan, GA 30265 4 Beds | 2 1/2 Baths | Total:…" at bounding box center [373, 209] width 747 height 353
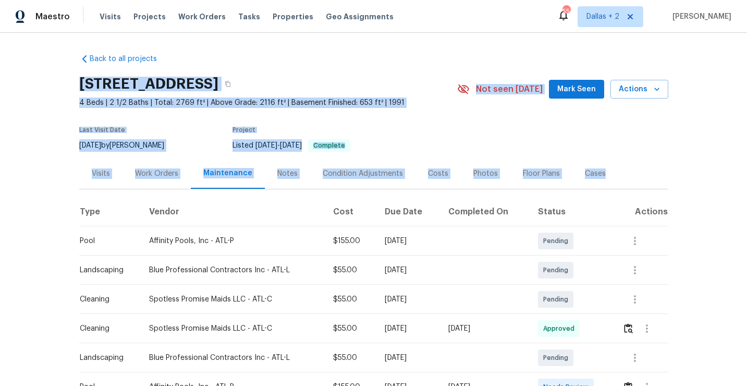
drag, startPoint x: 644, startPoint y: 175, endPoint x: 76, endPoint y: 84, distance: 574.8
click at [76, 84] on div "Back to all projects 68 Vale Pt, Newnan, GA 30265 4 Beds | 2 1/2 Baths | Total:…" at bounding box center [373, 209] width 747 height 353
click at [434, 83] on div "68 Vale Pt, Newnan, GA 30265" at bounding box center [268, 83] width 378 height 27
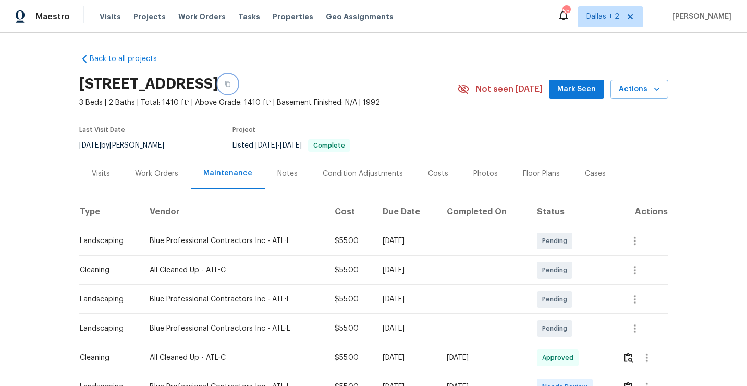
click at [237, 89] on button "button" at bounding box center [227, 84] width 19 height 19
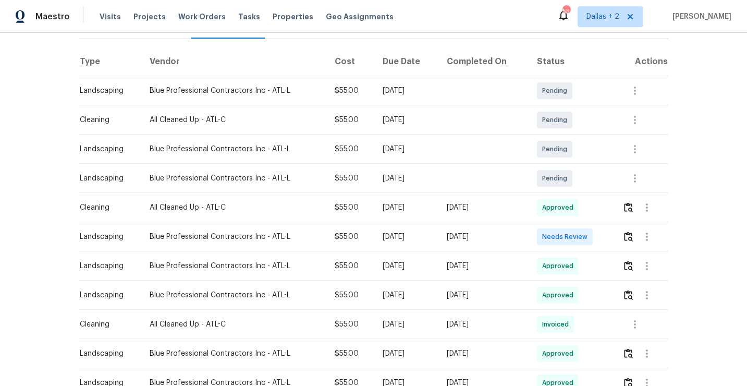
scroll to position [152, 0]
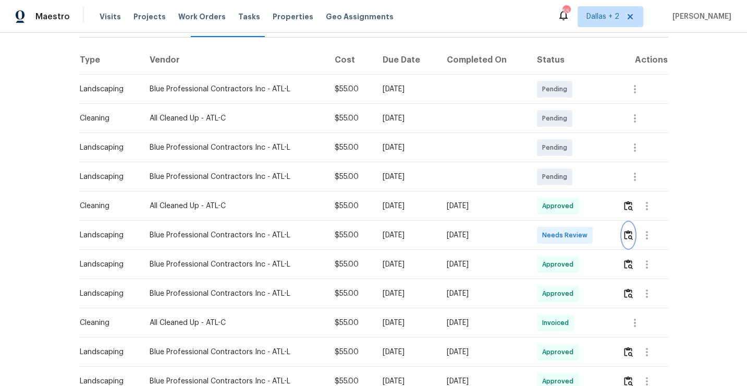
click at [632, 237] on img "button" at bounding box center [628, 235] width 9 height 10
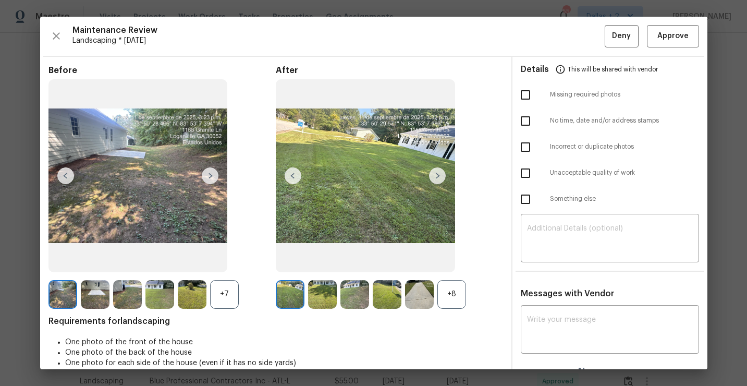
click at [455, 284] on div "+8" at bounding box center [451, 294] width 29 height 29
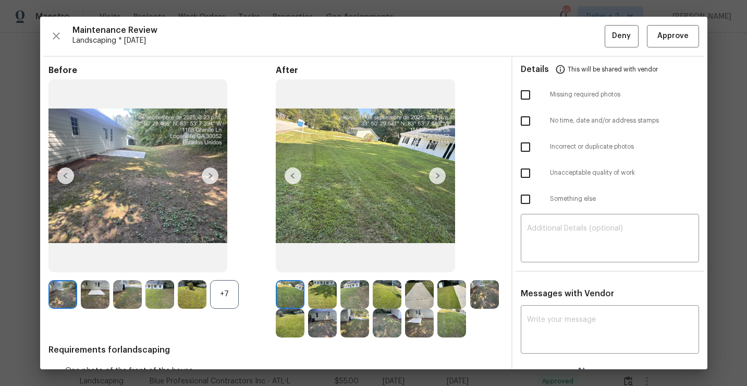
click at [219, 292] on div "+7" at bounding box center [224, 294] width 29 height 29
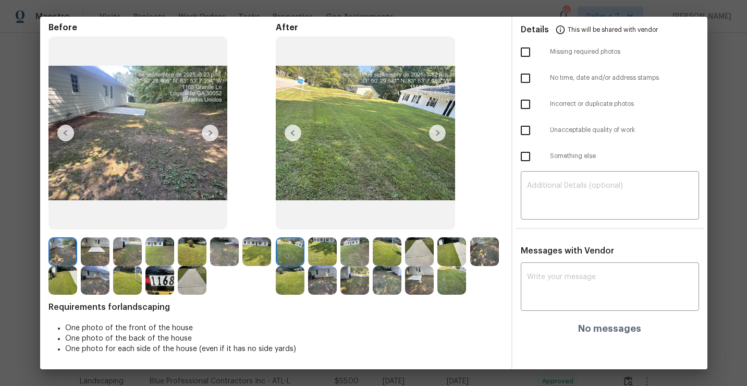
scroll to position [42, 0]
click at [434, 133] on img at bounding box center [437, 133] width 17 height 17
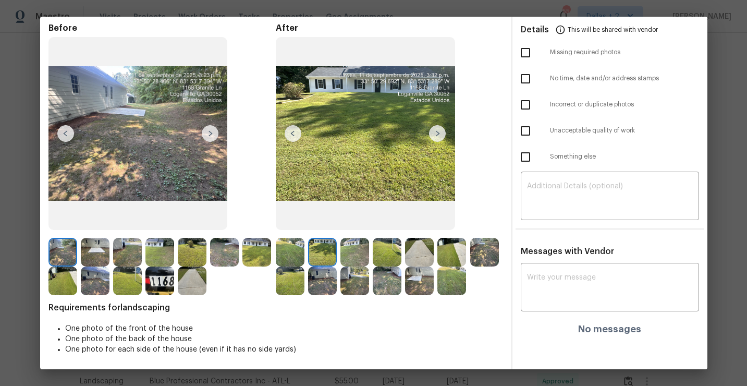
click at [434, 133] on img at bounding box center [437, 133] width 17 height 17
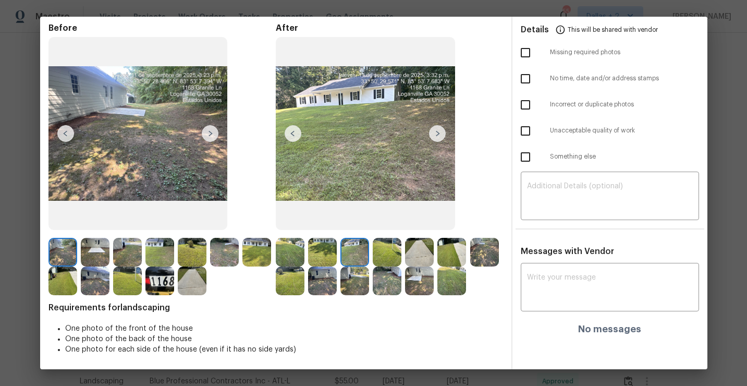
click at [434, 133] on img at bounding box center [437, 133] width 17 height 17
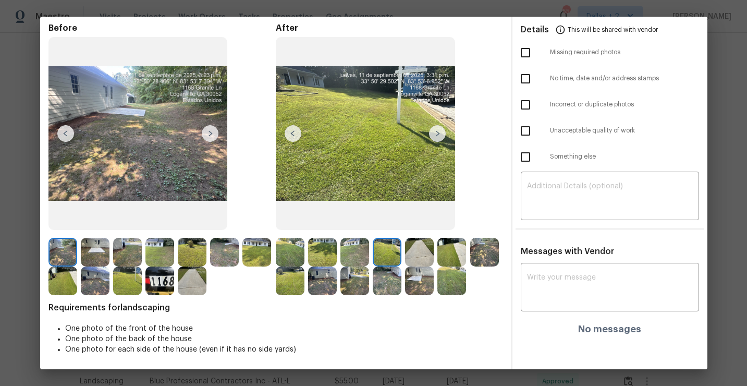
click at [443, 133] on img at bounding box center [437, 133] width 17 height 17
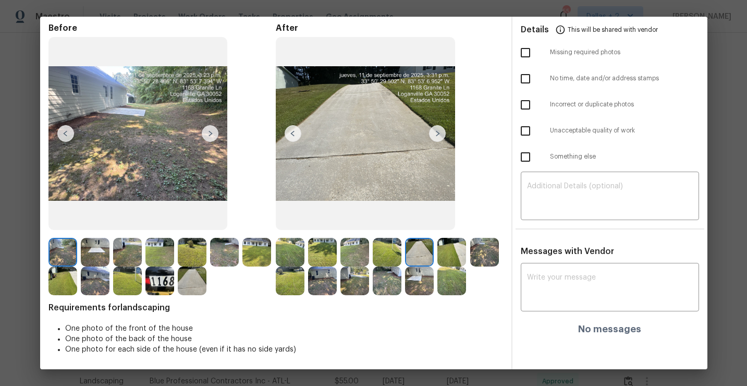
click at [439, 133] on img at bounding box center [437, 133] width 17 height 17
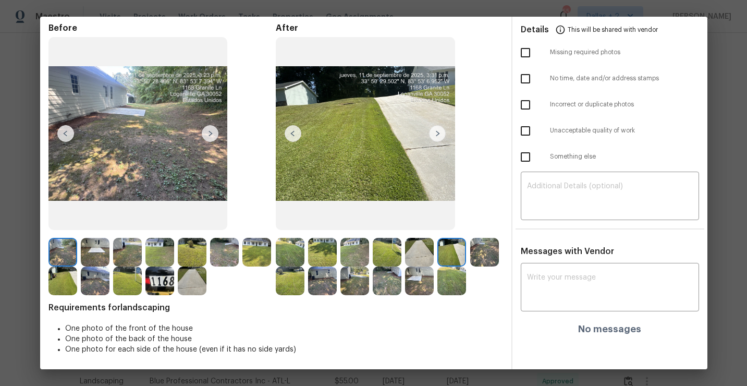
click at [439, 133] on img at bounding box center [437, 133] width 17 height 17
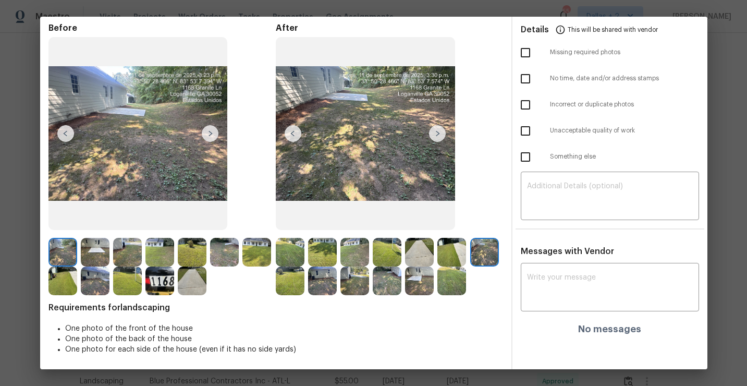
click at [439, 133] on img at bounding box center [437, 133] width 17 height 17
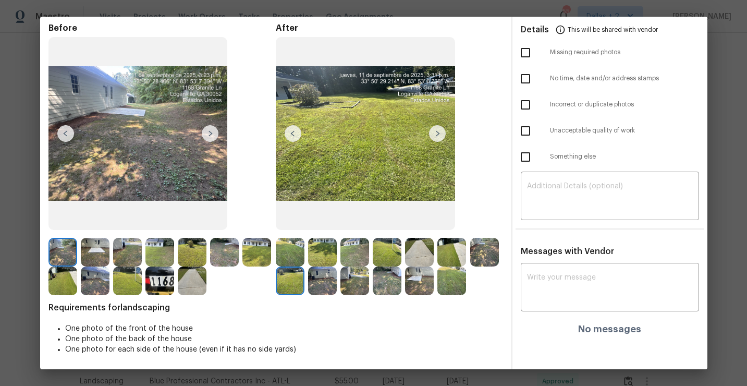
click at [439, 133] on img at bounding box center [437, 133] width 17 height 17
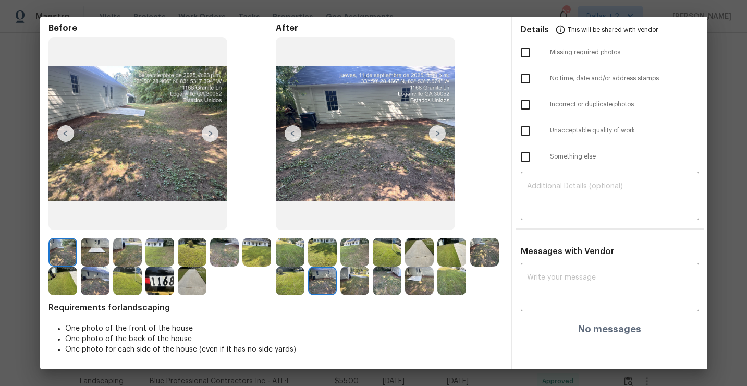
click at [441, 130] on img at bounding box center [437, 133] width 17 height 17
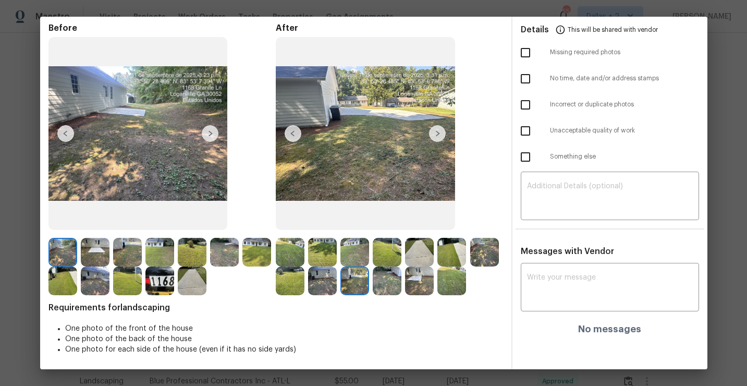
click at [441, 130] on img at bounding box center [437, 133] width 17 height 17
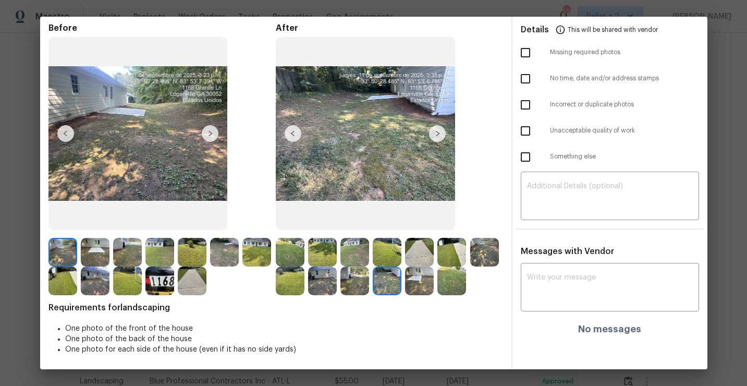
click at [441, 131] on img at bounding box center [437, 133] width 17 height 17
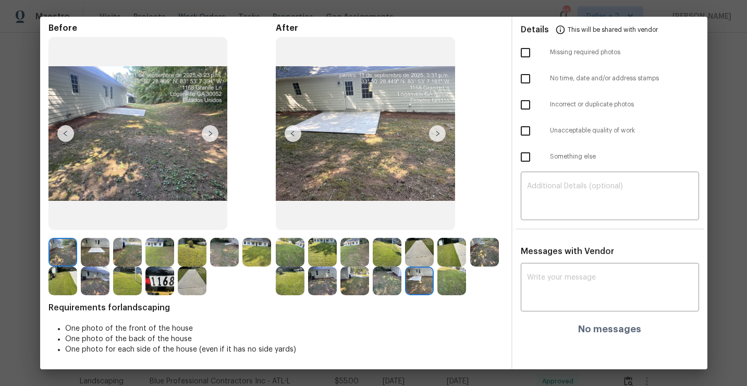
click at [441, 131] on img at bounding box center [437, 133] width 17 height 17
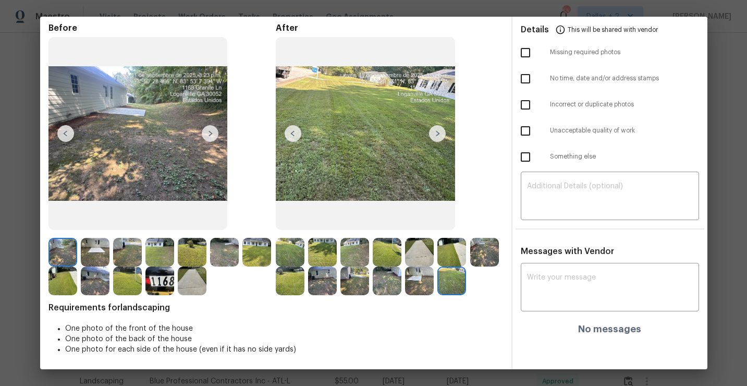
click at [164, 284] on img at bounding box center [159, 280] width 29 height 29
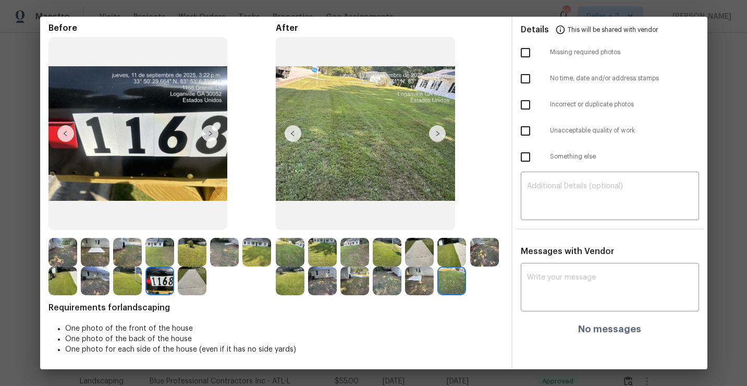
click at [291, 241] on img at bounding box center [290, 252] width 29 height 29
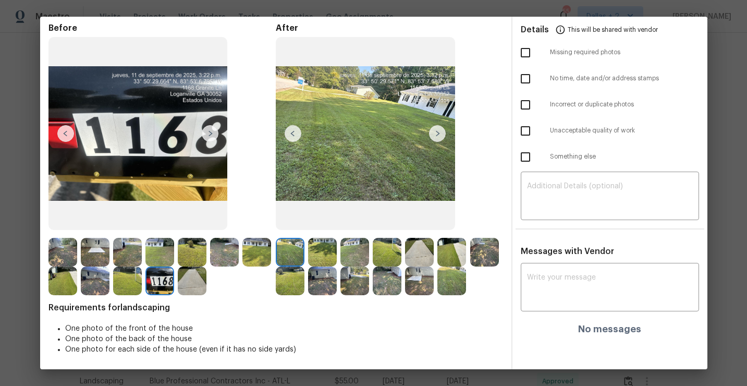
click at [438, 137] on img at bounding box center [437, 133] width 17 height 17
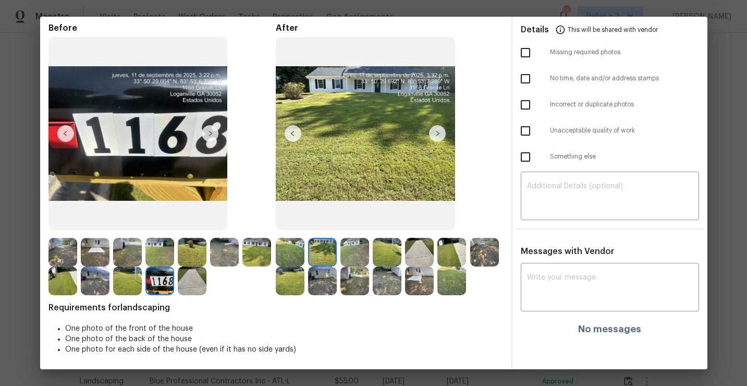
click at [438, 137] on img at bounding box center [437, 133] width 17 height 17
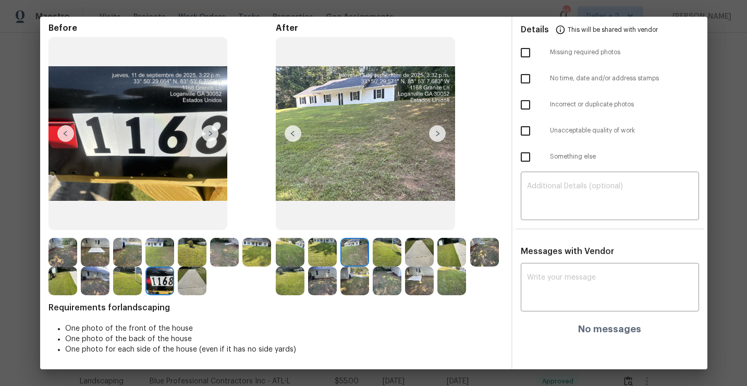
click at [438, 137] on img at bounding box center [437, 133] width 17 height 17
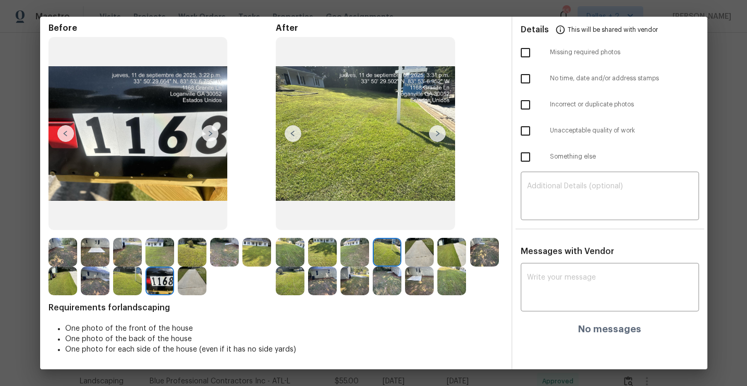
click at [438, 137] on img at bounding box center [437, 133] width 17 height 17
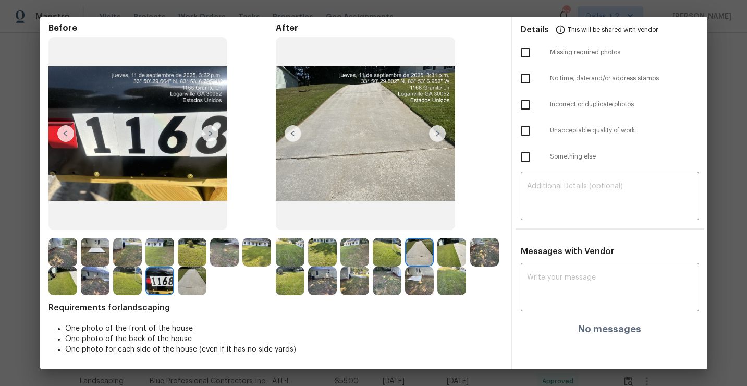
click at [438, 137] on img at bounding box center [437, 133] width 17 height 17
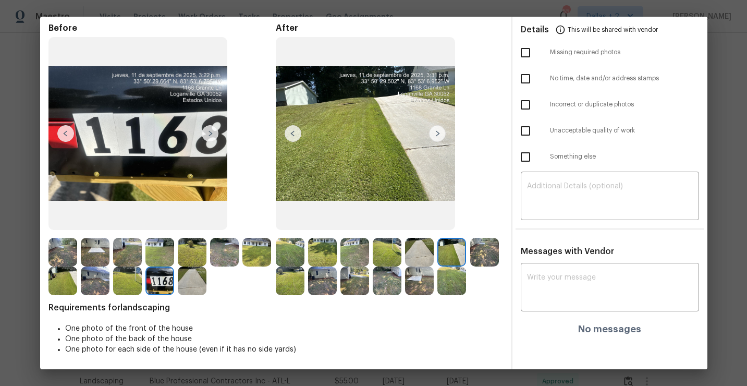
click at [438, 137] on img at bounding box center [437, 133] width 17 height 17
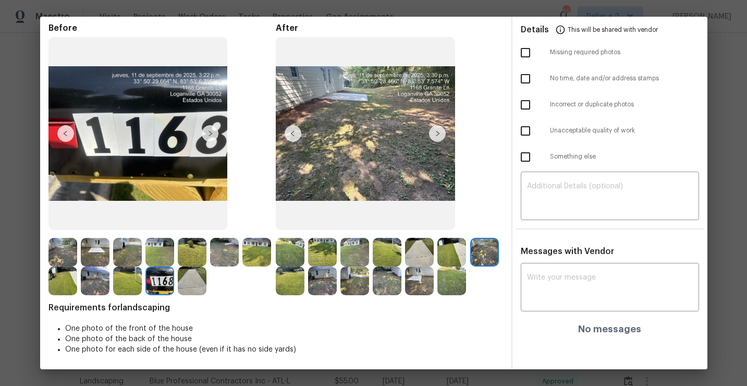
click at [438, 137] on img at bounding box center [437, 133] width 17 height 17
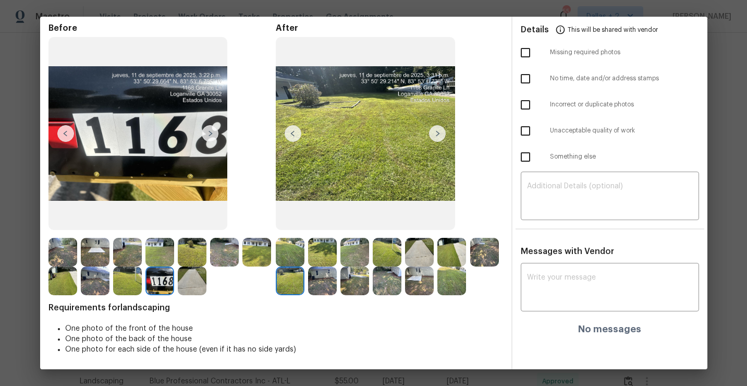
click at [438, 137] on img at bounding box center [437, 133] width 17 height 17
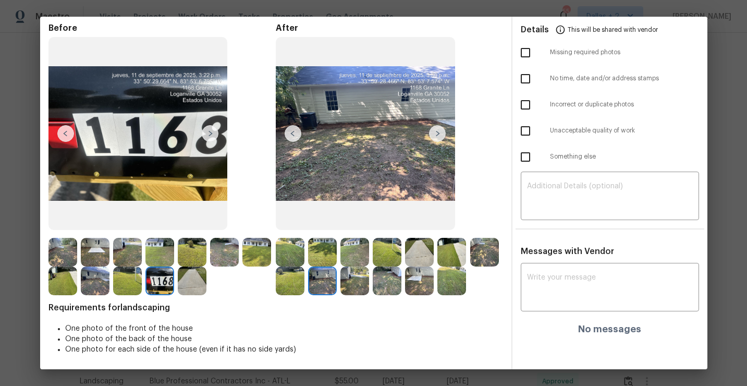
click at [438, 137] on img at bounding box center [437, 133] width 17 height 17
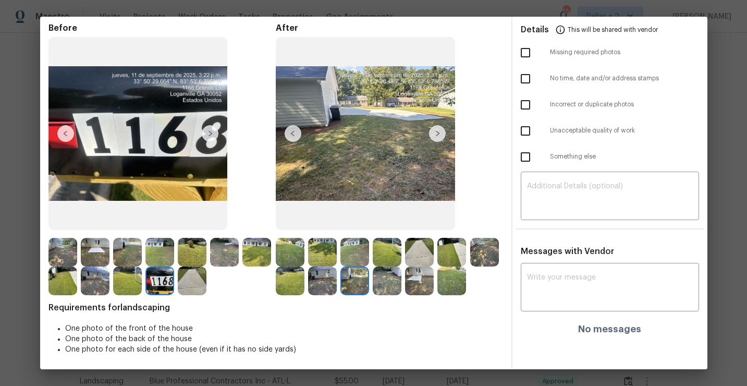
click at [438, 137] on img at bounding box center [437, 133] width 17 height 17
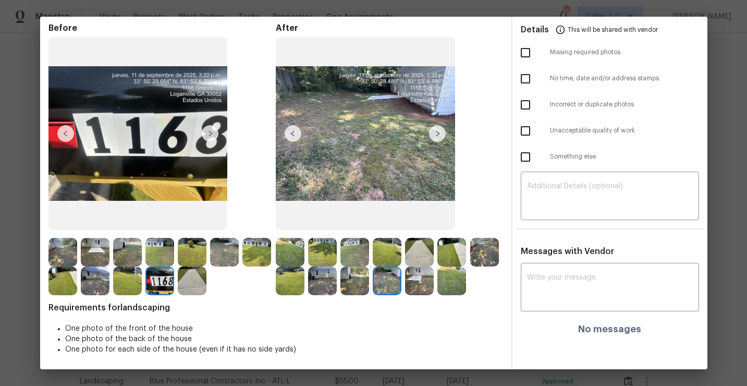
click at [438, 137] on img at bounding box center [437, 133] width 17 height 17
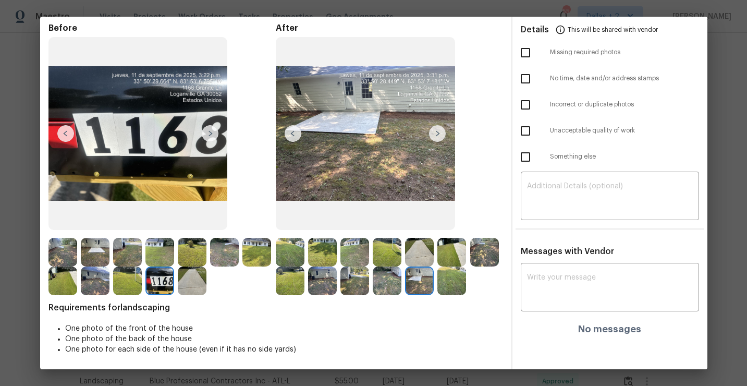
click at [438, 137] on img at bounding box center [437, 133] width 17 height 17
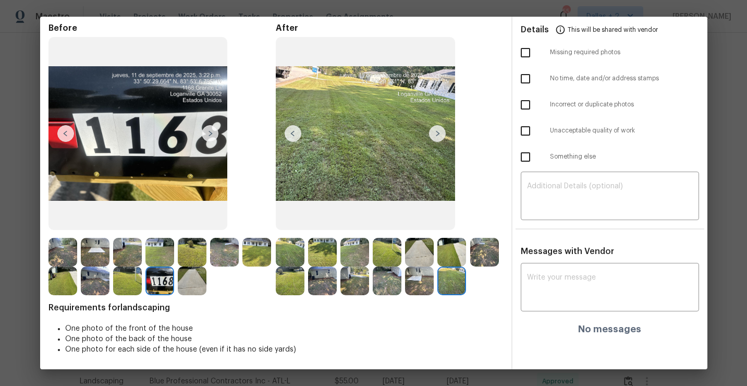
click at [438, 137] on img at bounding box center [437, 133] width 17 height 17
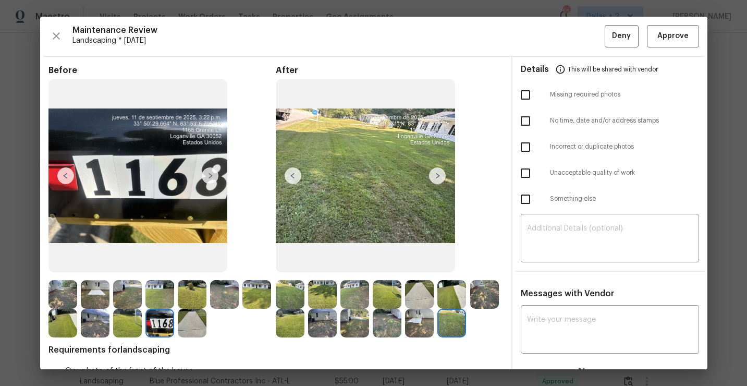
click at [360, 329] on img at bounding box center [354, 323] width 29 height 29
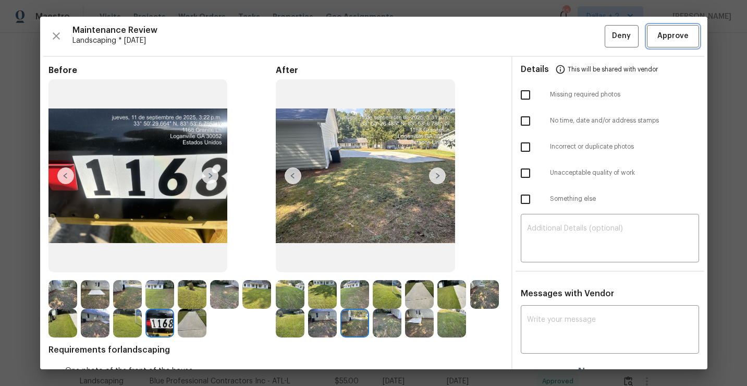
click at [653, 45] on button "Approve" at bounding box center [673, 36] width 52 height 22
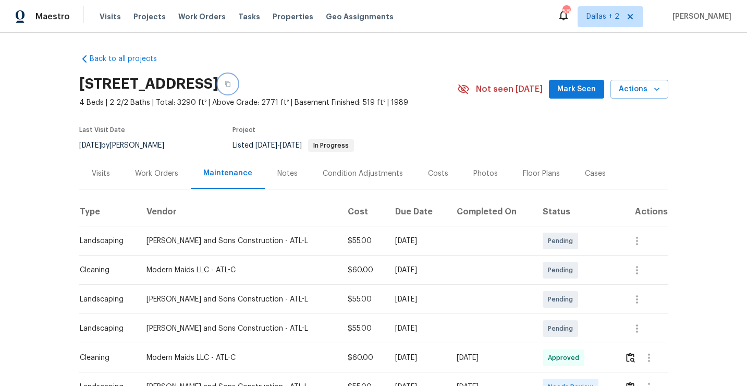
click at [231, 85] on icon "button" at bounding box center [228, 84] width 6 height 6
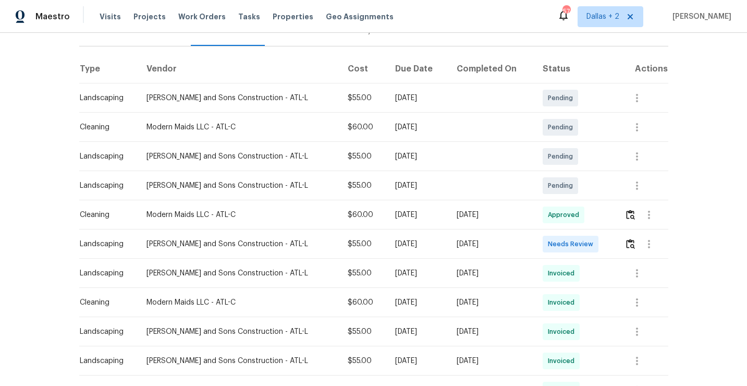
scroll to position [194, 0]
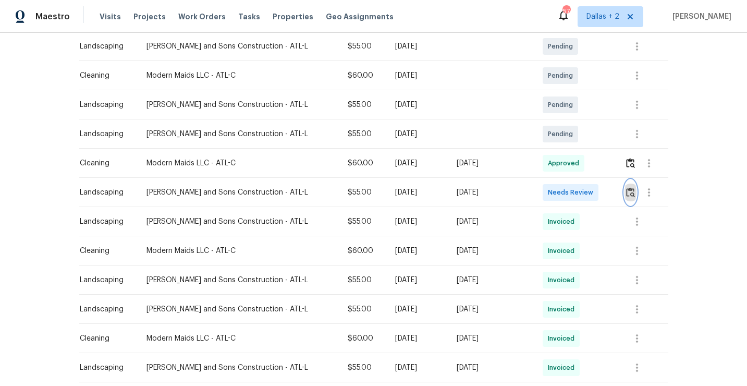
click at [626, 191] on img "button" at bounding box center [630, 192] width 9 height 10
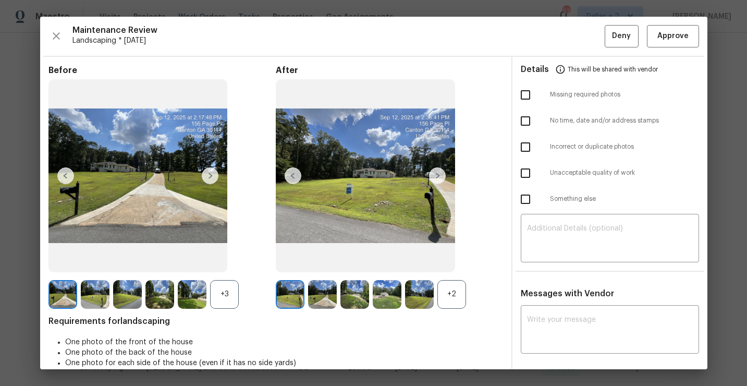
click at [479, 284] on div "+2" at bounding box center [389, 294] width 227 height 29
click at [444, 305] on div "+2" at bounding box center [451, 294] width 29 height 29
click at [210, 294] on div "+3" at bounding box center [224, 294] width 29 height 29
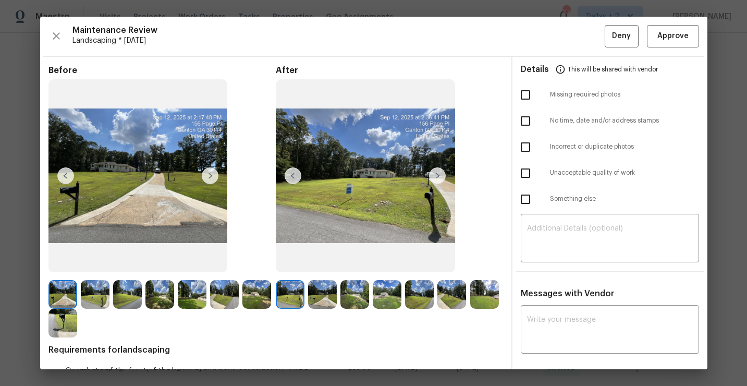
click at [313, 291] on img at bounding box center [322, 294] width 29 height 29
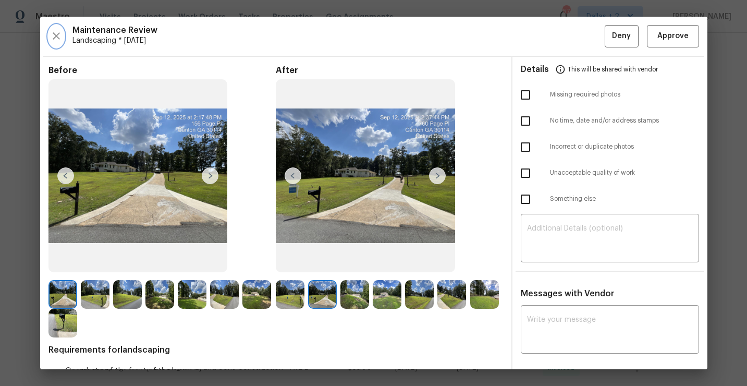
click at [52, 37] on icon "button" at bounding box center [56, 36] width 13 height 13
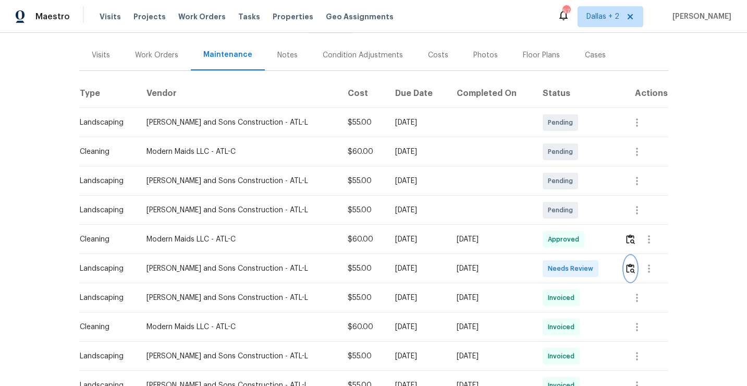
scroll to position [155, 0]
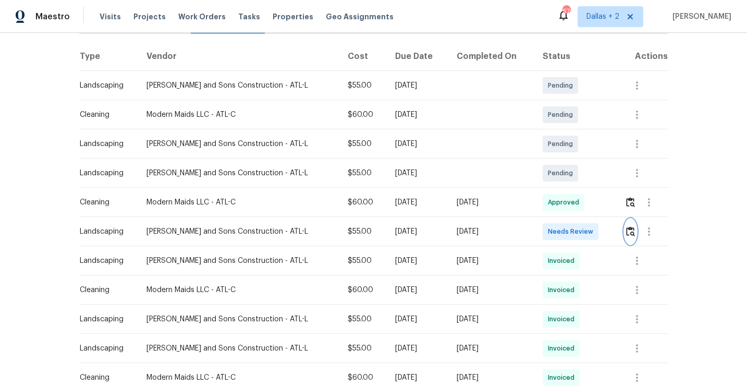
click at [631, 228] on img "button" at bounding box center [630, 231] width 9 height 10
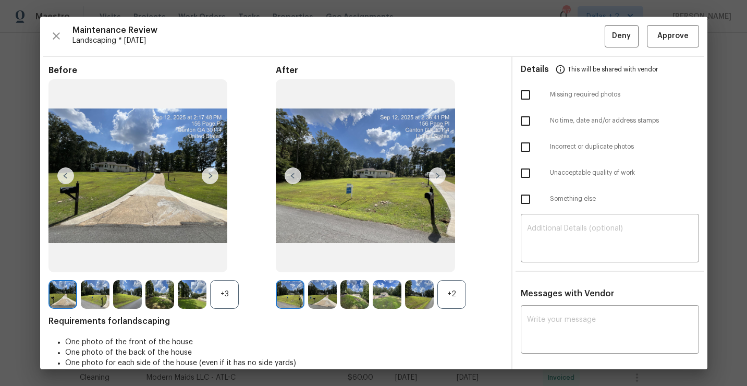
click at [454, 290] on div "+2" at bounding box center [451, 294] width 29 height 29
click at [224, 300] on div "+3" at bounding box center [224, 294] width 29 height 29
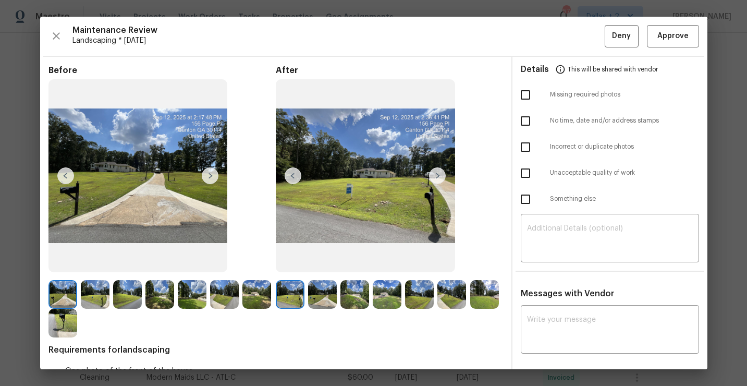
click at [657, 47] on div "Maintenance Review Landscaping * [DATE] Deny Approve Before After Requirements …" at bounding box center [373, 193] width 667 height 352
click at [665, 27] on button "Approve" at bounding box center [673, 36] width 52 height 22
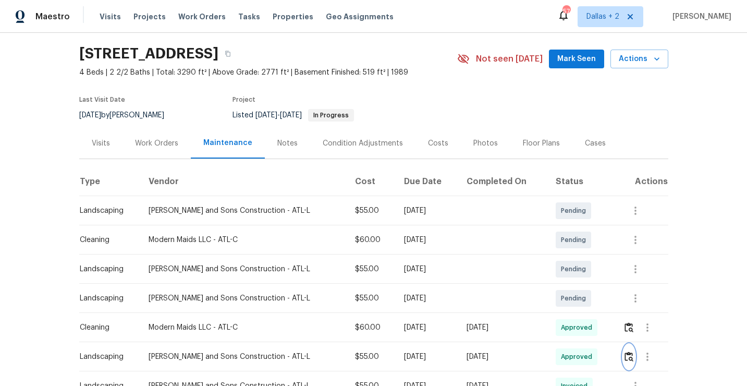
scroll to position [0, 0]
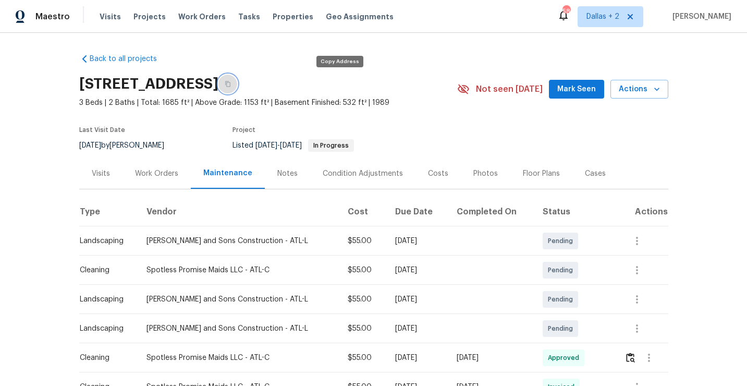
click at [237, 85] on button "button" at bounding box center [227, 84] width 19 height 19
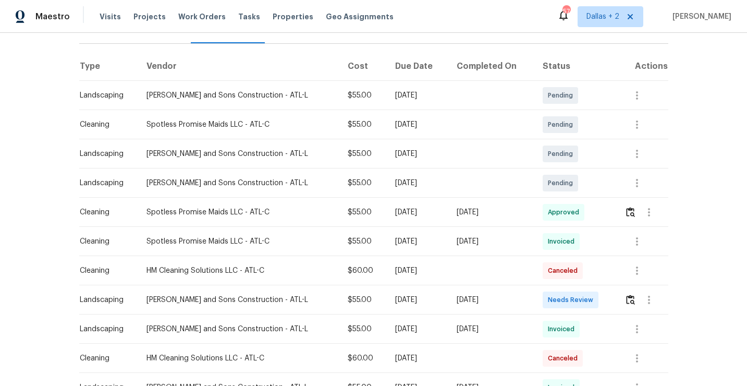
scroll to position [151, 0]
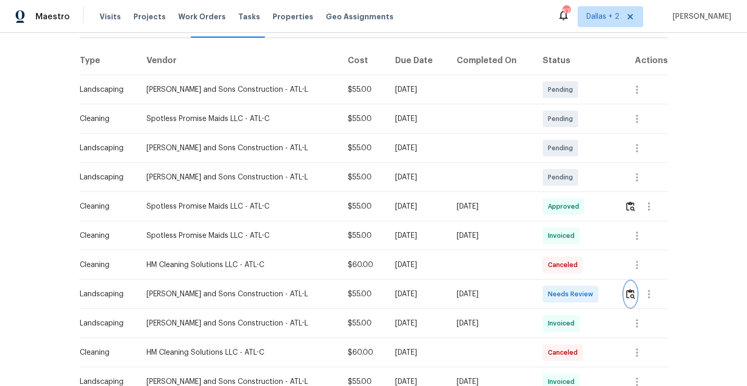
click at [630, 296] on img "button" at bounding box center [630, 294] width 9 height 10
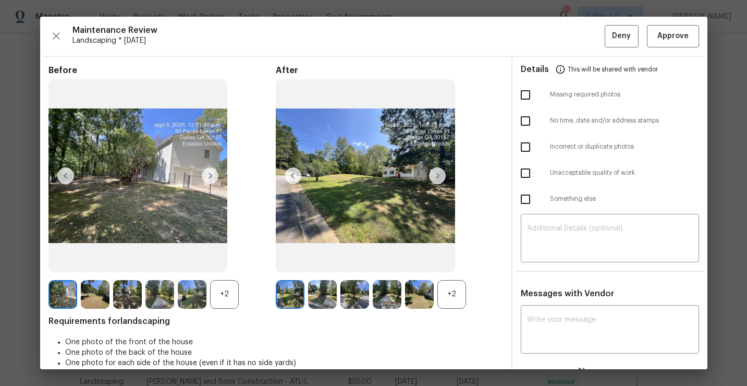
click at [445, 298] on div "+2" at bounding box center [451, 294] width 29 height 29
click at [222, 292] on div "+2" at bounding box center [224, 294] width 29 height 29
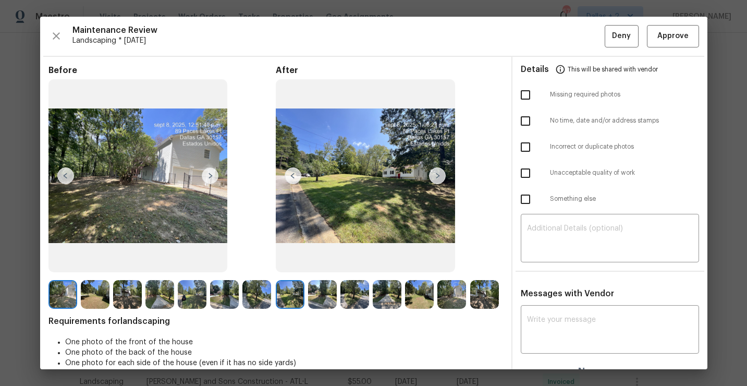
click at [437, 176] on img at bounding box center [437, 175] width 17 height 17
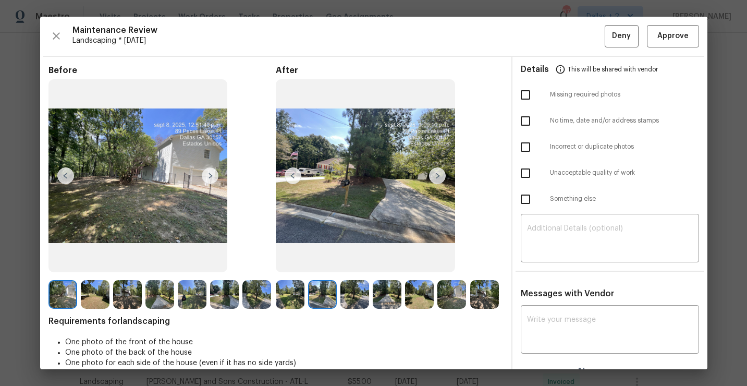
click at [437, 176] on img at bounding box center [437, 175] width 17 height 17
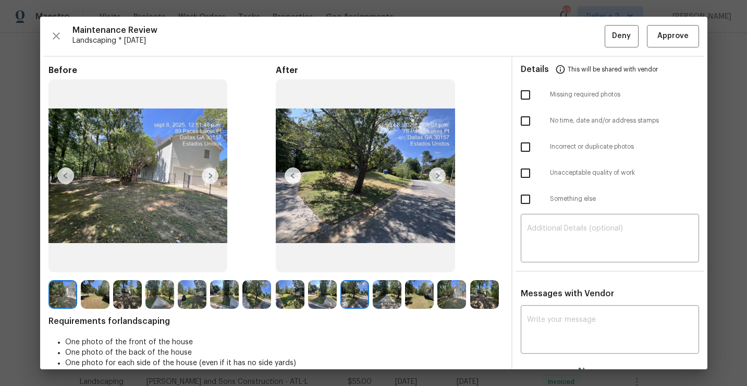
click at [437, 176] on img at bounding box center [437, 175] width 17 height 17
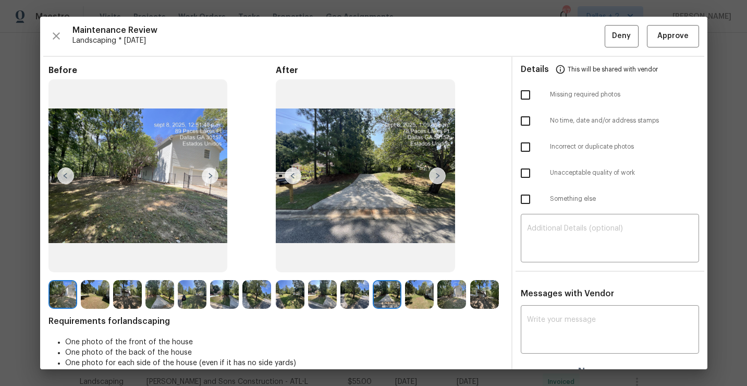
click at [437, 176] on img at bounding box center [437, 175] width 17 height 17
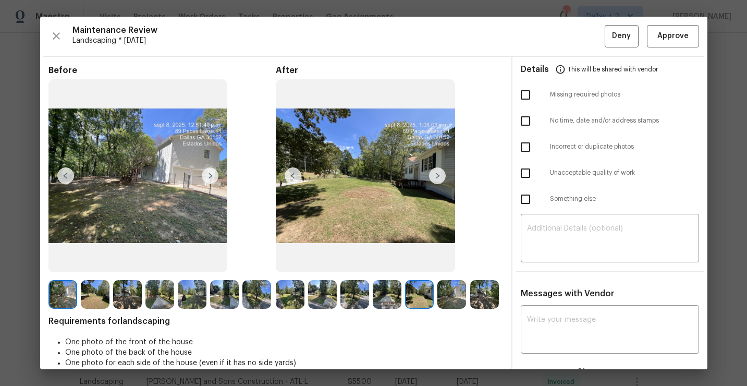
click at [437, 176] on img at bounding box center [437, 175] width 17 height 17
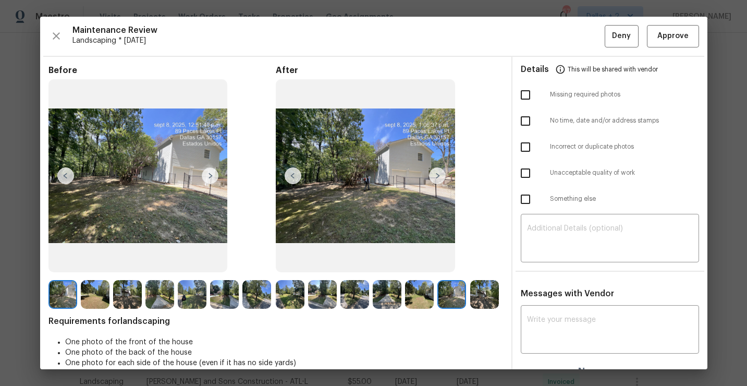
click at [437, 176] on img at bounding box center [437, 175] width 17 height 17
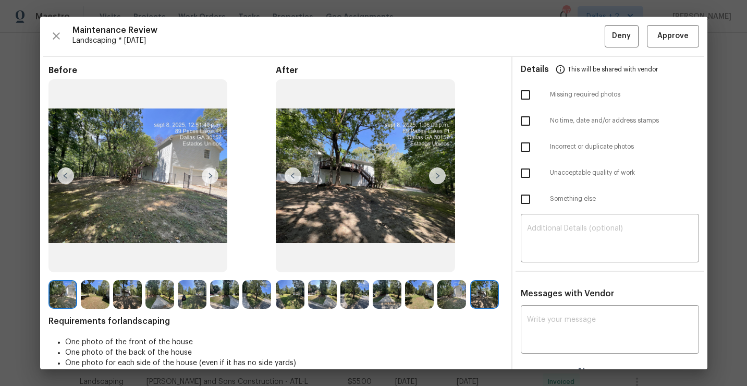
click at [285, 297] on img at bounding box center [290, 294] width 29 height 29
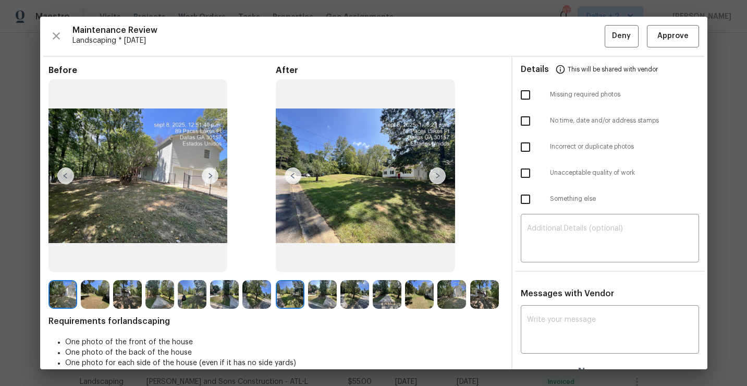
click at [318, 288] on img at bounding box center [322, 294] width 29 height 29
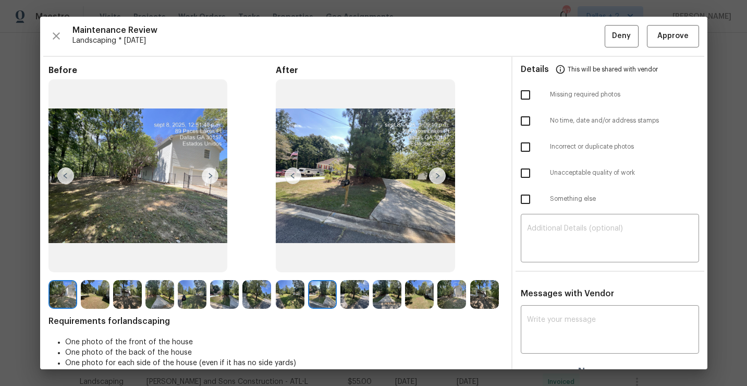
click at [355, 290] on img at bounding box center [354, 294] width 29 height 29
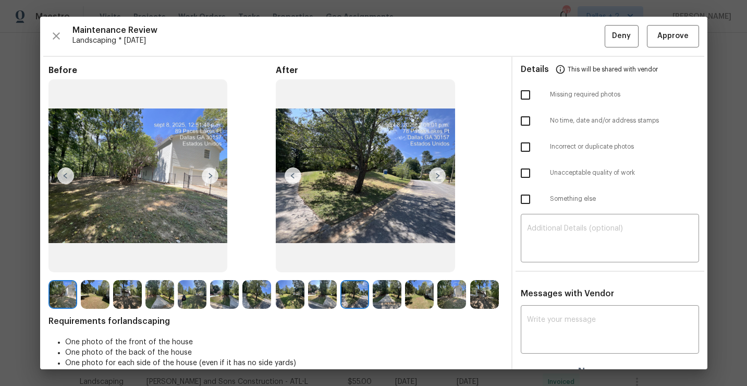
click at [391, 294] on img at bounding box center [387, 294] width 29 height 29
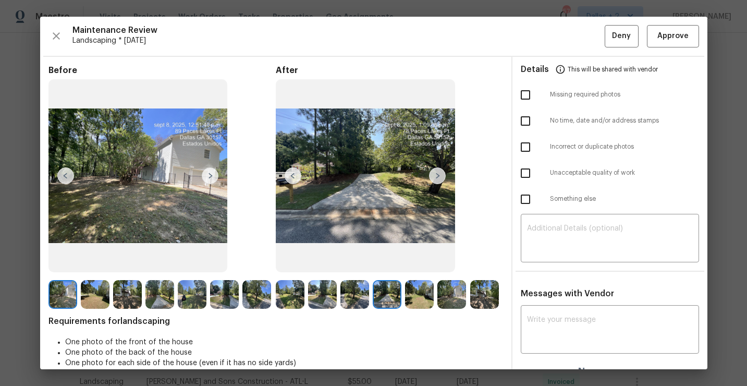
click at [420, 301] on img at bounding box center [419, 294] width 29 height 29
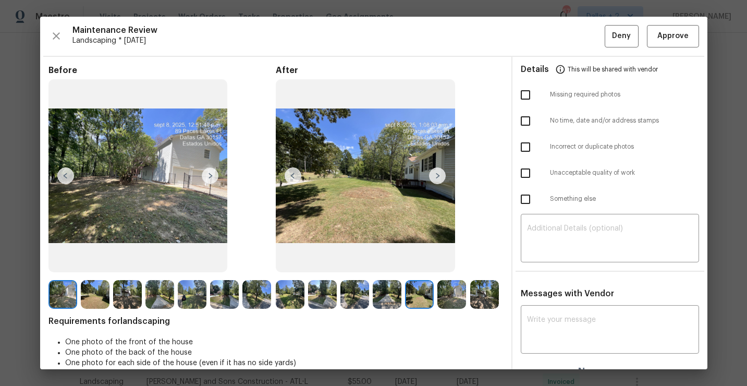
click at [466, 296] on div at bounding box center [453, 294] width 32 height 29
click at [452, 299] on img at bounding box center [451, 294] width 29 height 29
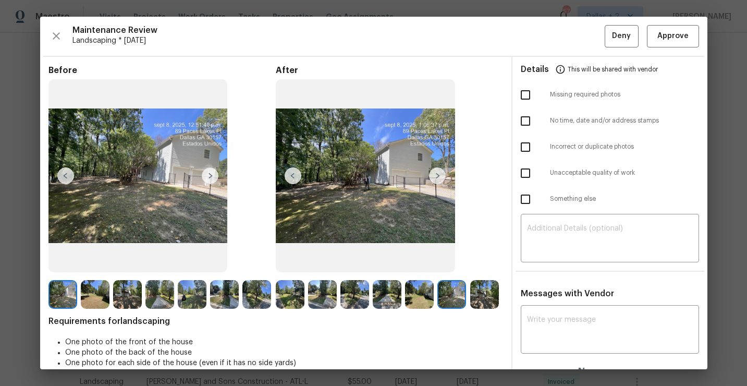
click at [483, 283] on img at bounding box center [484, 294] width 29 height 29
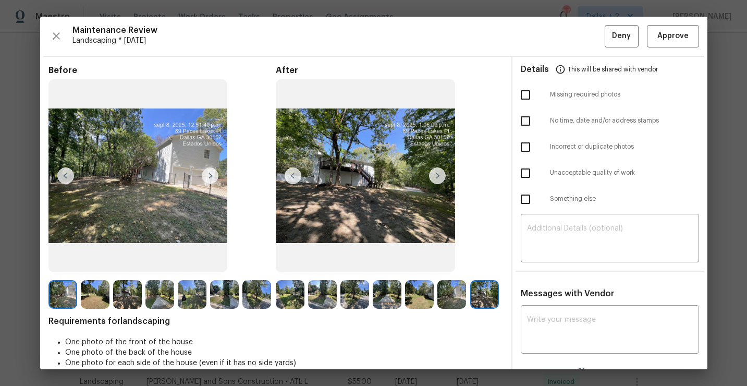
click at [60, 285] on img at bounding box center [62, 294] width 29 height 29
click at [208, 175] on img at bounding box center [210, 175] width 17 height 17
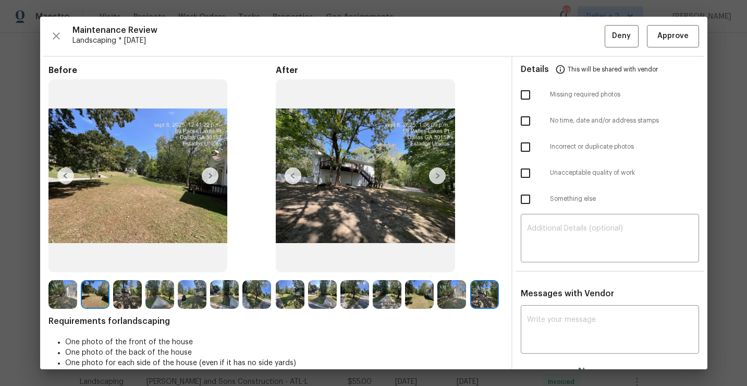
click at [212, 177] on img at bounding box center [210, 175] width 17 height 17
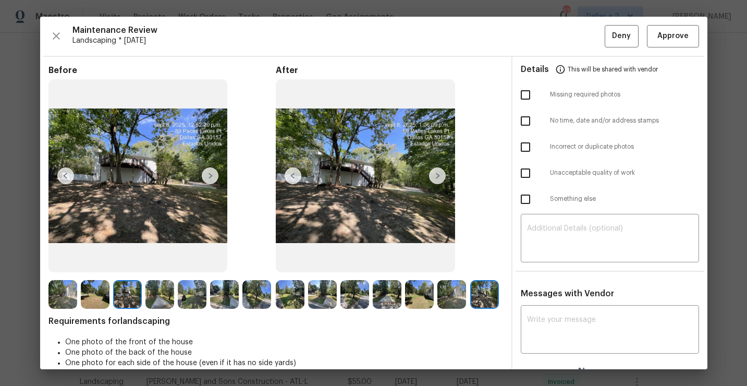
click at [153, 296] on img at bounding box center [159, 294] width 29 height 29
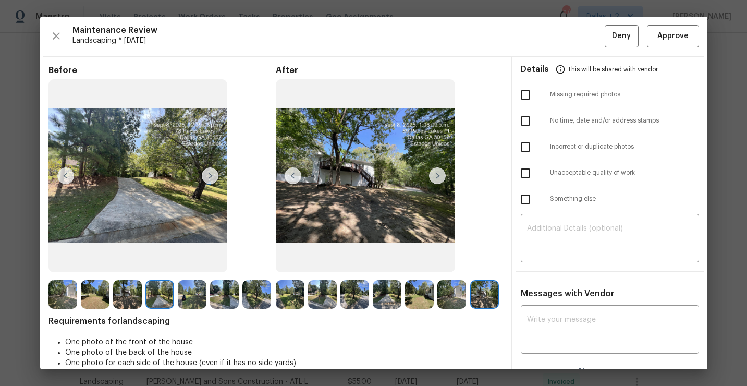
click at [211, 179] on img at bounding box center [210, 175] width 17 height 17
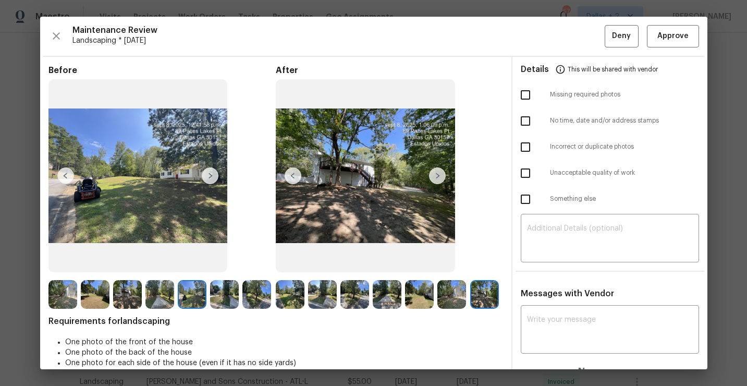
click at [291, 301] on img at bounding box center [290, 294] width 29 height 29
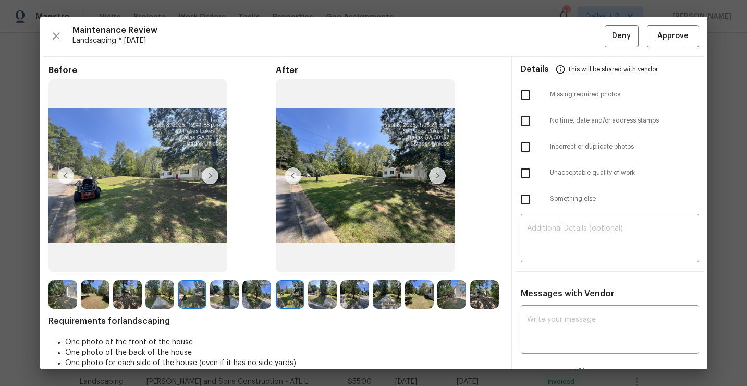
click at [437, 178] on img at bounding box center [437, 175] width 17 height 17
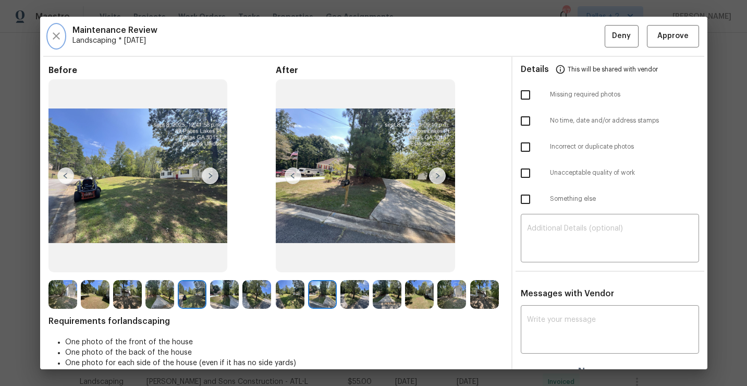
click at [60, 42] on button "button" at bounding box center [56, 36] width 16 height 22
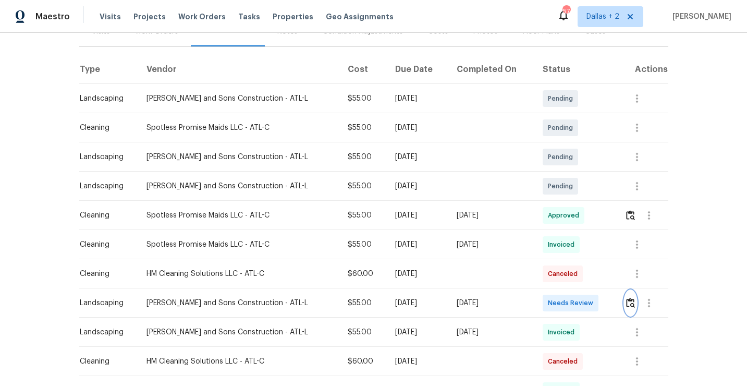
scroll to position [148, 0]
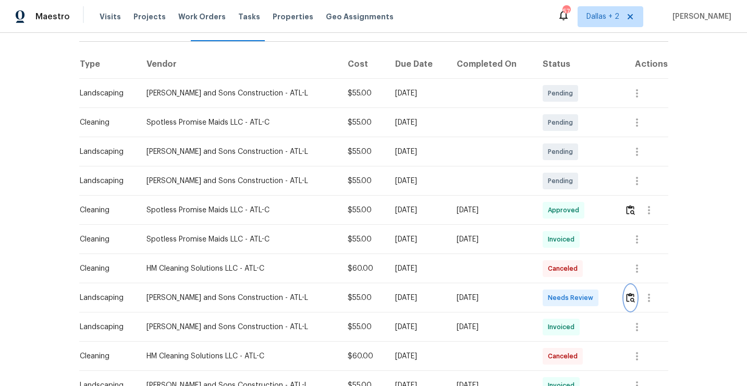
click at [632, 300] on img "button" at bounding box center [630, 297] width 9 height 10
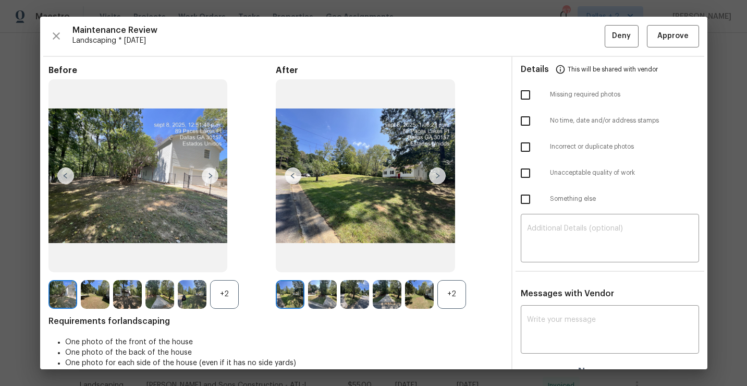
click at [223, 294] on div "+2" at bounding box center [224, 294] width 29 height 29
click at [191, 296] on img at bounding box center [192, 294] width 29 height 29
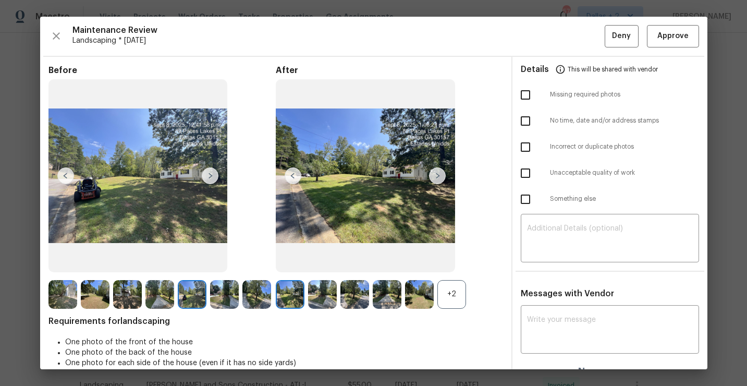
click at [441, 297] on div "+2" at bounding box center [451, 294] width 29 height 29
click at [415, 303] on img at bounding box center [419, 294] width 29 height 29
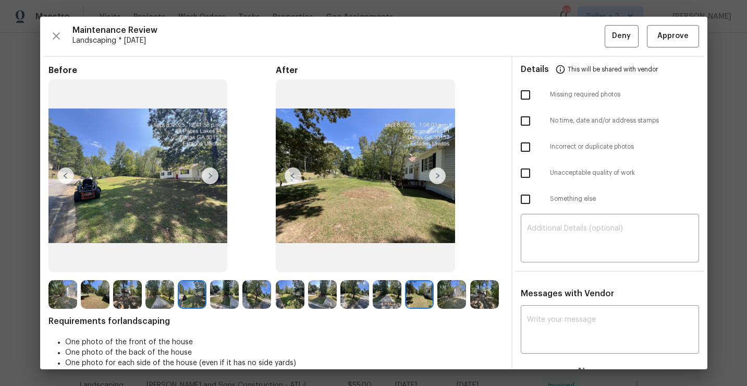
click at [294, 296] on img at bounding box center [290, 294] width 29 height 29
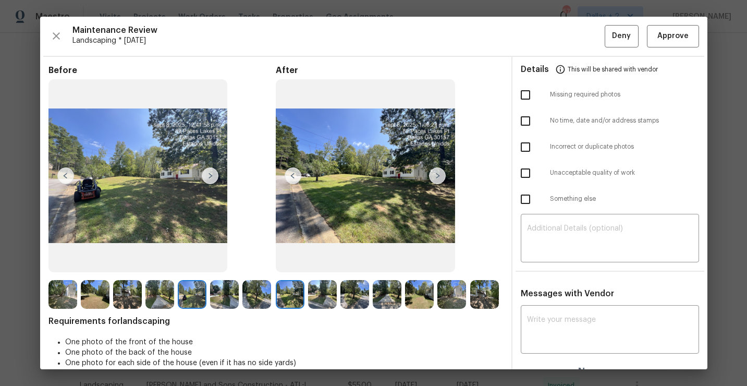
click at [442, 179] on img at bounding box center [437, 175] width 17 height 17
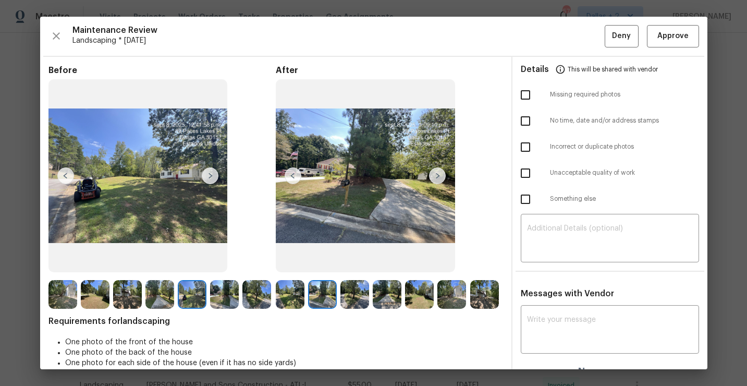
click at [436, 177] on img at bounding box center [437, 175] width 17 height 17
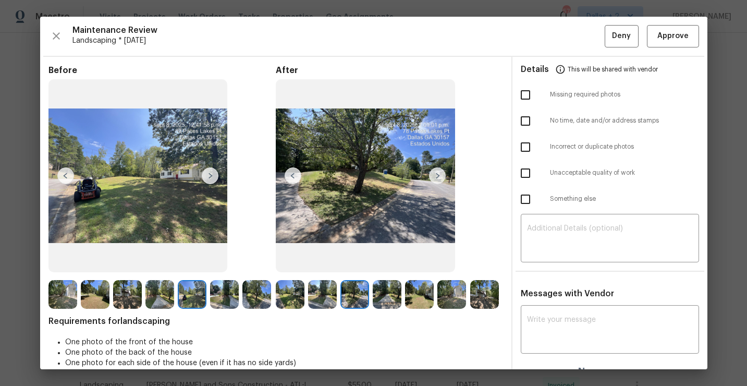
click at [436, 177] on img at bounding box center [437, 175] width 17 height 17
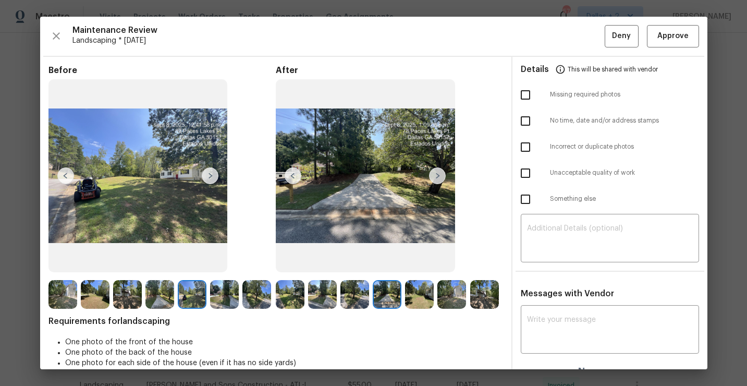
click at [436, 177] on img at bounding box center [437, 175] width 17 height 17
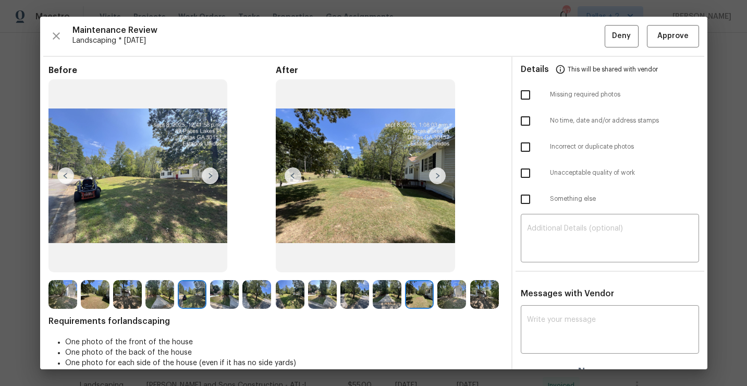
click at [436, 177] on img at bounding box center [437, 175] width 17 height 17
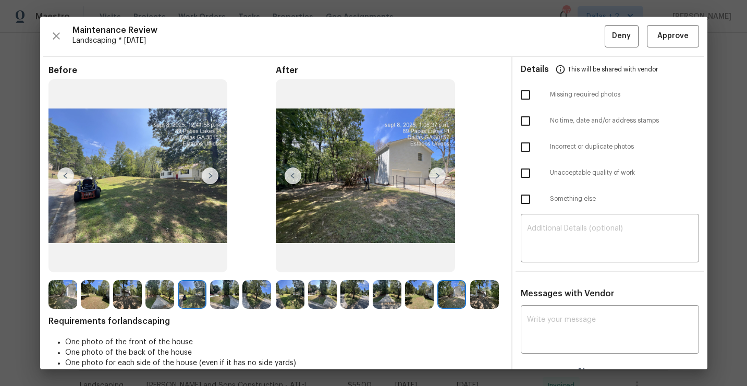
click at [436, 177] on img at bounding box center [437, 175] width 17 height 17
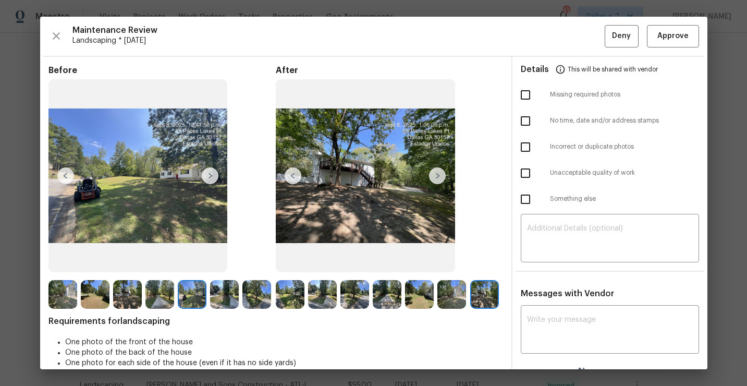
click at [286, 299] on img at bounding box center [290, 294] width 29 height 29
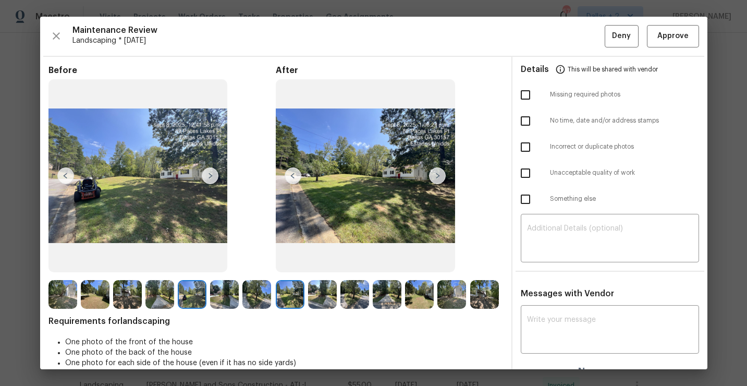
click at [319, 279] on div "After" at bounding box center [389, 186] width 227 height 243
click at [353, 283] on img at bounding box center [354, 294] width 29 height 29
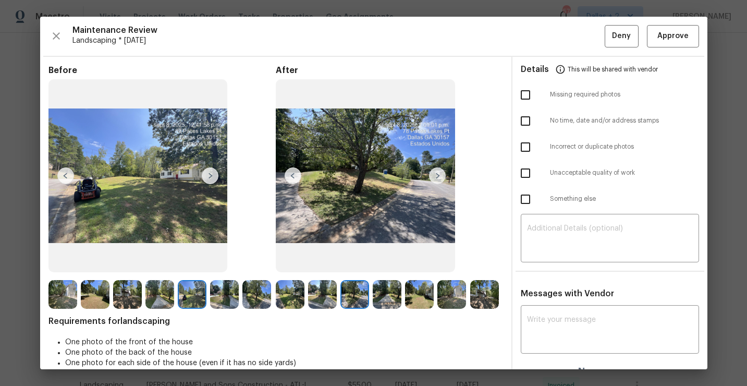
click at [385, 288] on img at bounding box center [387, 294] width 29 height 29
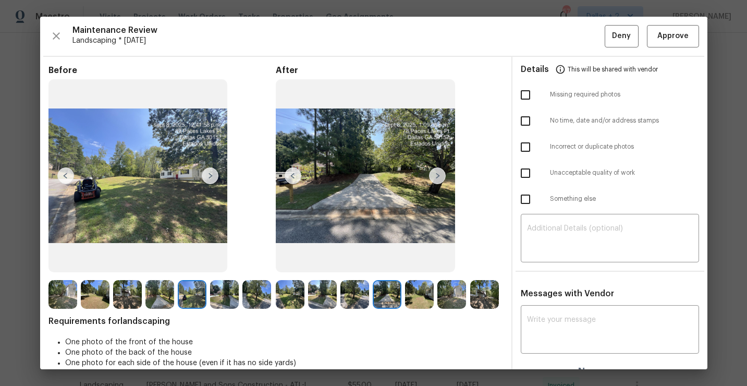
click at [418, 276] on div "After" at bounding box center [389, 186] width 227 height 243
click at [429, 287] on img at bounding box center [419, 294] width 29 height 29
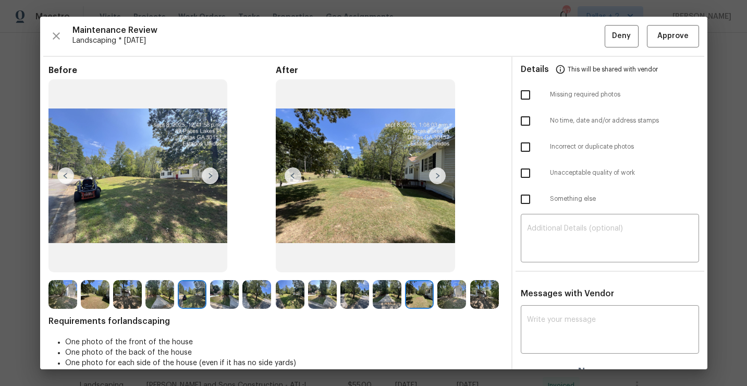
click at [455, 291] on img at bounding box center [451, 294] width 29 height 29
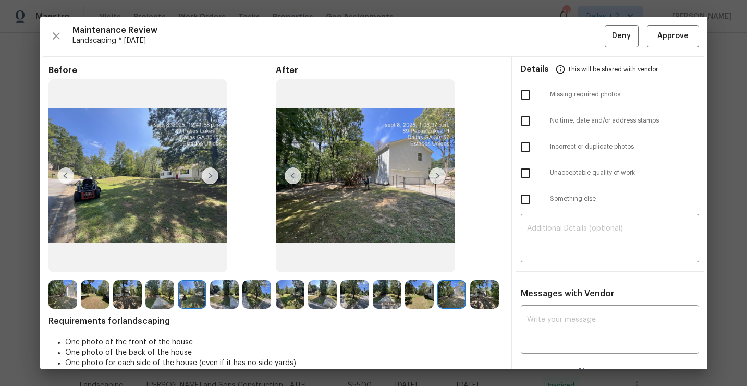
click at [483, 290] on img at bounding box center [484, 294] width 29 height 29
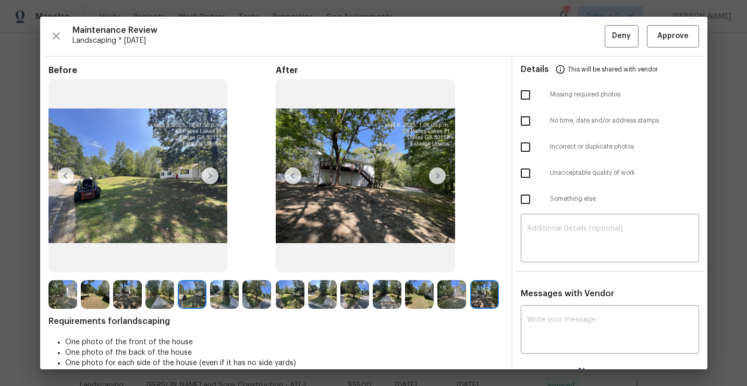
click at [667, 50] on div "Maintenance Review Landscaping * [DATE] Deny Approve Before After Requirements …" at bounding box center [373, 193] width 667 height 352
click at [671, 33] on span "Approve" at bounding box center [672, 36] width 31 height 13
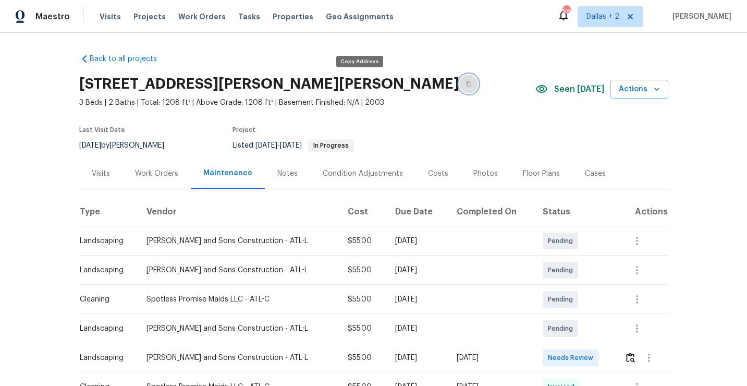
click at [465, 81] on icon "button" at bounding box center [468, 84] width 6 height 6
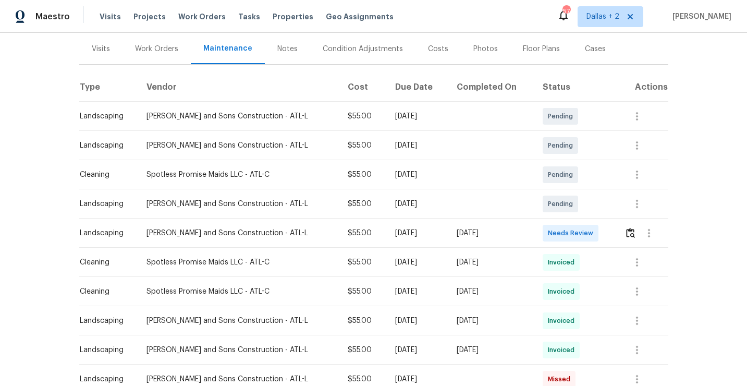
scroll to position [134, 0]
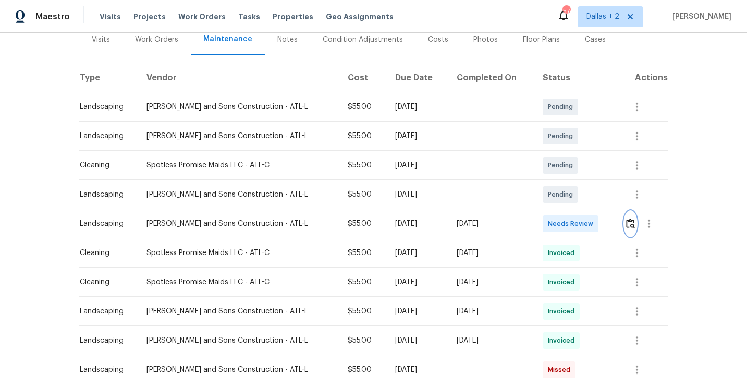
click at [627, 223] on img "button" at bounding box center [630, 223] width 9 height 10
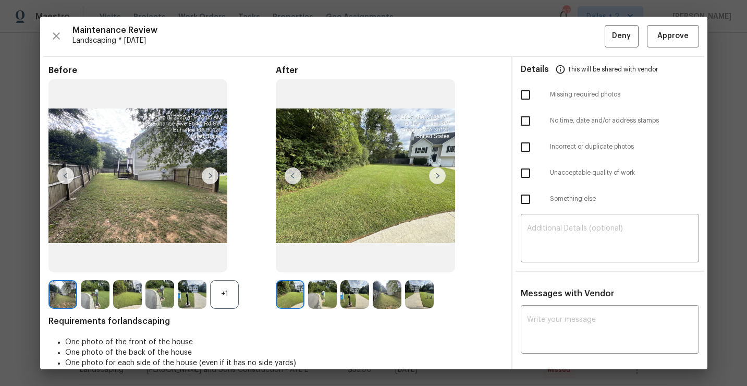
click at [223, 285] on div "+1" at bounding box center [224, 294] width 29 height 29
click at [187, 292] on img at bounding box center [192, 294] width 29 height 29
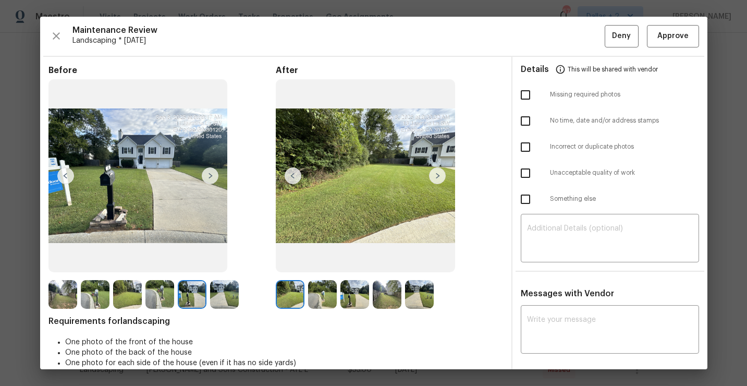
click at [96, 301] on img at bounding box center [95, 294] width 29 height 29
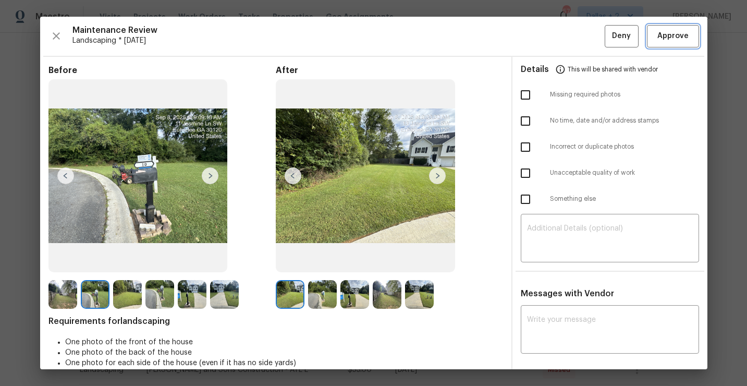
click at [657, 38] on span "Approve" at bounding box center [672, 36] width 35 height 13
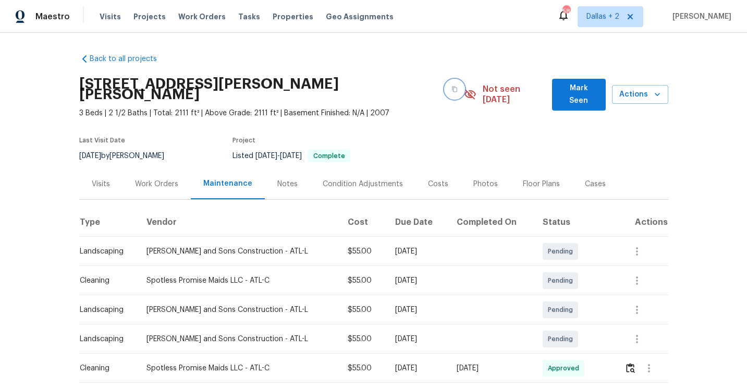
click at [452, 87] on icon "button" at bounding box center [454, 90] width 5 height 6
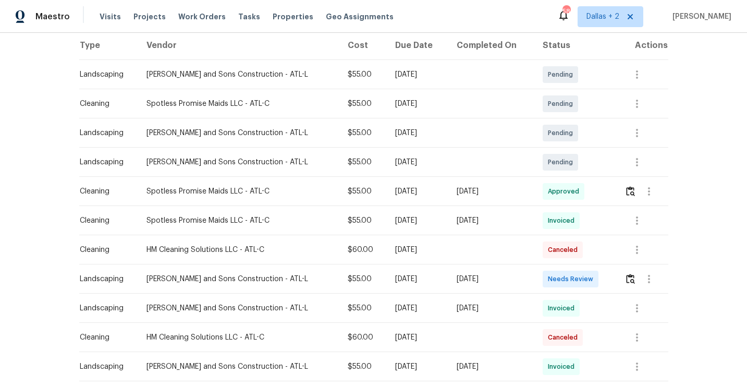
scroll to position [206, 0]
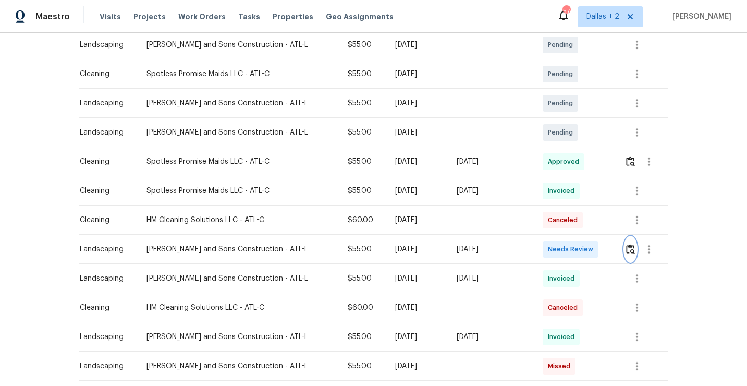
click at [626, 244] on img "button" at bounding box center [630, 249] width 9 height 10
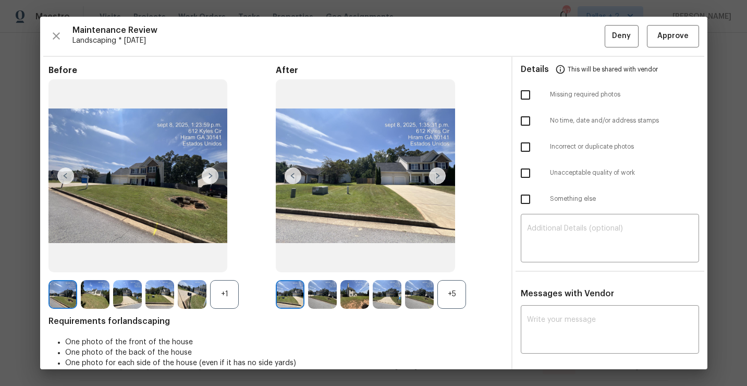
click at [462, 298] on div "+5" at bounding box center [451, 294] width 29 height 29
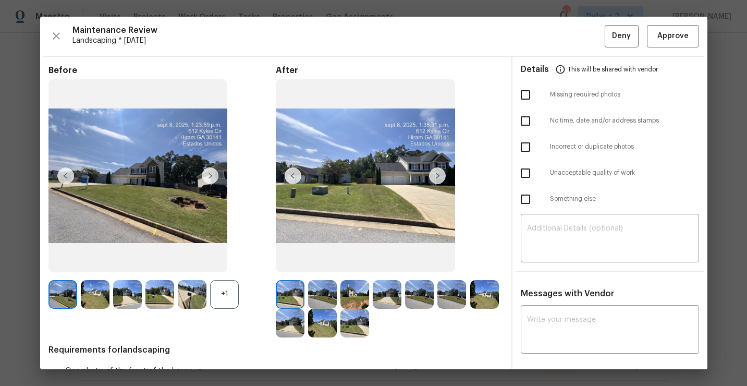
click at [220, 295] on div "+1" at bounding box center [224, 294] width 29 height 29
click at [190, 300] on img at bounding box center [192, 294] width 29 height 29
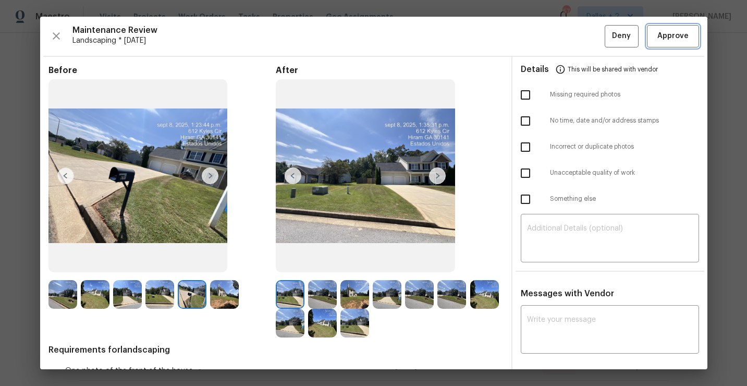
click at [674, 35] on span "Approve" at bounding box center [672, 36] width 31 height 13
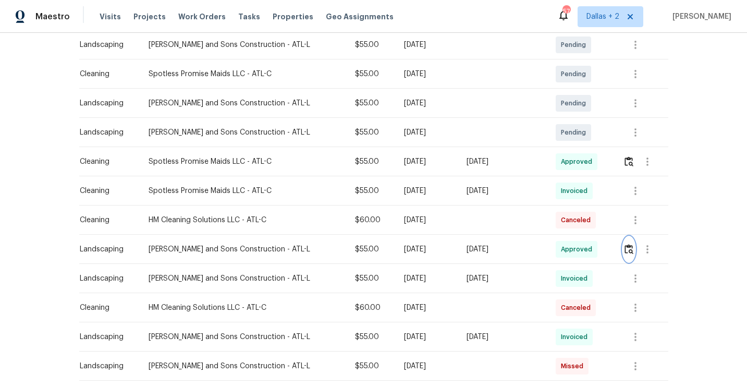
scroll to position [0, 0]
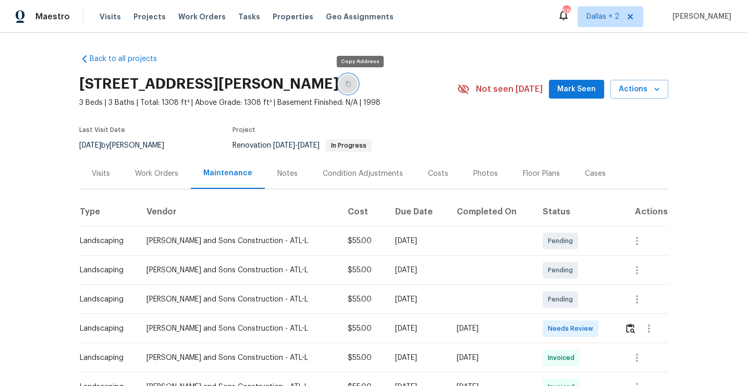
click at [358, 81] on button "button" at bounding box center [348, 84] width 19 height 19
click at [357, 87] on button "button" at bounding box center [348, 84] width 19 height 19
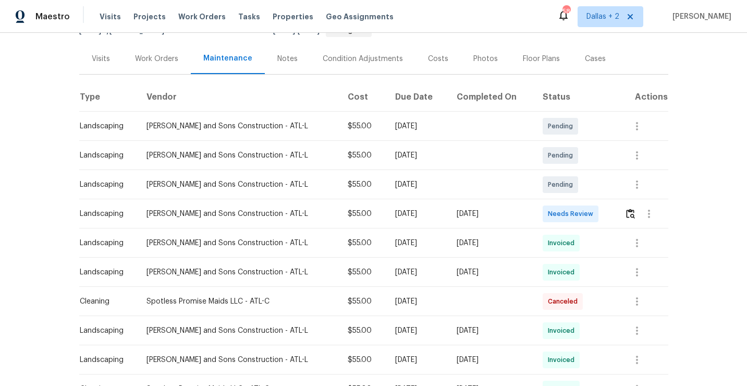
scroll to position [124, 0]
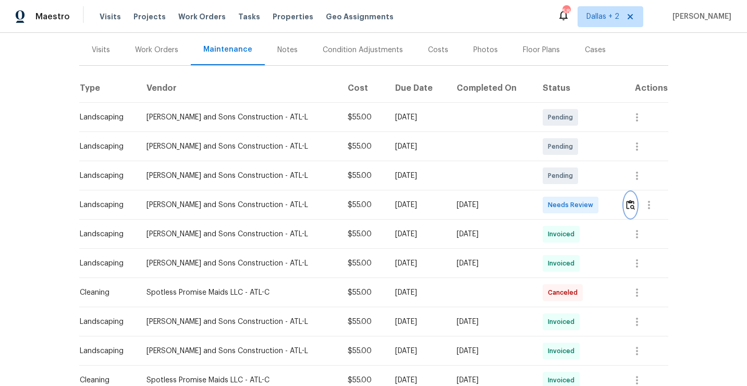
click at [628, 204] on img "button" at bounding box center [630, 205] width 9 height 10
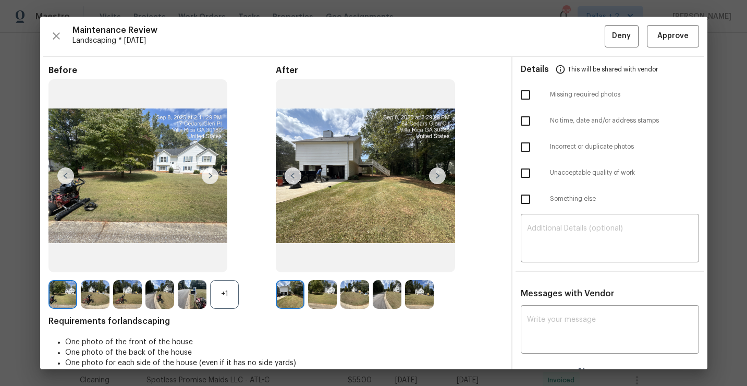
click at [218, 300] on div "+1" at bounding box center [224, 294] width 29 height 29
click at [192, 298] on img at bounding box center [192, 294] width 29 height 29
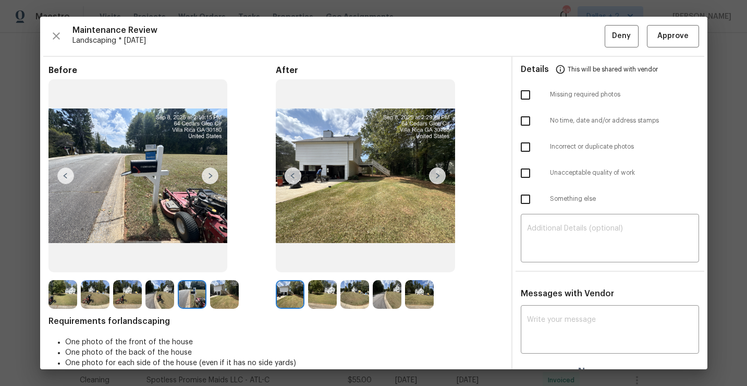
click at [192, 300] on img at bounding box center [192, 294] width 29 height 29
click at [62, 302] on img at bounding box center [62, 294] width 29 height 29
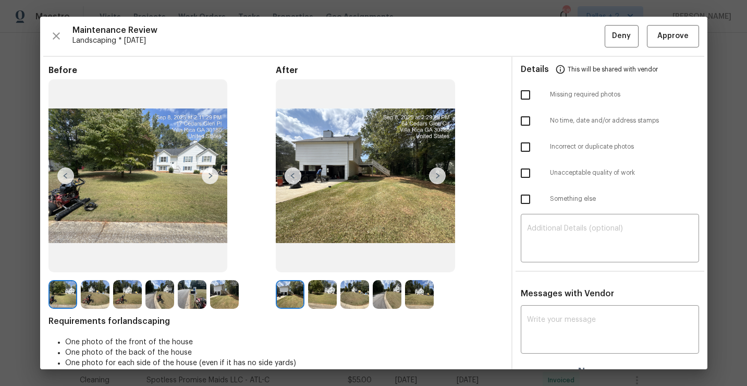
click at [436, 176] on img at bounding box center [437, 175] width 17 height 17
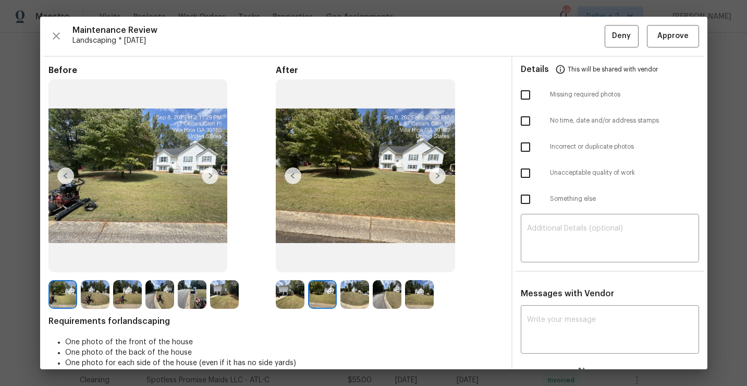
click at [286, 296] on img at bounding box center [290, 294] width 29 height 29
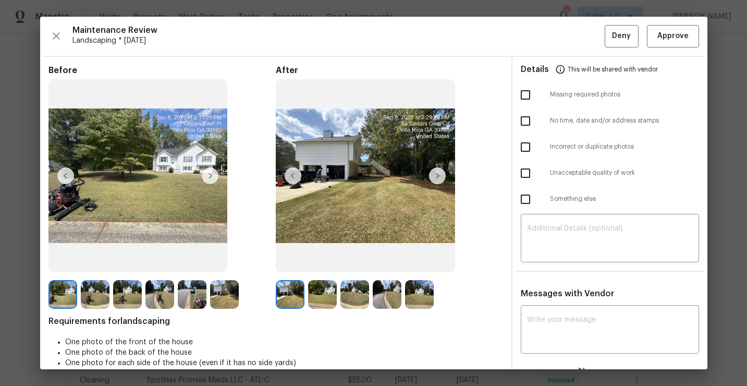
click at [437, 178] on img at bounding box center [437, 175] width 17 height 17
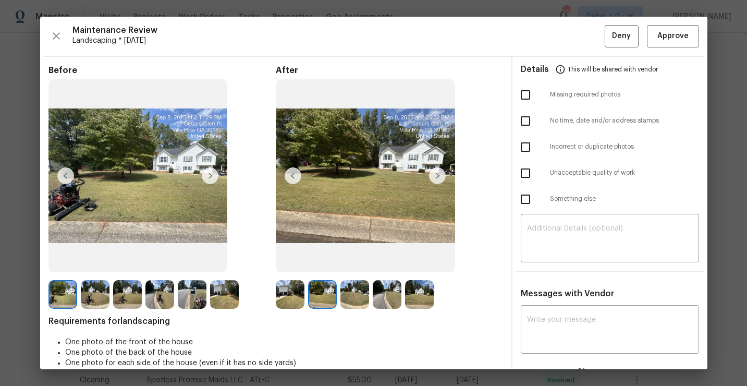
click at [437, 178] on img at bounding box center [437, 175] width 17 height 17
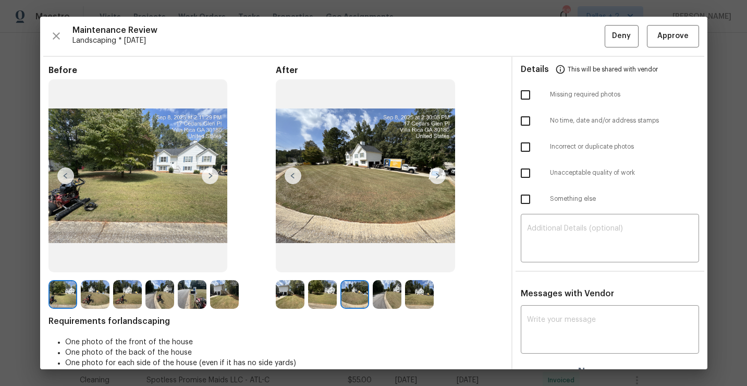
click at [437, 178] on img at bounding box center [437, 175] width 17 height 17
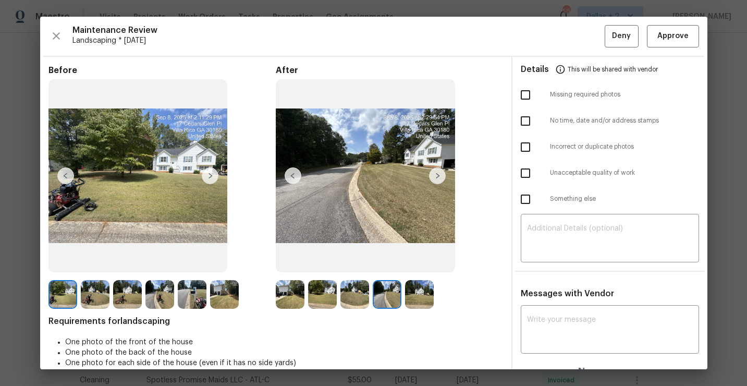
click at [437, 178] on img at bounding box center [437, 175] width 17 height 17
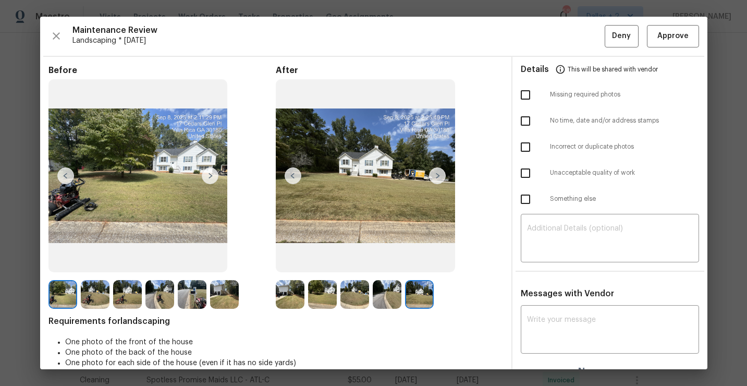
click at [294, 293] on img at bounding box center [290, 294] width 29 height 29
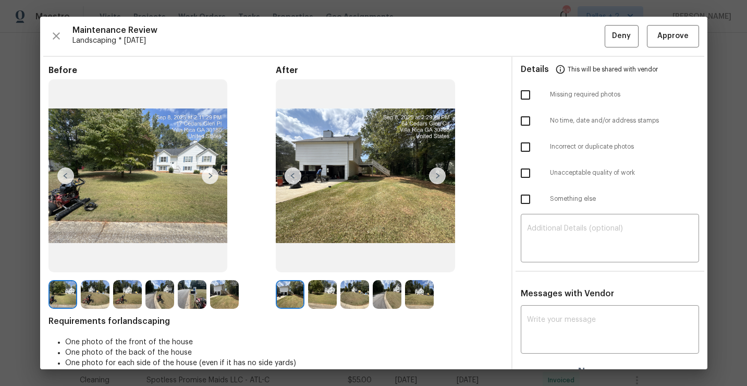
click at [438, 176] on img at bounding box center [437, 175] width 17 height 17
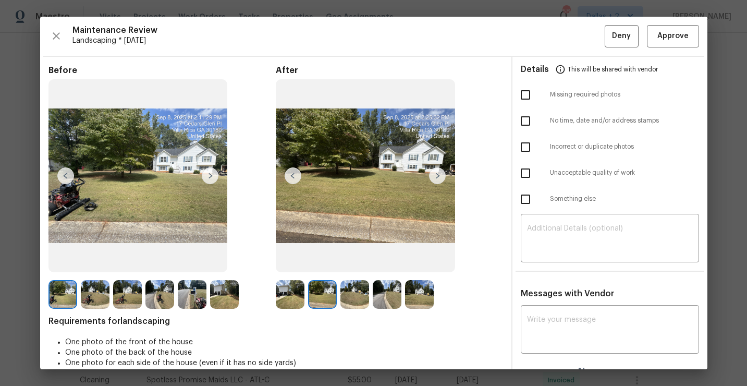
click at [438, 176] on img at bounding box center [437, 175] width 17 height 17
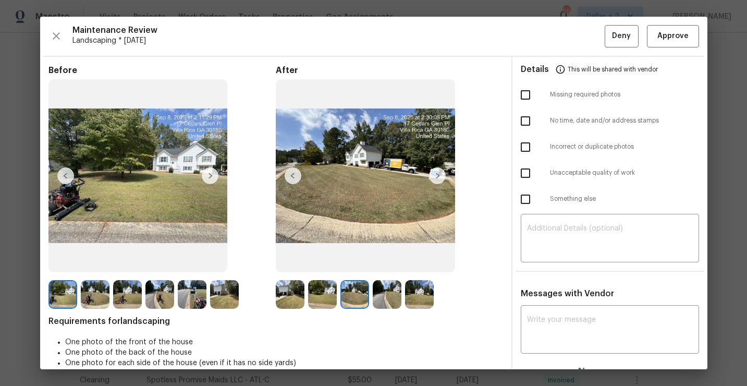
click at [438, 176] on img at bounding box center [437, 175] width 17 height 17
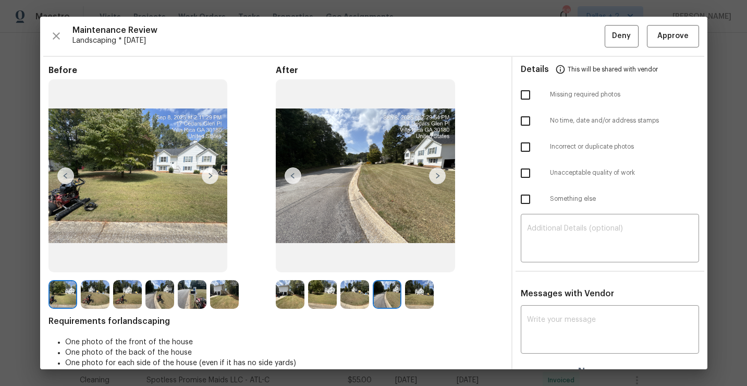
click at [438, 176] on img at bounding box center [437, 175] width 17 height 17
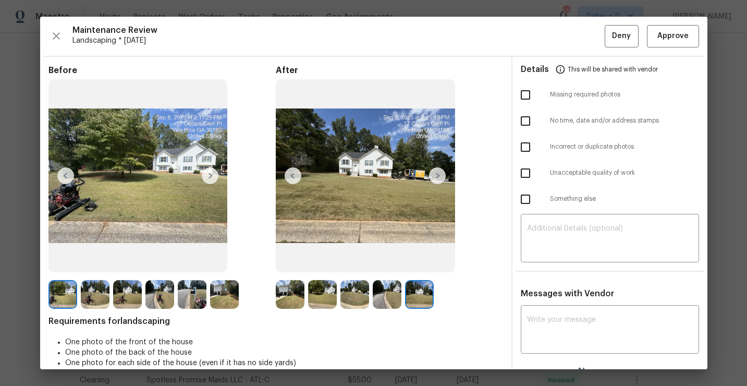
click at [291, 287] on img at bounding box center [290, 294] width 29 height 29
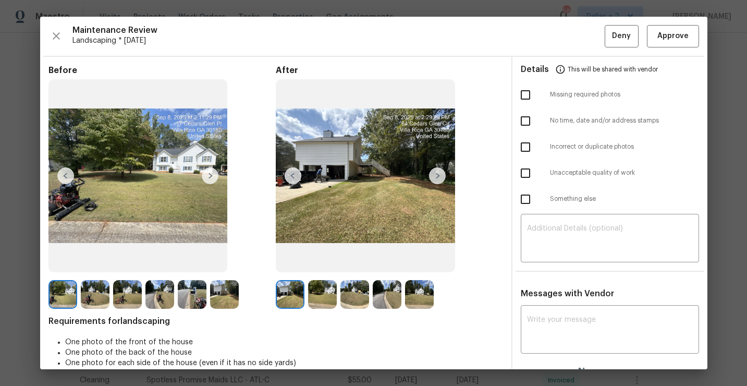
click at [436, 178] on img at bounding box center [437, 175] width 17 height 17
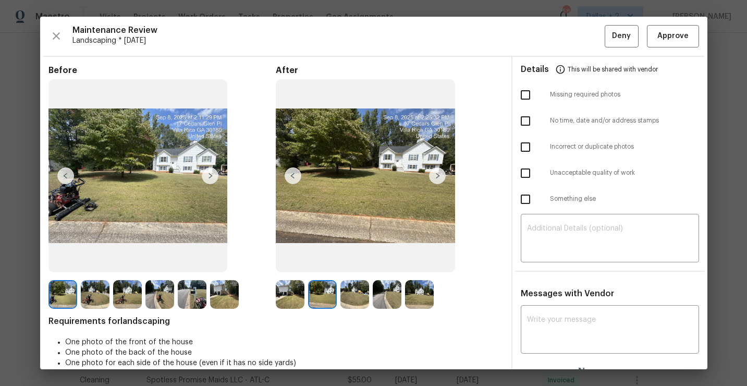
click at [436, 178] on img at bounding box center [437, 175] width 17 height 17
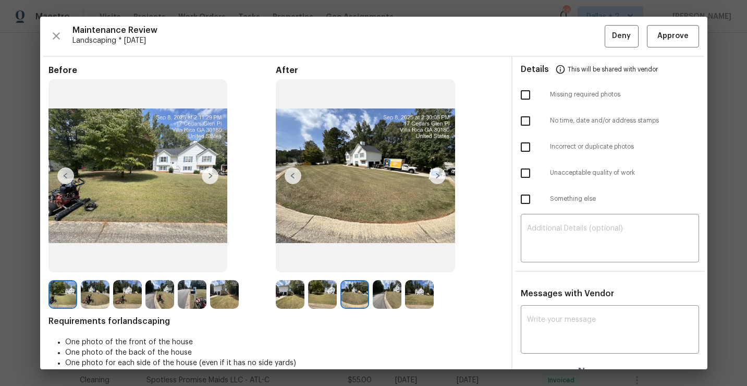
click at [436, 178] on img at bounding box center [437, 175] width 17 height 17
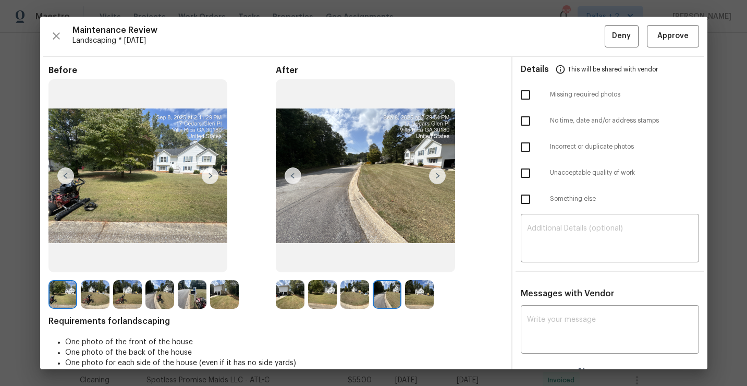
click at [436, 178] on img at bounding box center [437, 175] width 17 height 17
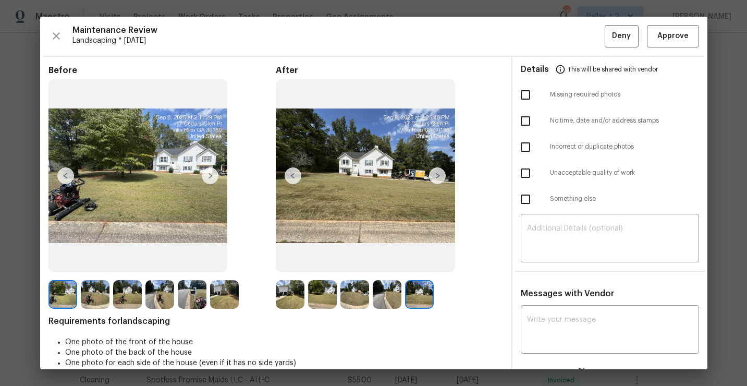
click at [284, 287] on img at bounding box center [290, 294] width 29 height 29
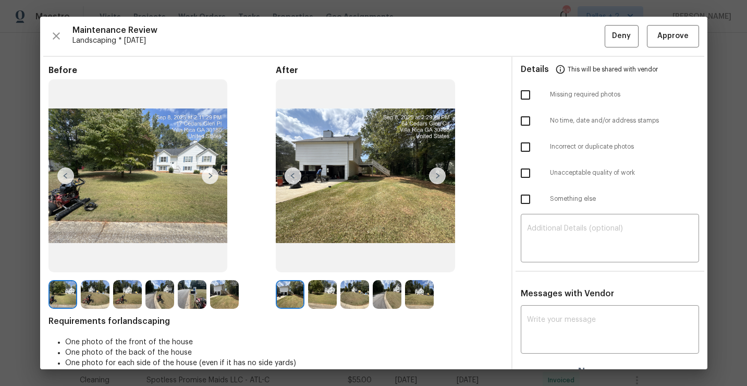
click at [438, 174] on img at bounding box center [437, 175] width 17 height 17
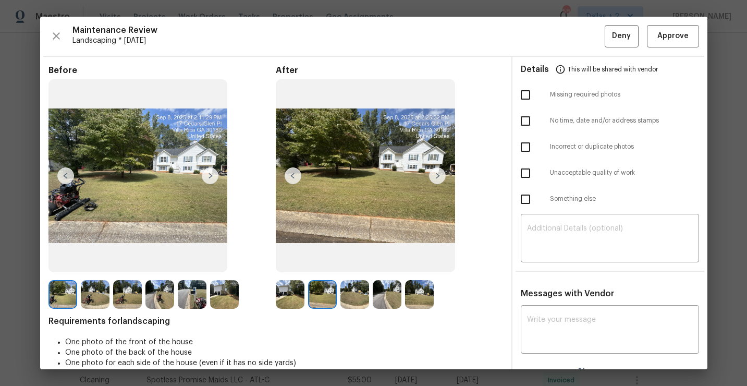
click at [437, 175] on img at bounding box center [437, 175] width 17 height 17
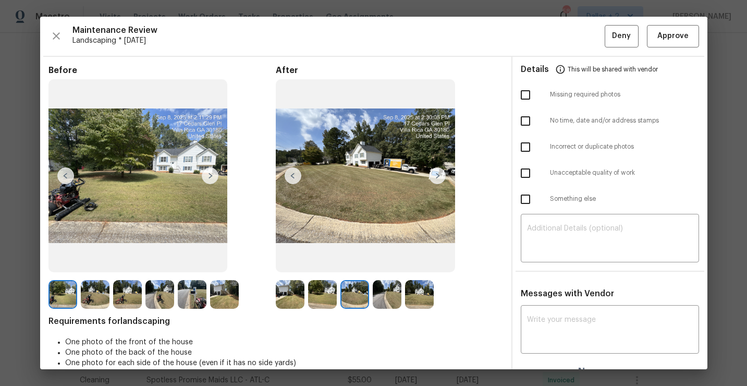
click at [437, 175] on img at bounding box center [437, 175] width 17 height 17
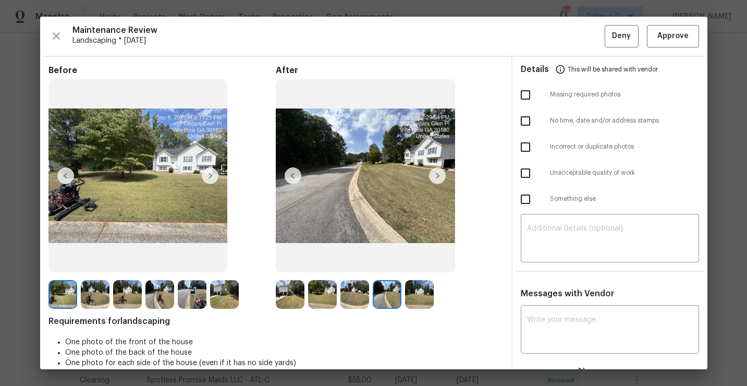
click at [437, 175] on img at bounding box center [437, 175] width 17 height 17
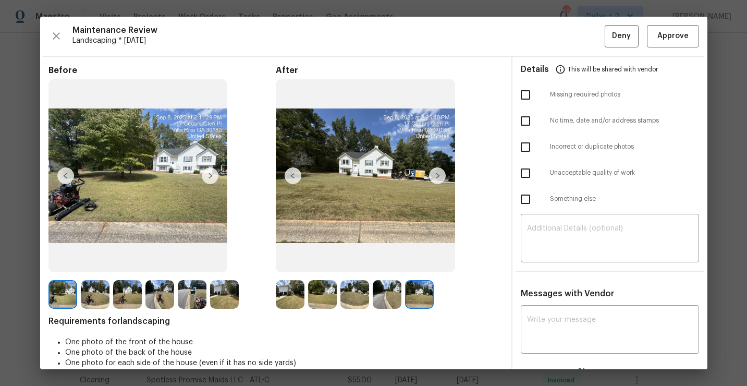
click at [68, 285] on img at bounding box center [62, 294] width 29 height 29
click at [210, 176] on img at bounding box center [210, 175] width 17 height 17
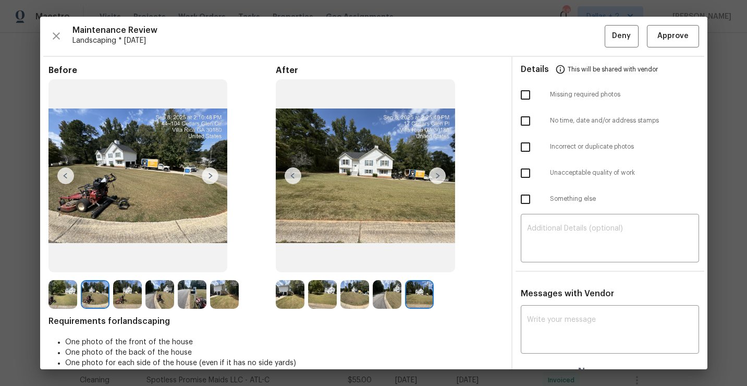
click at [210, 176] on img at bounding box center [210, 175] width 17 height 17
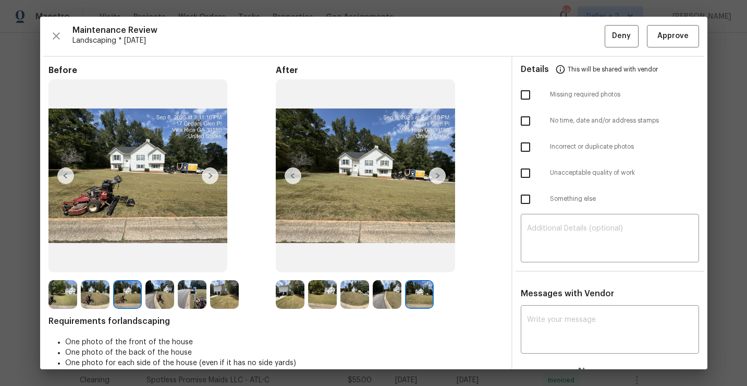
click at [210, 176] on img at bounding box center [210, 175] width 17 height 17
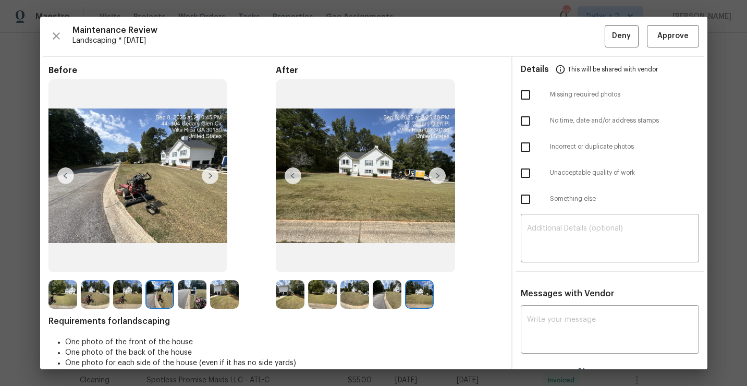
click at [210, 176] on img at bounding box center [210, 175] width 17 height 17
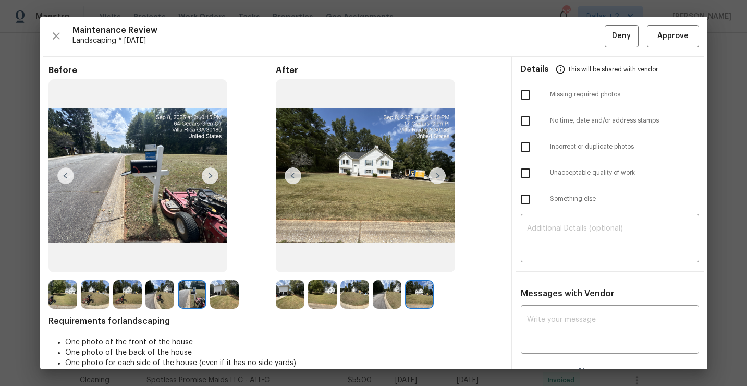
click at [211, 174] on img at bounding box center [210, 175] width 17 height 17
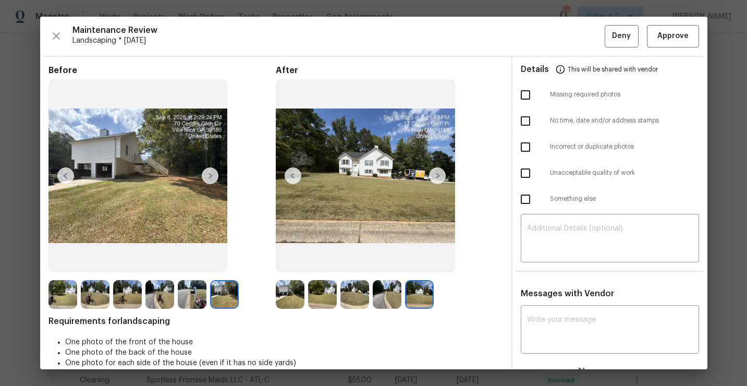
click at [289, 286] on img at bounding box center [290, 294] width 29 height 29
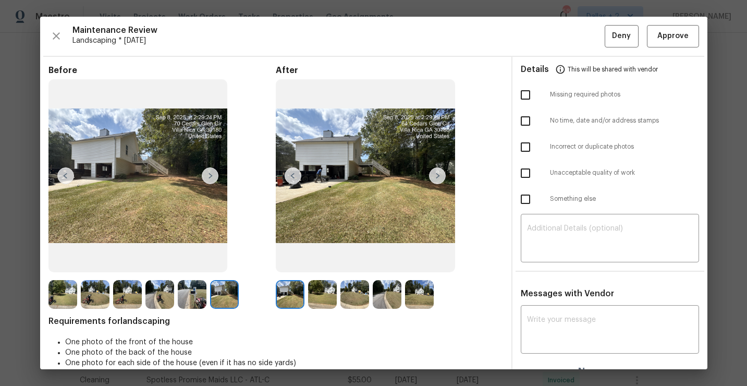
click at [435, 176] on img at bounding box center [437, 175] width 17 height 17
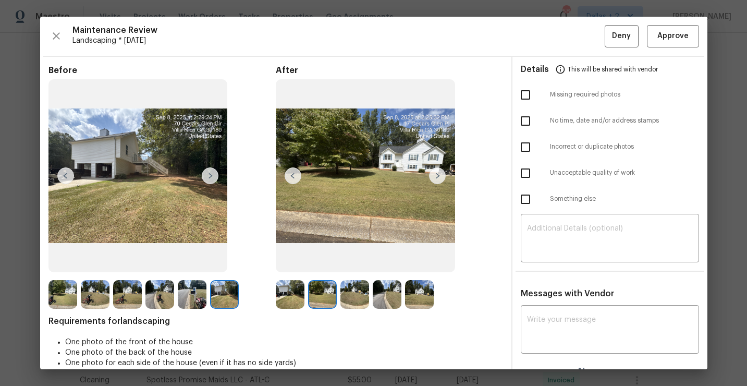
click at [445, 181] on img at bounding box center [437, 175] width 17 height 17
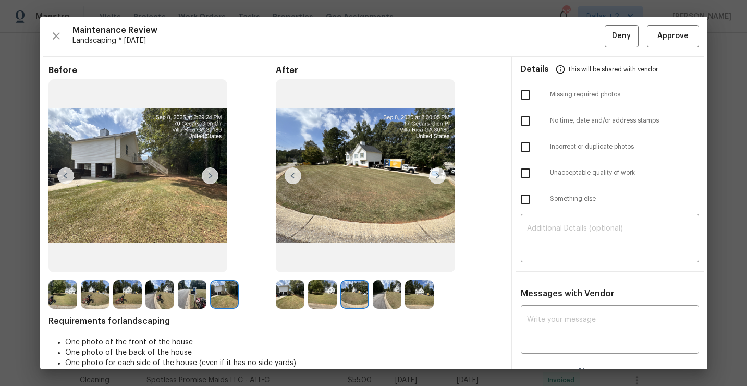
click at [438, 178] on img at bounding box center [437, 175] width 17 height 17
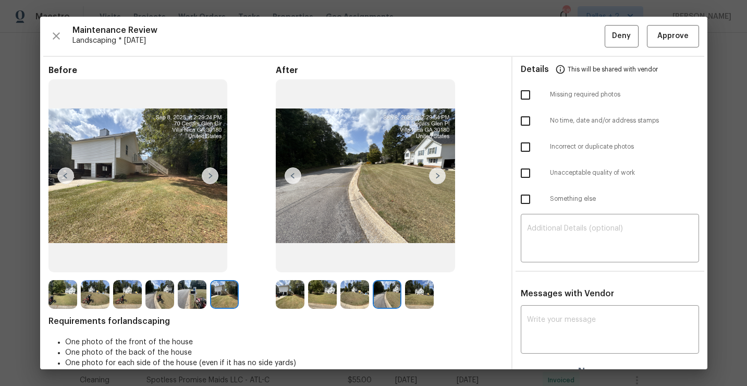
click at [438, 178] on img at bounding box center [437, 175] width 17 height 17
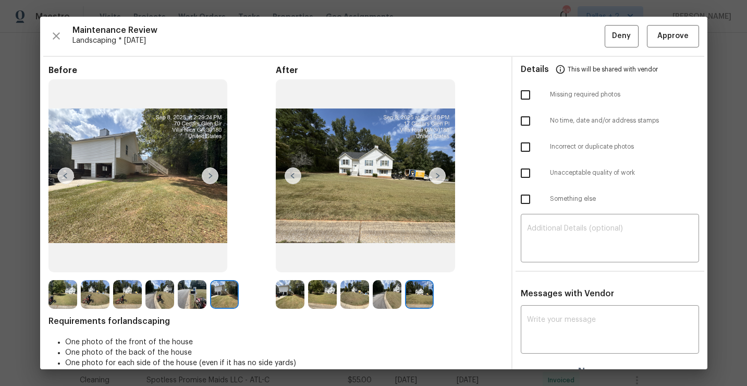
click at [438, 178] on img at bounding box center [437, 175] width 17 height 17
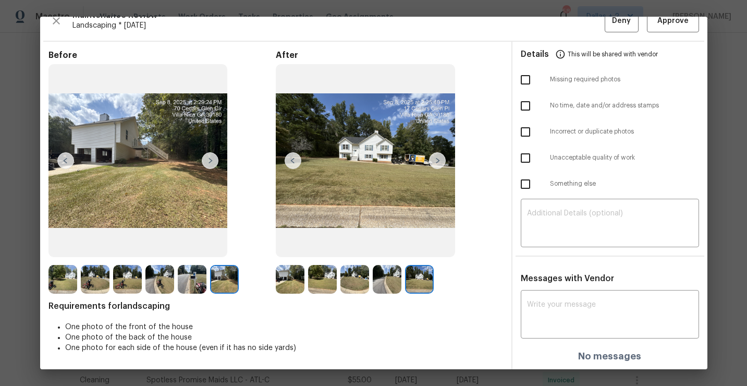
scroll to position [0, 0]
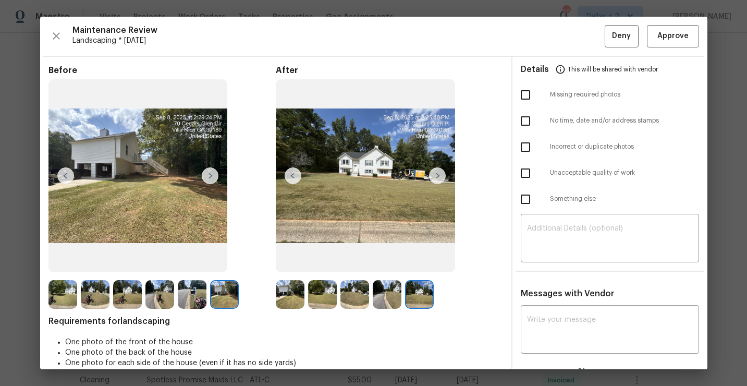
click at [288, 179] on img at bounding box center [293, 175] width 17 height 17
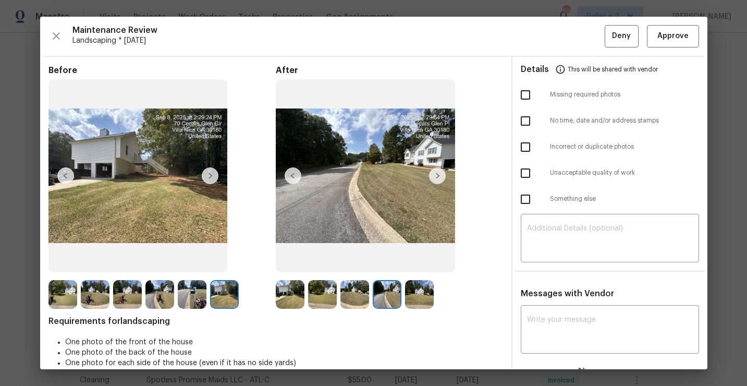
click at [288, 179] on img at bounding box center [293, 175] width 17 height 17
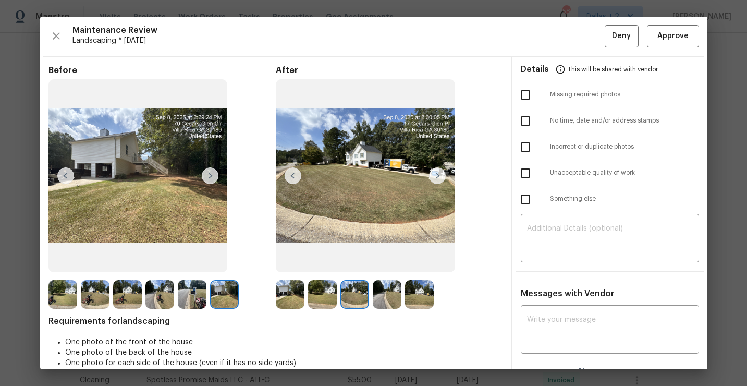
click at [288, 179] on img at bounding box center [293, 175] width 17 height 17
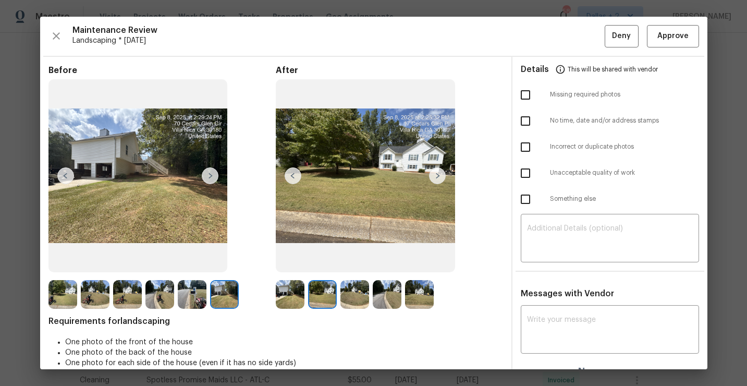
click at [288, 179] on img at bounding box center [293, 175] width 17 height 17
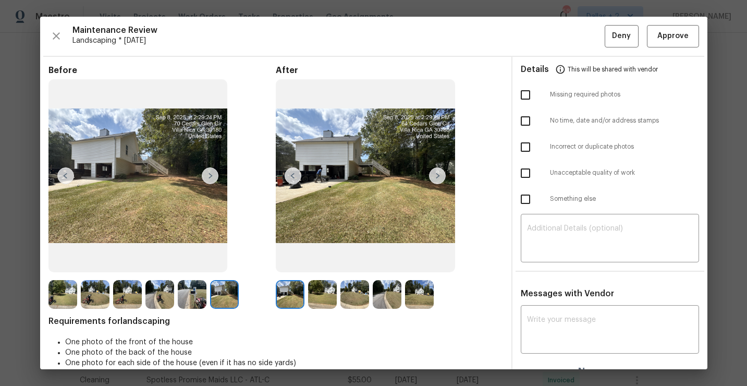
click at [288, 179] on img at bounding box center [293, 175] width 17 height 17
click at [434, 174] on img at bounding box center [437, 175] width 17 height 17
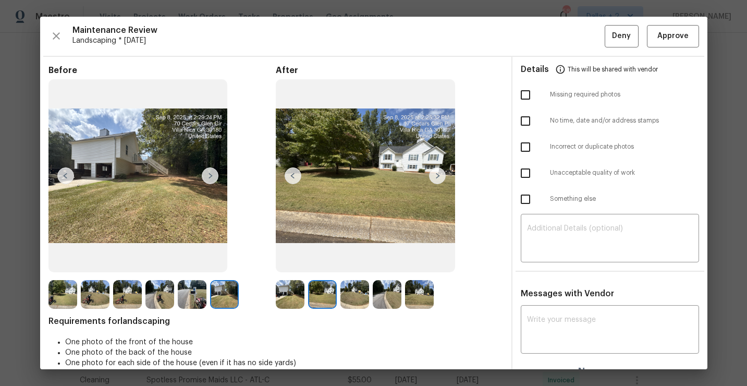
click at [434, 174] on img at bounding box center [437, 175] width 17 height 17
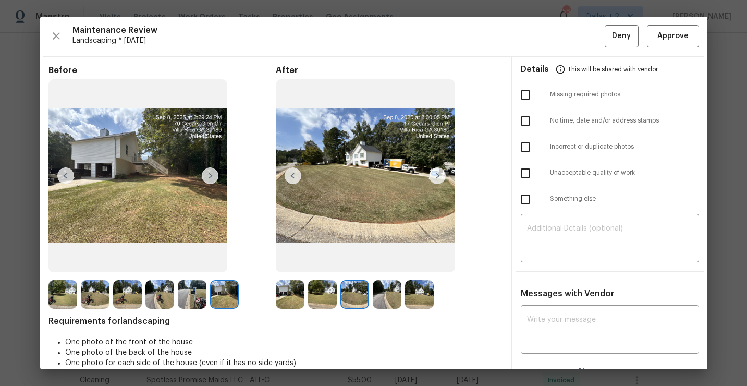
click at [434, 174] on img at bounding box center [437, 175] width 17 height 17
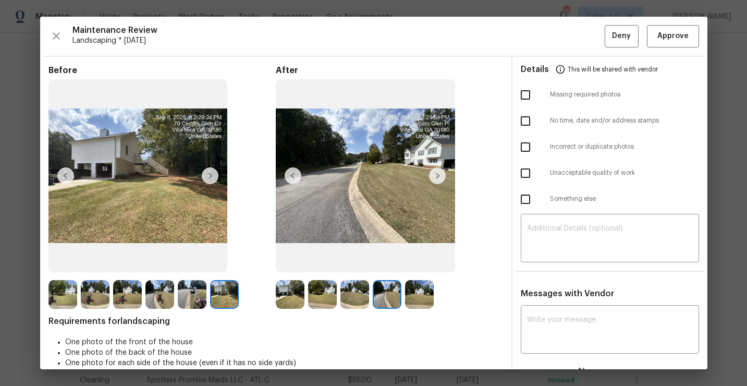
click at [436, 175] on img at bounding box center [437, 175] width 17 height 17
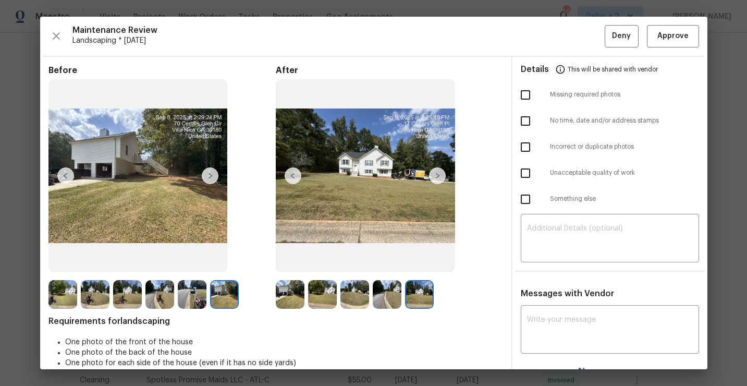
click at [436, 175] on img at bounding box center [437, 175] width 17 height 17
click at [295, 289] on img at bounding box center [290, 294] width 29 height 29
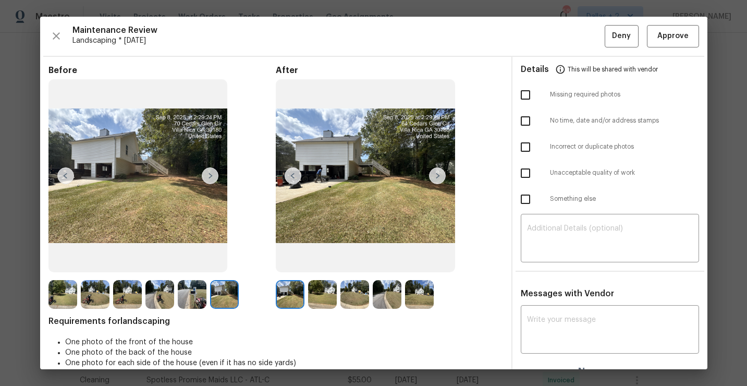
click at [434, 175] on img at bounding box center [437, 175] width 17 height 17
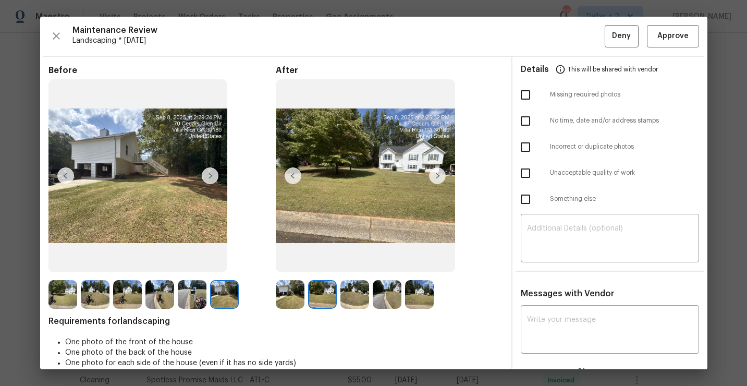
click at [434, 175] on img at bounding box center [437, 175] width 17 height 17
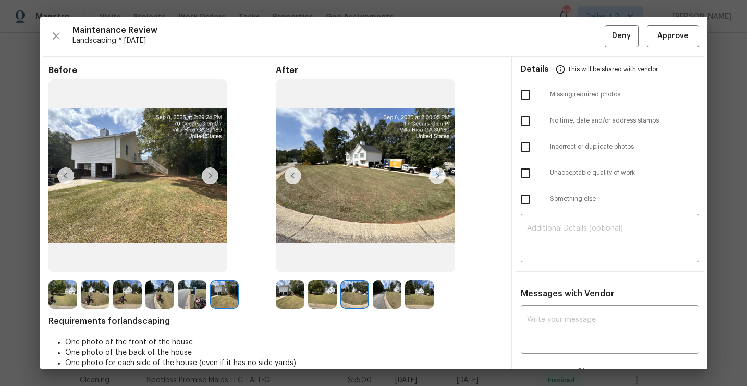
click at [437, 177] on img at bounding box center [437, 175] width 17 height 17
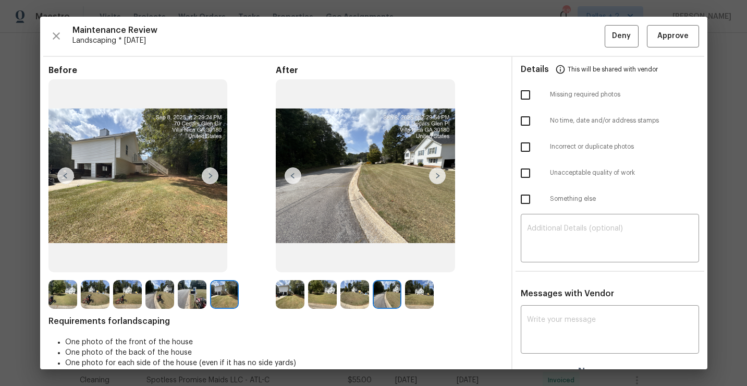
click at [437, 177] on img at bounding box center [437, 175] width 17 height 17
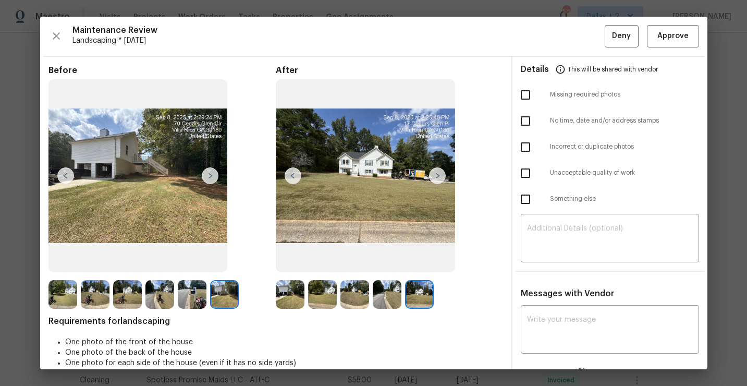
click at [437, 177] on img at bounding box center [437, 175] width 17 height 17
click at [85, 292] on img at bounding box center [95, 294] width 29 height 29
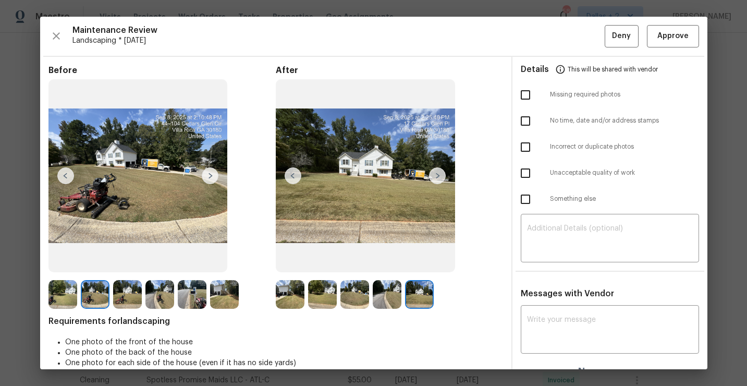
click at [56, 298] on img at bounding box center [62, 294] width 29 height 29
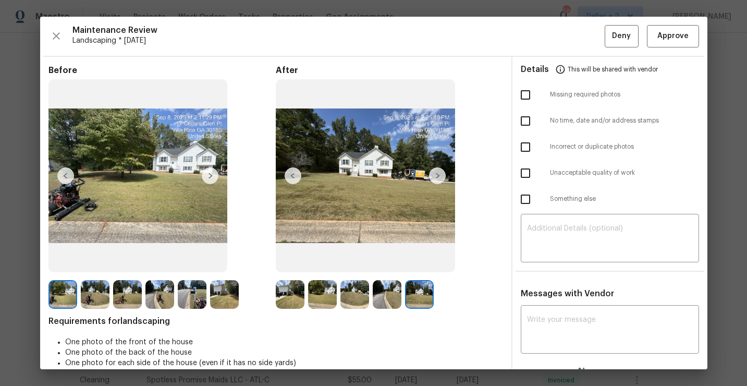
click at [207, 178] on img at bounding box center [210, 175] width 17 height 17
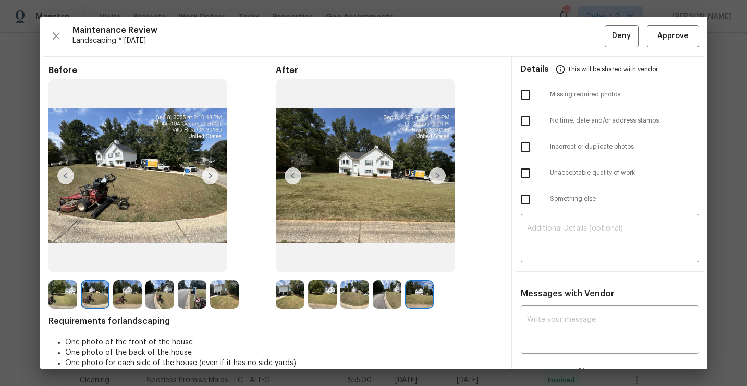
click at [207, 178] on img at bounding box center [210, 175] width 17 height 17
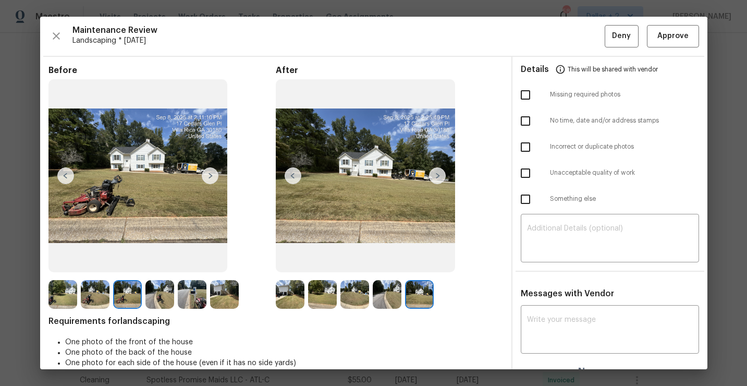
click at [207, 178] on img at bounding box center [210, 175] width 17 height 17
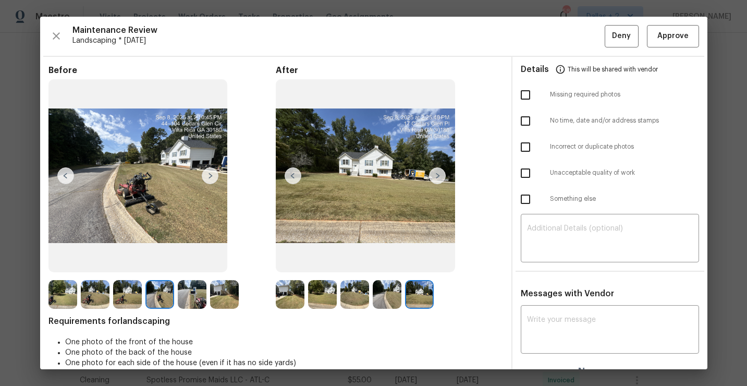
click at [207, 178] on img at bounding box center [210, 175] width 17 height 17
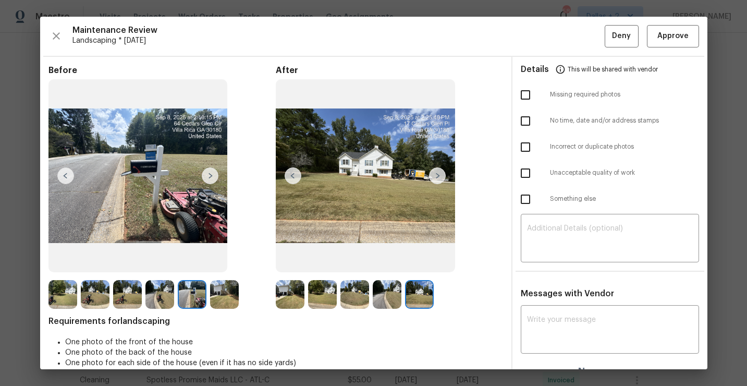
click at [207, 178] on img at bounding box center [210, 175] width 17 height 17
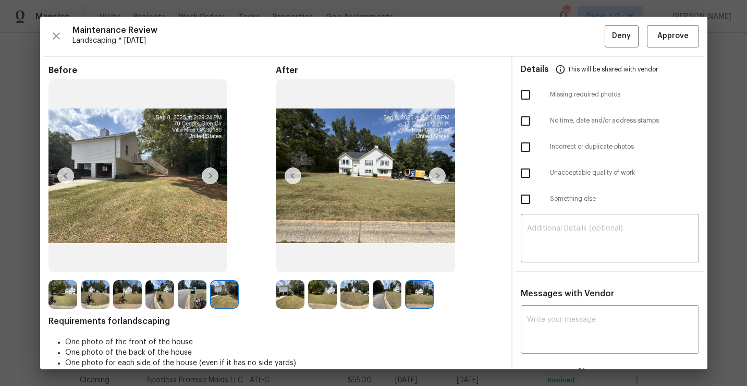
click at [289, 294] on img at bounding box center [290, 294] width 29 height 29
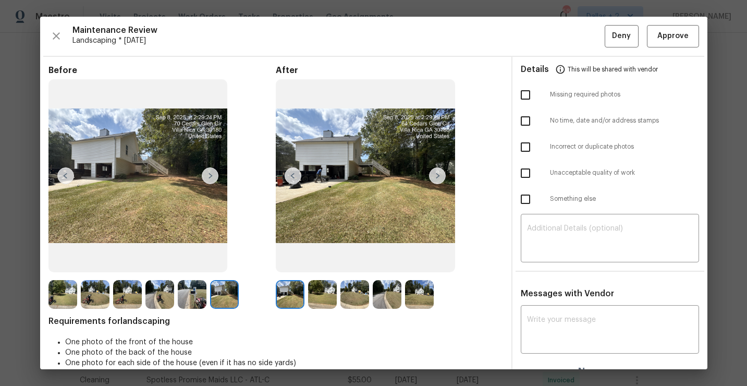
click at [435, 177] on img at bounding box center [437, 175] width 17 height 17
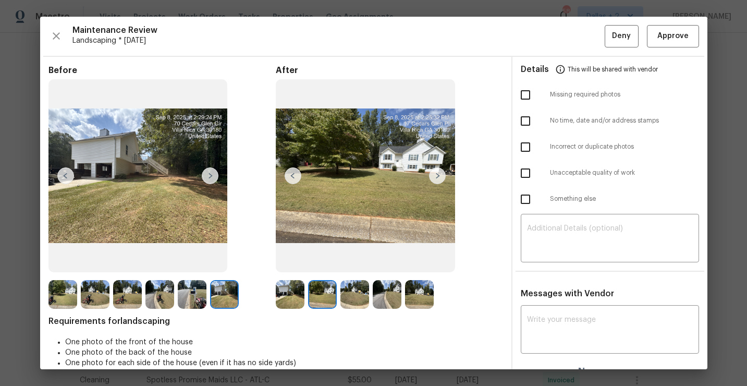
click at [435, 177] on img at bounding box center [437, 175] width 17 height 17
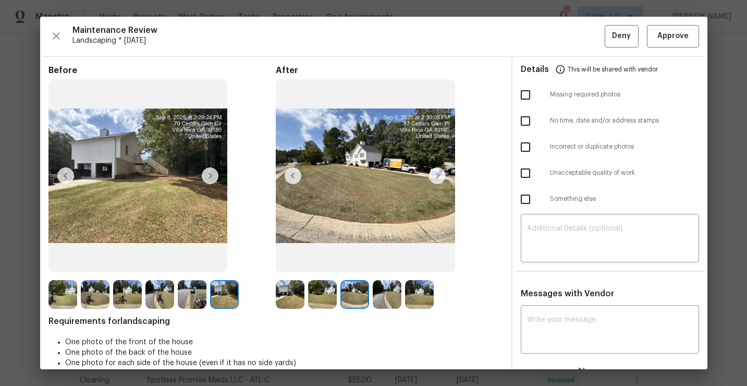
click at [435, 177] on img at bounding box center [437, 175] width 17 height 17
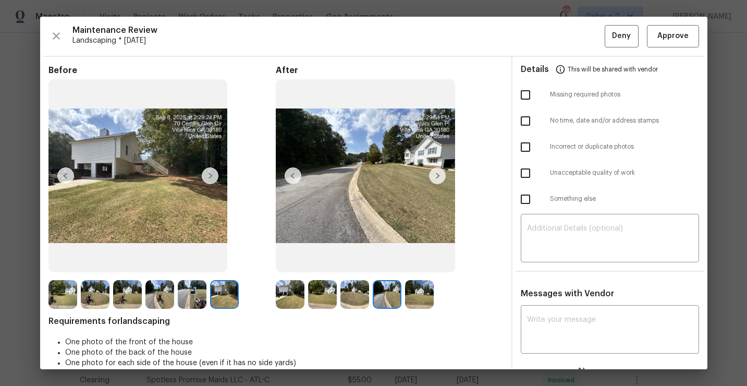
click at [435, 177] on img at bounding box center [437, 175] width 17 height 17
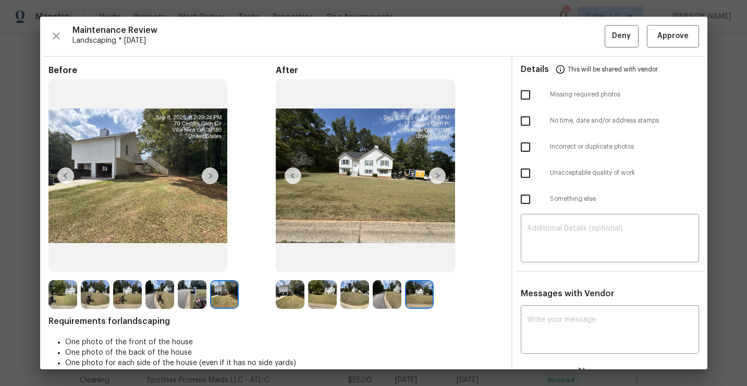
click at [294, 289] on img at bounding box center [290, 294] width 29 height 29
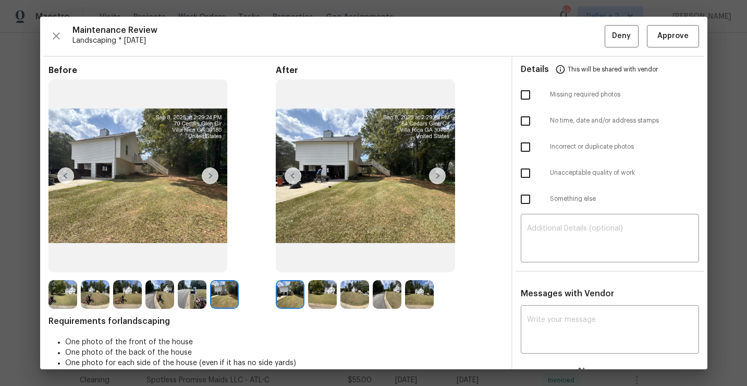
click at [436, 181] on img at bounding box center [437, 175] width 17 height 17
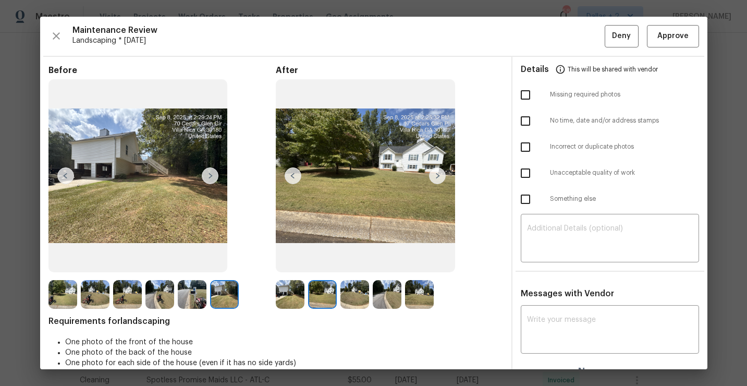
click at [436, 181] on img at bounding box center [437, 175] width 17 height 17
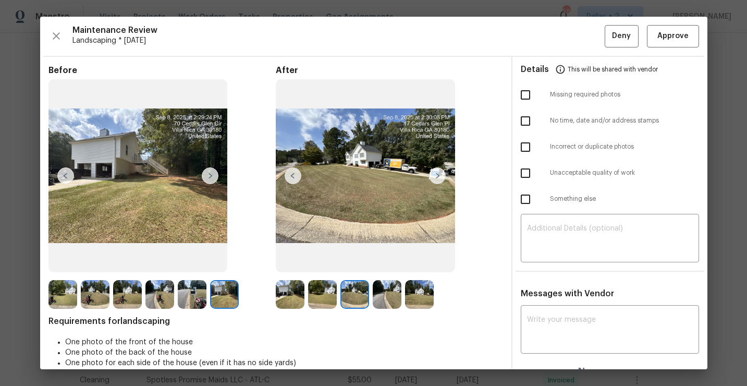
click at [436, 181] on img at bounding box center [437, 175] width 17 height 17
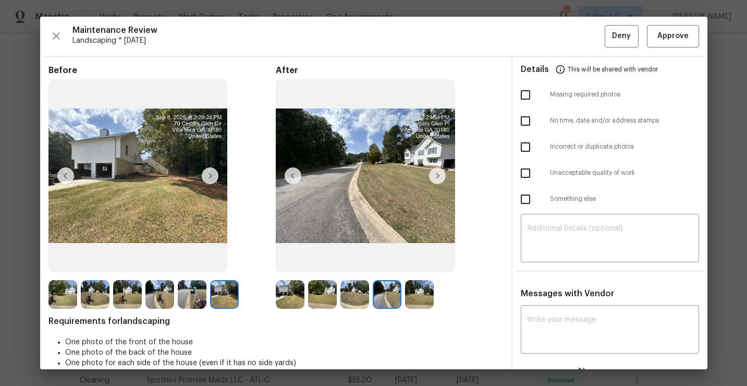
click at [437, 178] on img at bounding box center [437, 175] width 17 height 17
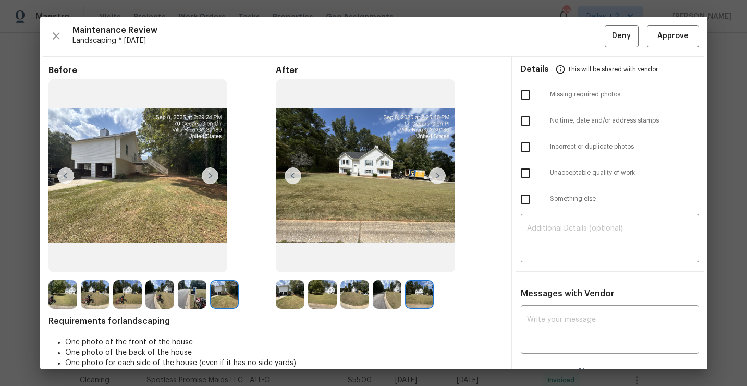
click at [292, 298] on img at bounding box center [290, 294] width 29 height 29
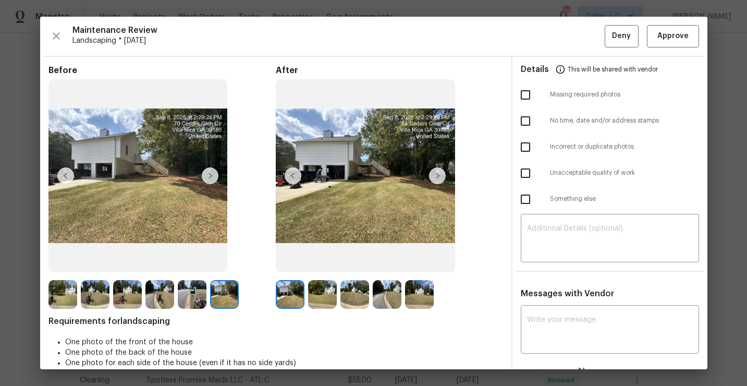
click at [438, 178] on img at bounding box center [437, 175] width 17 height 17
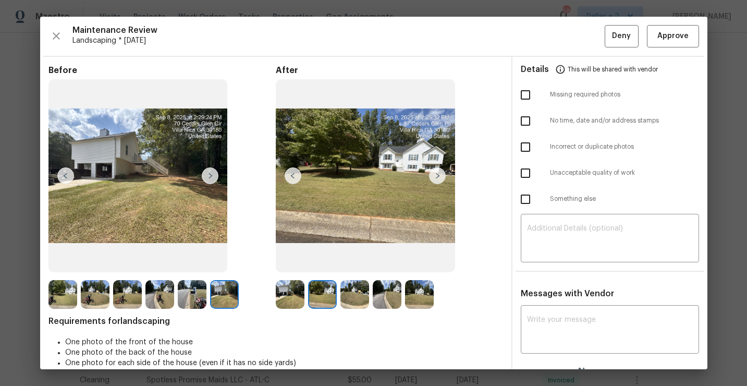
click at [438, 178] on img at bounding box center [437, 175] width 17 height 17
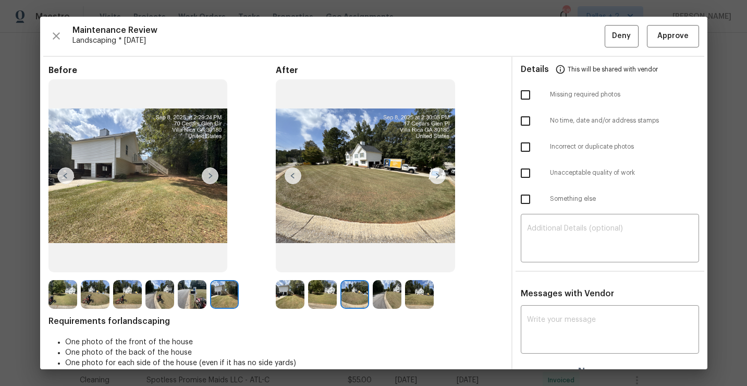
click at [438, 178] on img at bounding box center [437, 175] width 17 height 17
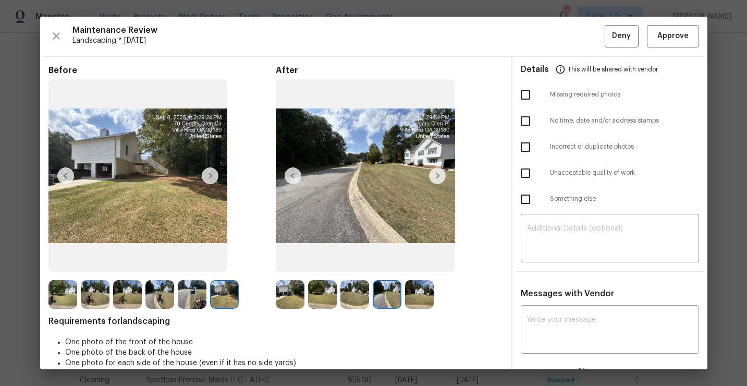
click at [438, 178] on img at bounding box center [437, 175] width 17 height 17
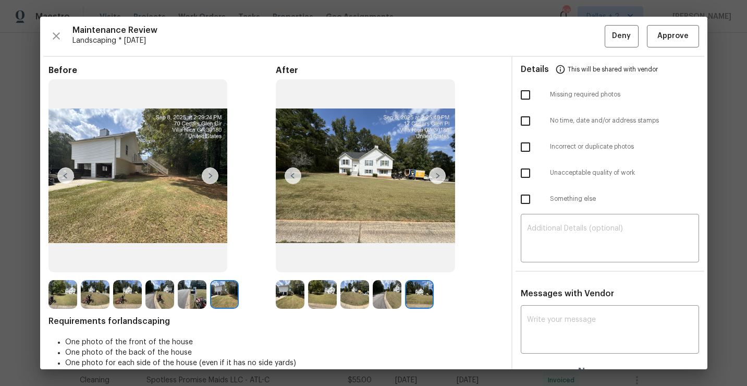
click at [438, 178] on img at bounding box center [437, 175] width 17 height 17
click at [287, 297] on img at bounding box center [290, 294] width 29 height 29
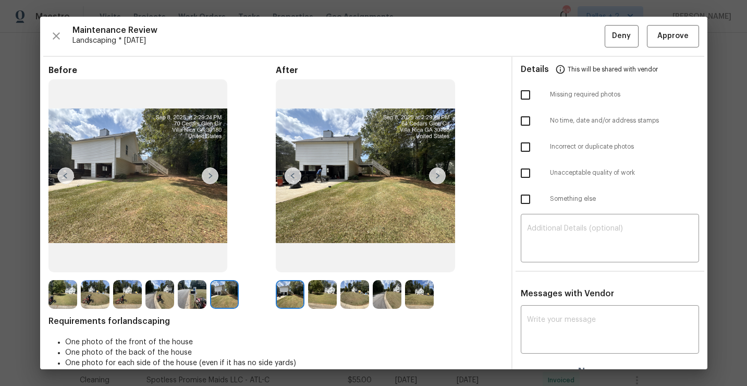
click at [438, 176] on img at bounding box center [437, 175] width 17 height 17
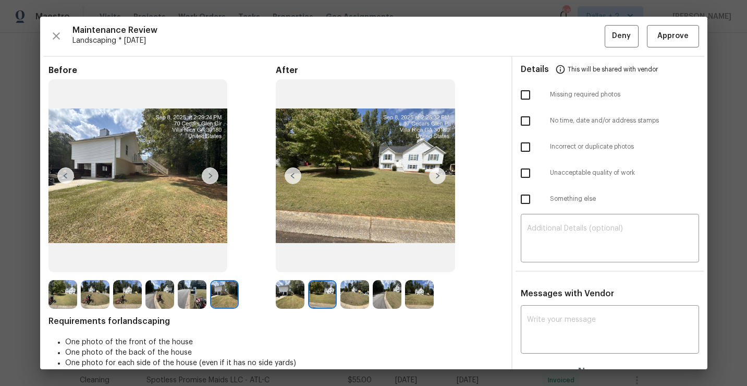
click at [438, 176] on img at bounding box center [437, 175] width 17 height 17
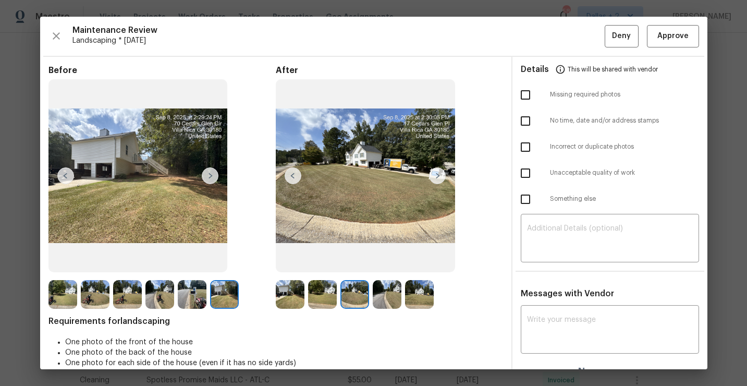
click at [438, 176] on img at bounding box center [437, 175] width 17 height 17
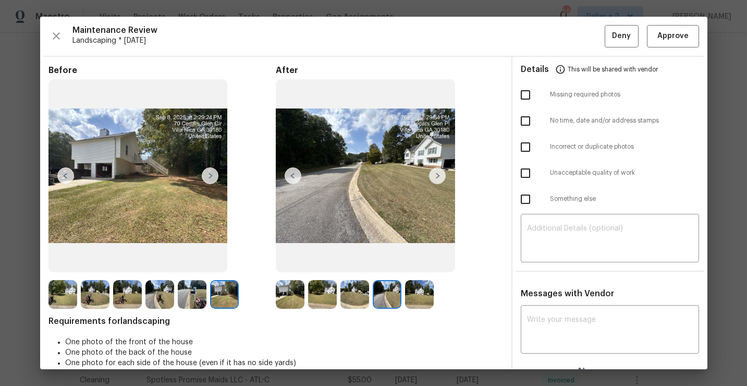
click at [438, 176] on img at bounding box center [437, 175] width 17 height 17
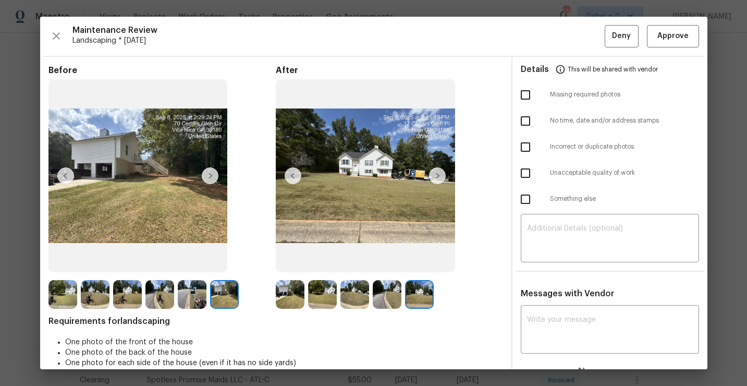
click at [191, 299] on img at bounding box center [192, 294] width 29 height 29
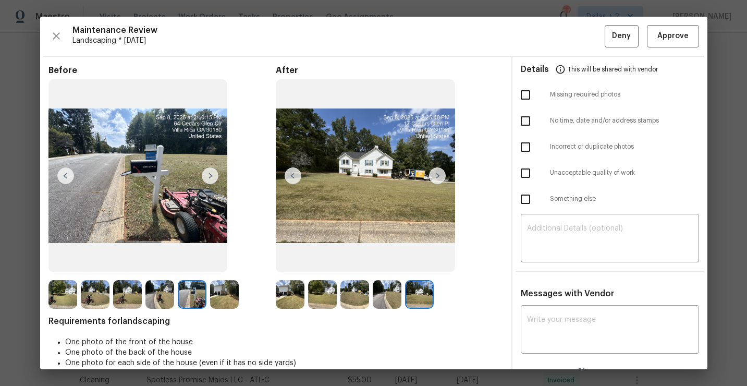
click at [291, 296] on img at bounding box center [290, 294] width 29 height 29
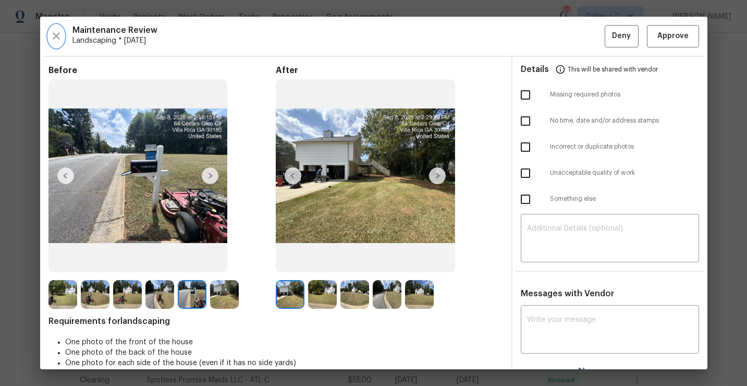
click at [51, 34] on icon "button" at bounding box center [56, 36] width 13 height 13
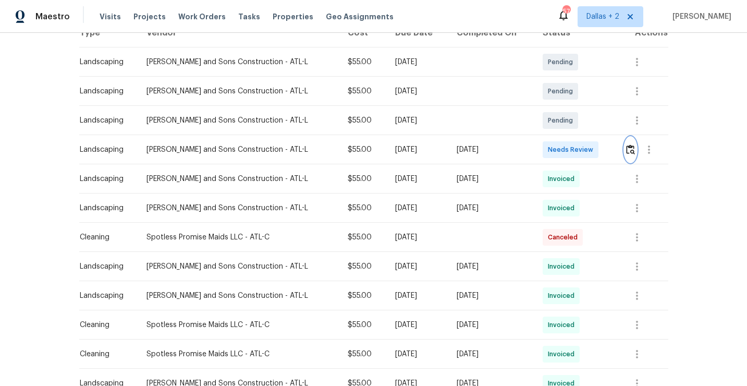
scroll to position [179, 0]
click at [635, 212] on icon "button" at bounding box center [637, 207] width 13 height 13
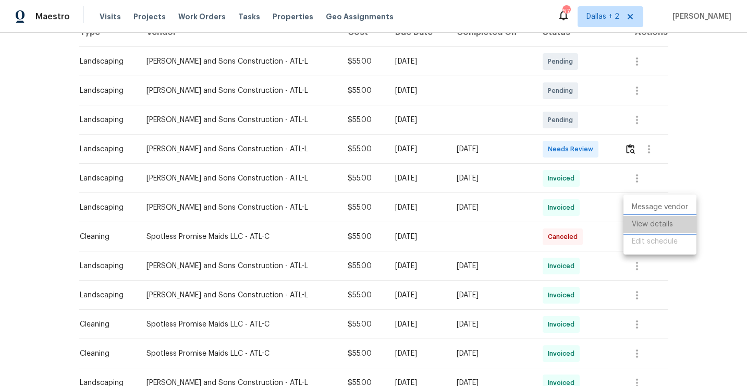
click at [640, 225] on li "View details" at bounding box center [659, 224] width 73 height 17
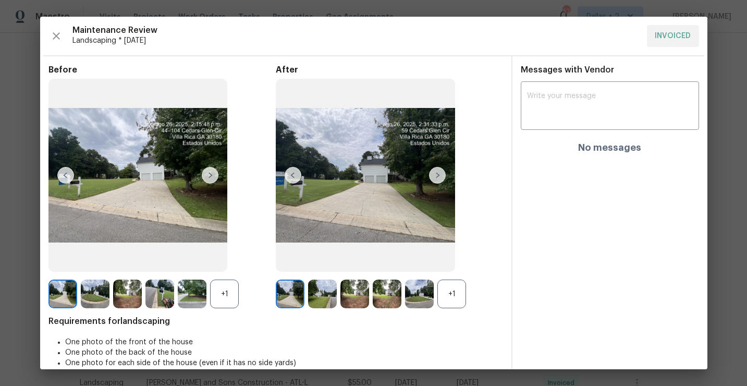
click at [444, 298] on div "+1" at bounding box center [451, 293] width 29 height 29
click at [222, 294] on div "+1" at bounding box center [224, 293] width 29 height 29
click at [152, 300] on img at bounding box center [159, 293] width 29 height 29
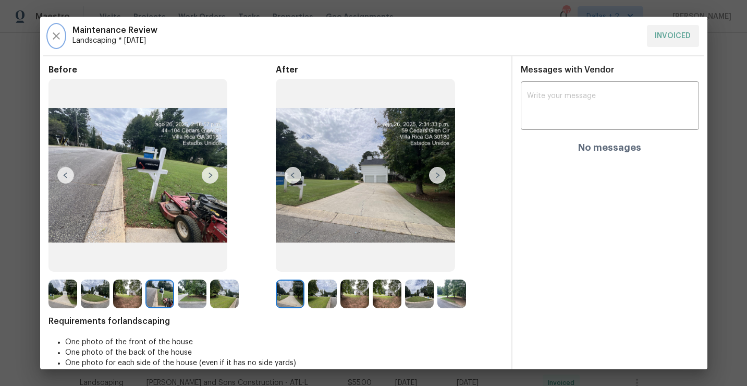
click at [55, 40] on icon "button" at bounding box center [56, 36] width 13 height 13
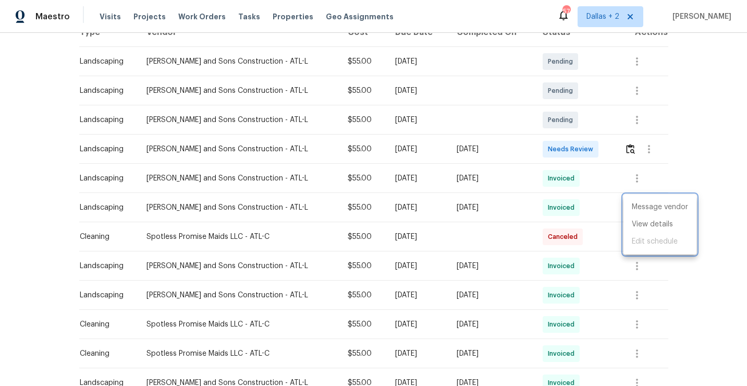
click at [627, 145] on div at bounding box center [373, 193] width 747 height 386
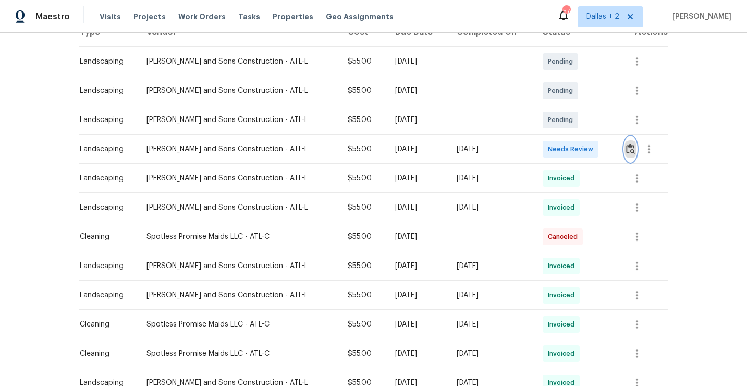
click at [627, 145] on img "button" at bounding box center [630, 149] width 9 height 10
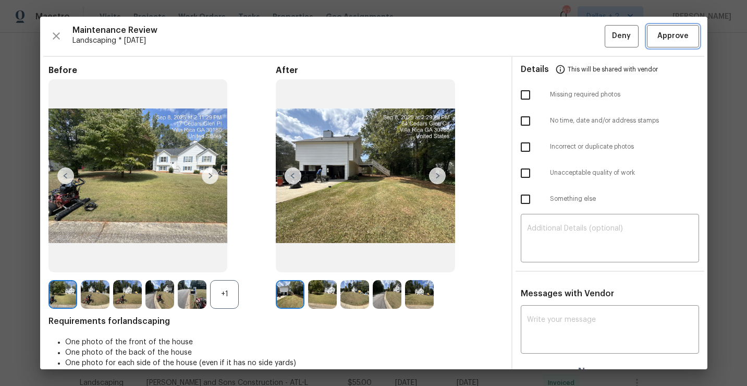
click at [674, 41] on span "Approve" at bounding box center [672, 36] width 31 height 13
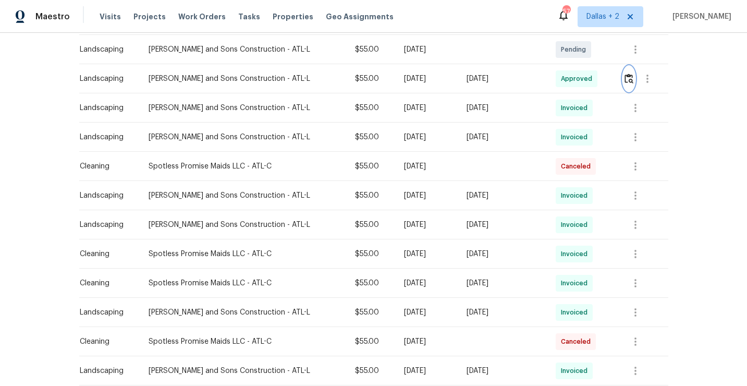
scroll to position [0, 0]
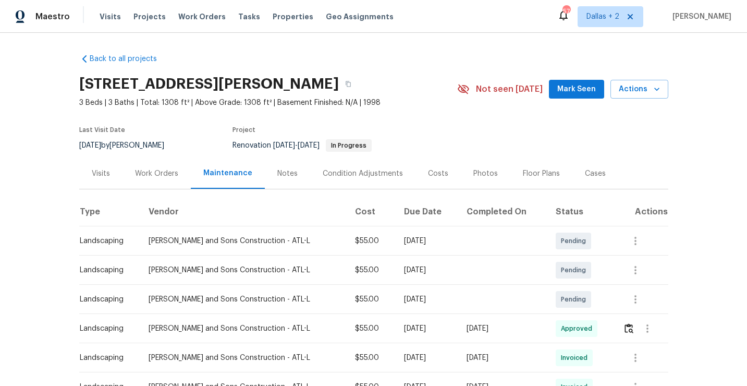
click at [576, 125] on section "[STREET_ADDRESS][PERSON_NAME] 3 Beds | 3 Baths | Total: 1308 ft² | Above Grade:…" at bounding box center [373, 114] width 589 height 88
click at [543, 130] on section "[STREET_ADDRESS][PERSON_NAME] 3 Beds | 3 Baths | Total: 1308 ft² | Above Grade:…" at bounding box center [373, 114] width 589 height 88
